Goal: Task Accomplishment & Management: Complete application form

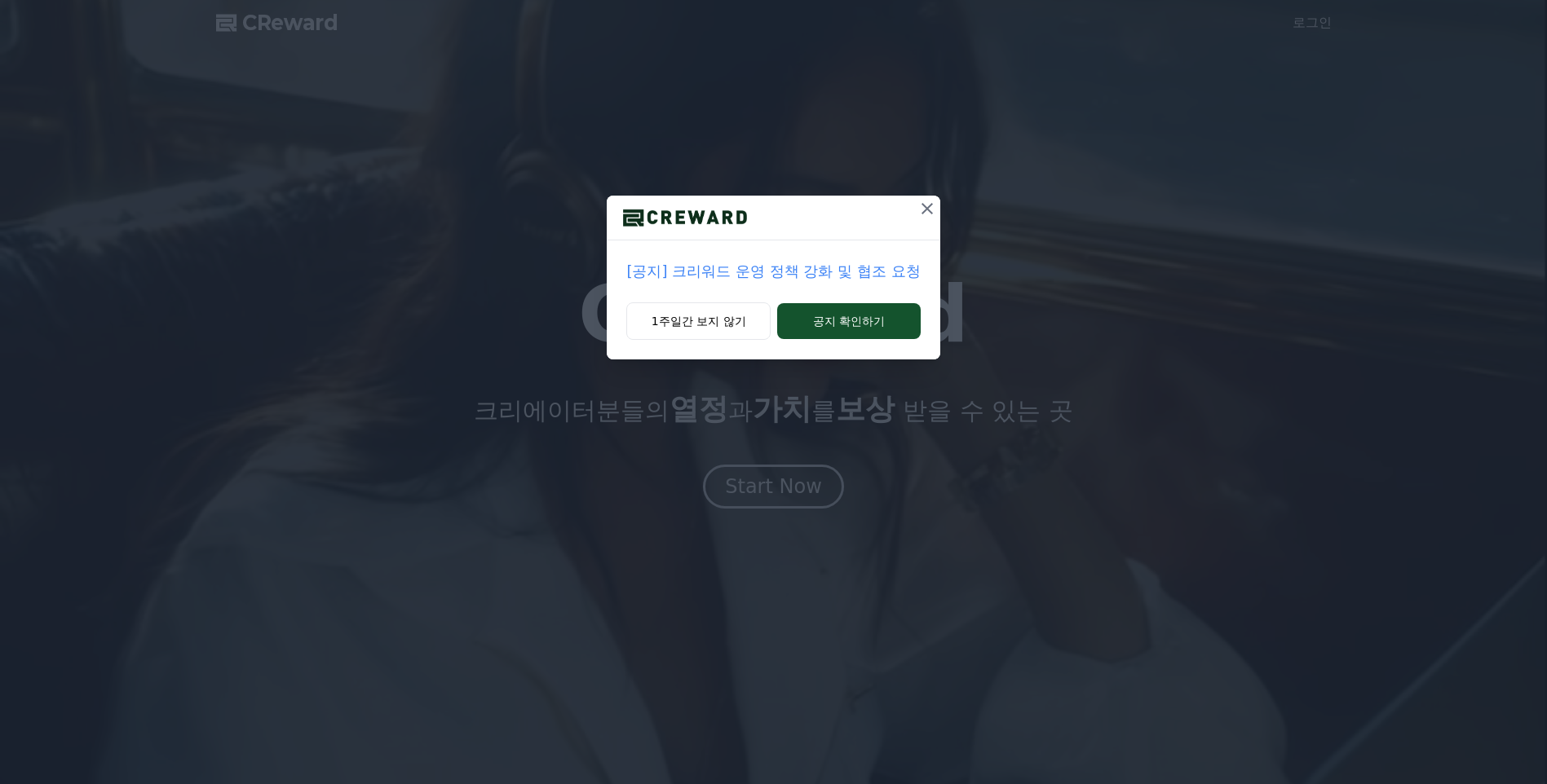
click at [926, 206] on icon at bounding box center [927, 208] width 20 height 20
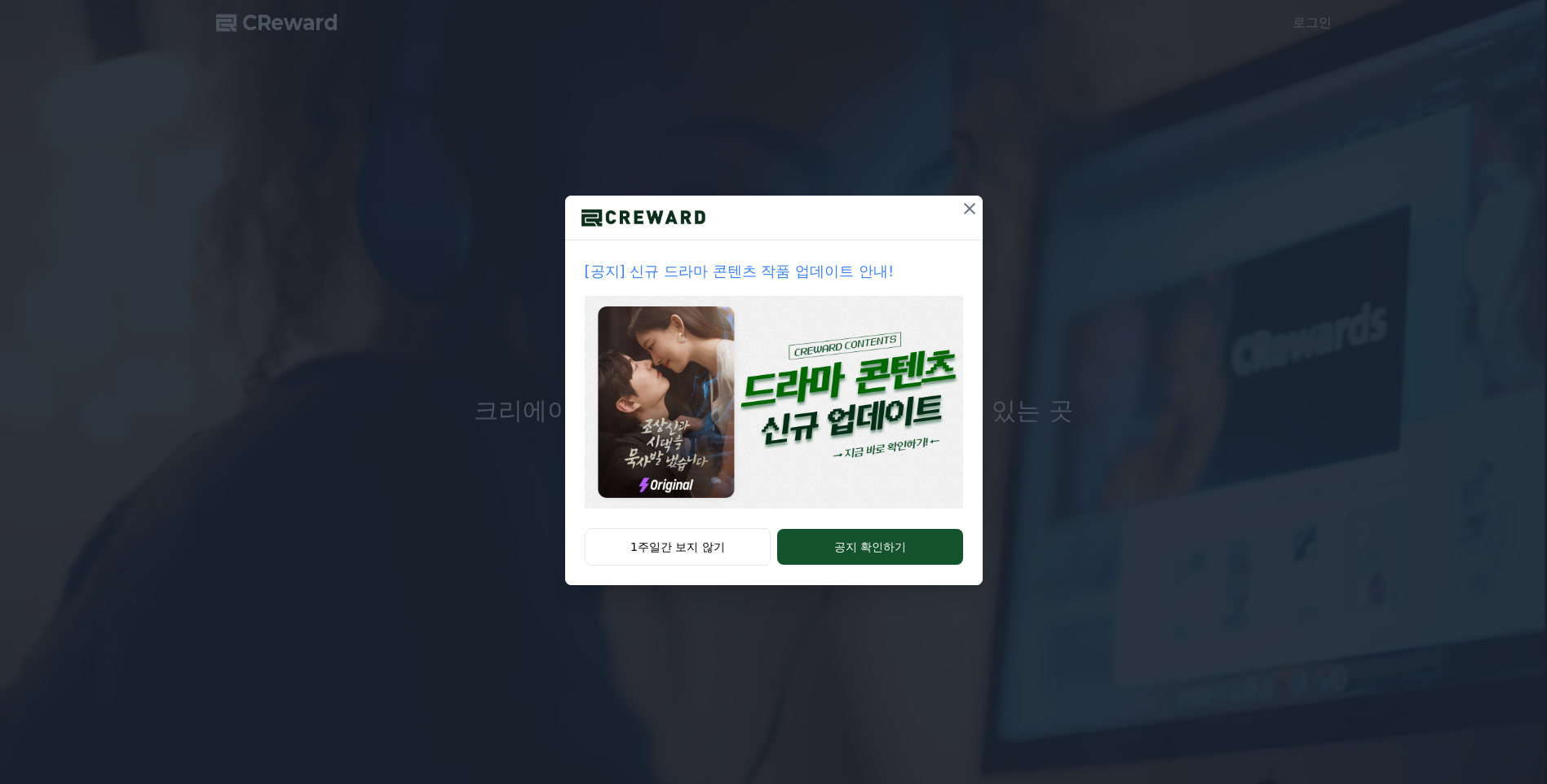
click at [968, 208] on icon at bounding box center [970, 209] width 11 height 11
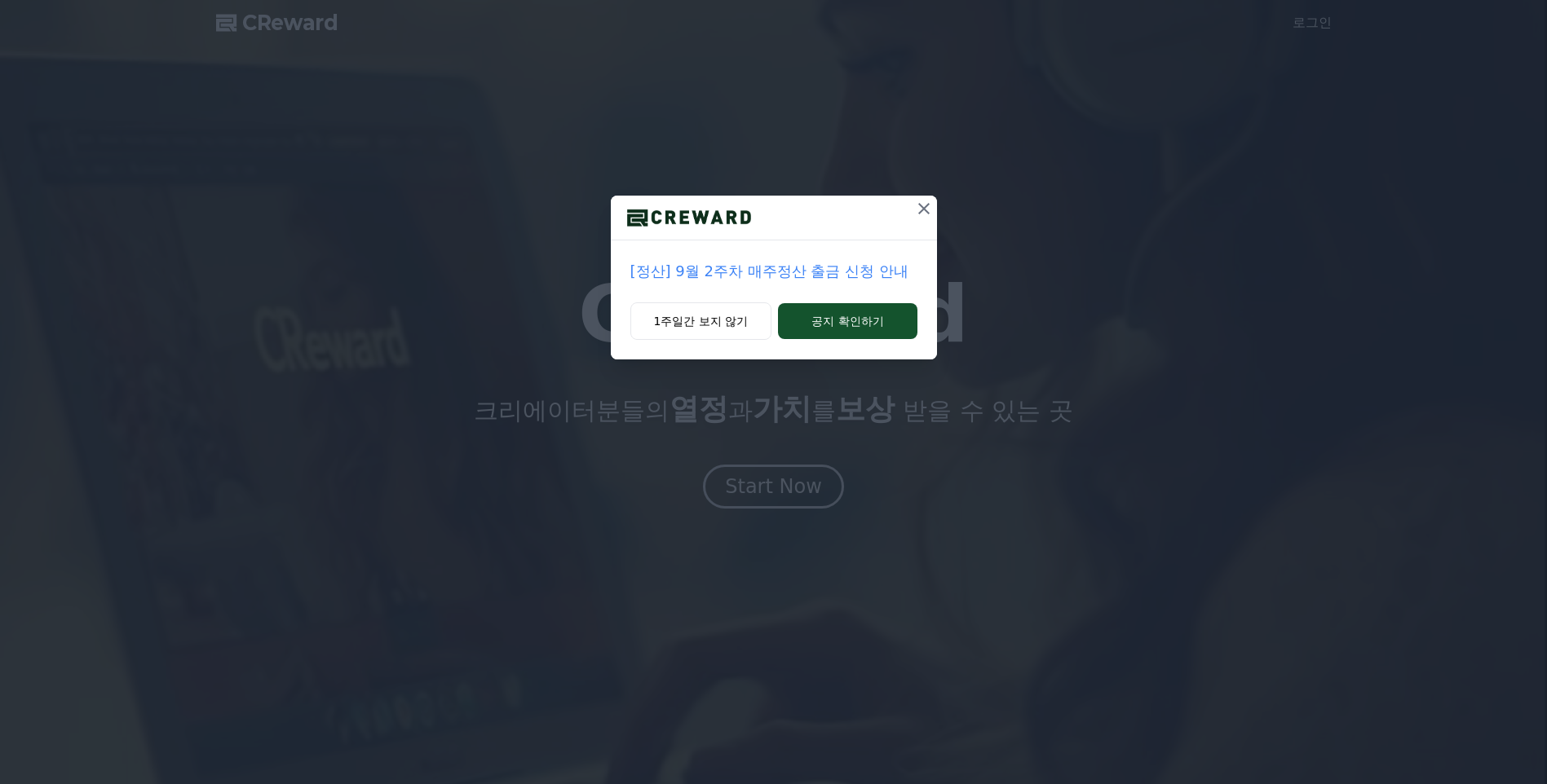
click at [920, 211] on icon at bounding box center [923, 208] width 20 height 20
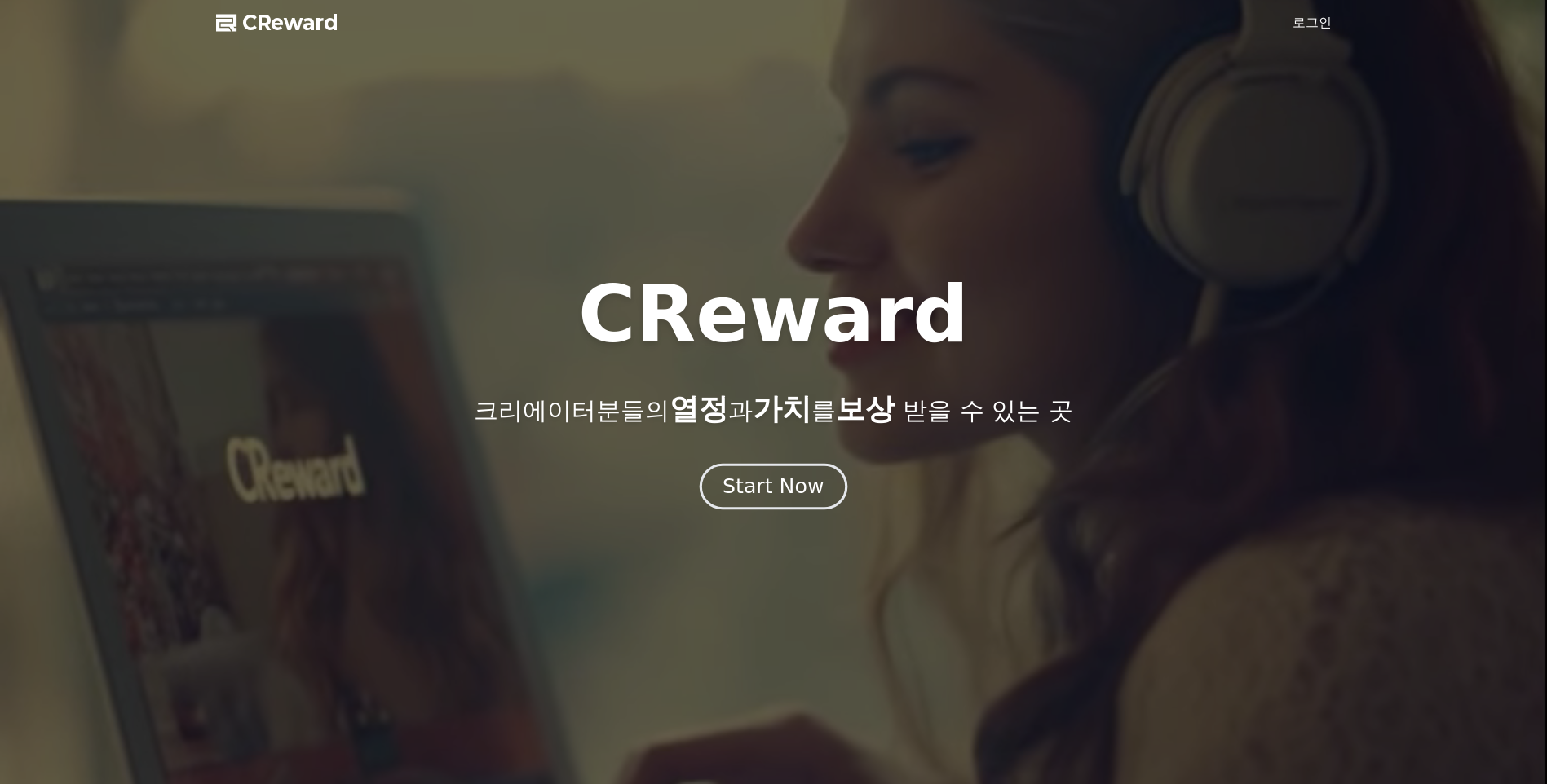
click at [783, 496] on div "Start Now" at bounding box center [773, 486] width 101 height 28
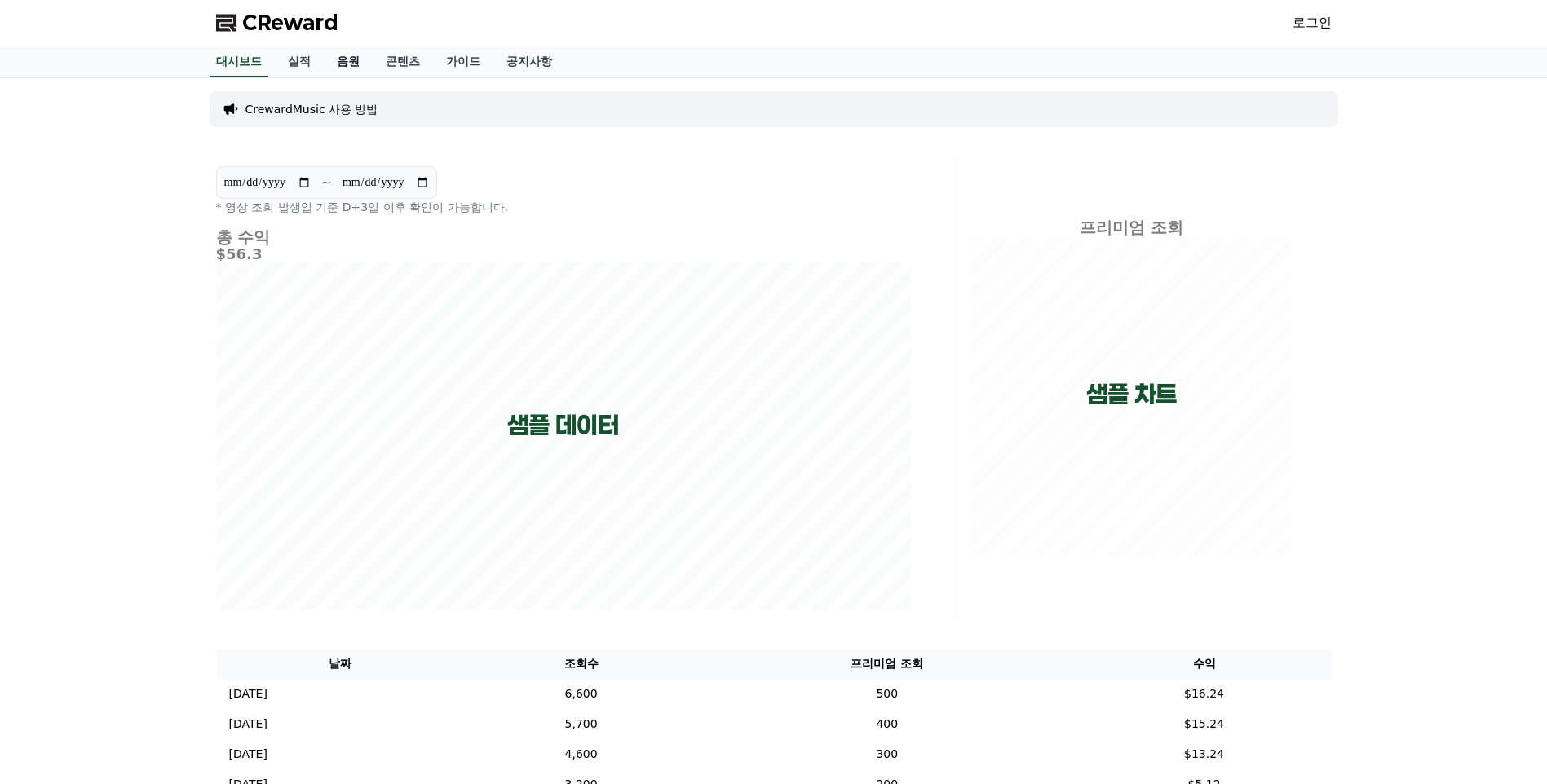
click at [341, 61] on link "음원" at bounding box center [349, 62] width 49 height 31
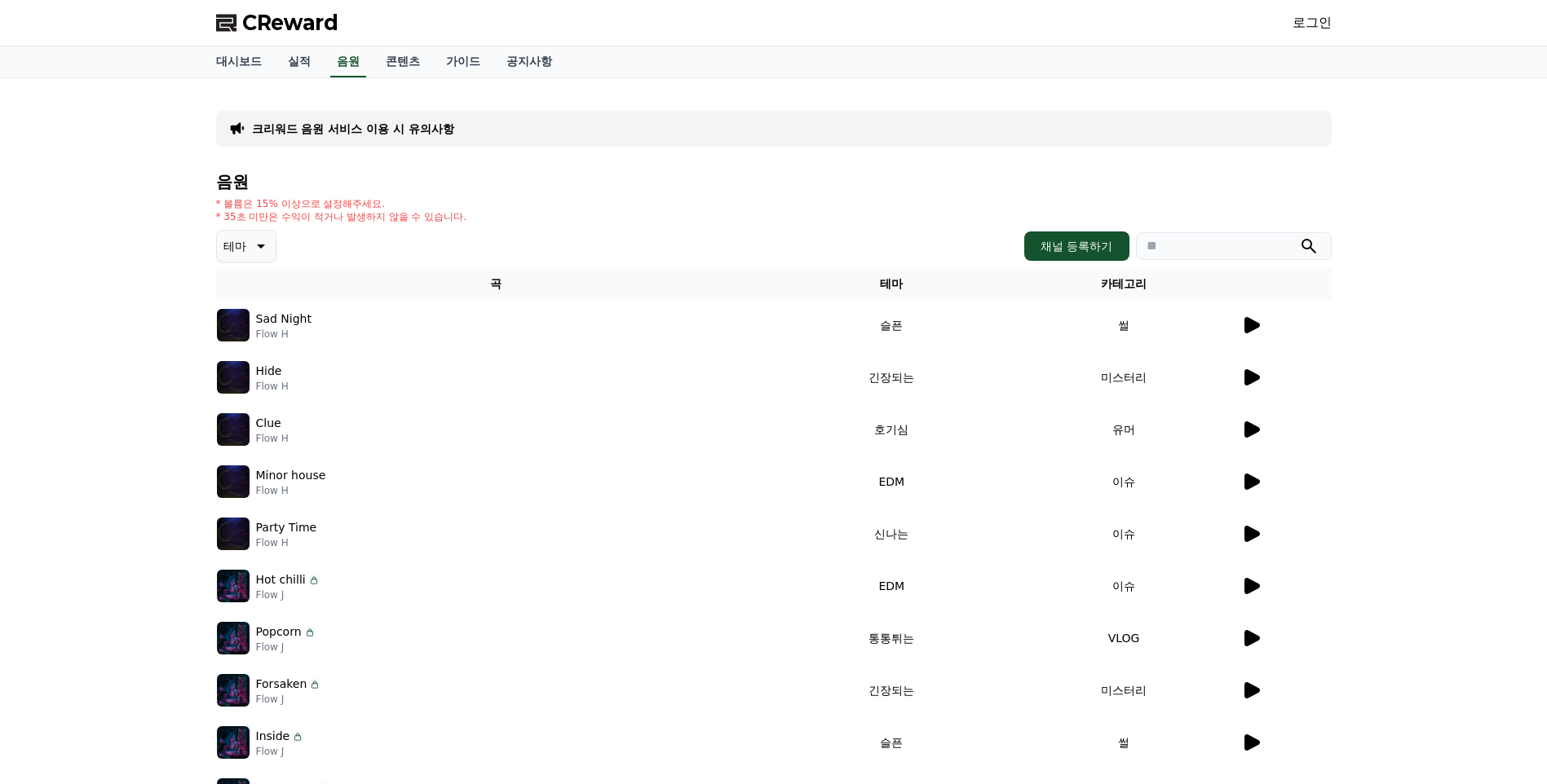
click at [1308, 25] on link "로그인" at bounding box center [1311, 23] width 39 height 20
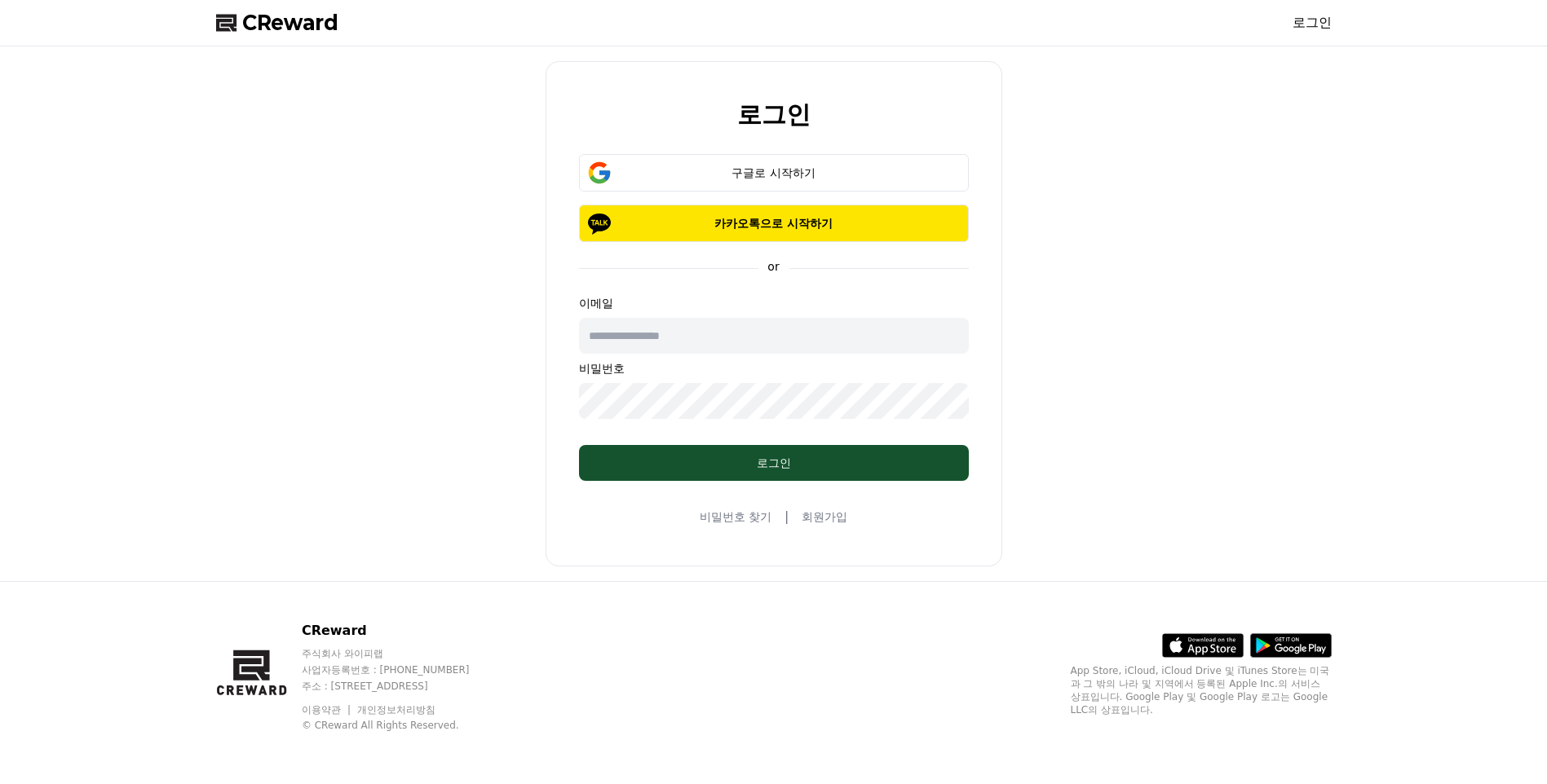
click at [811, 516] on link "회원가입" at bounding box center [824, 516] width 46 height 16
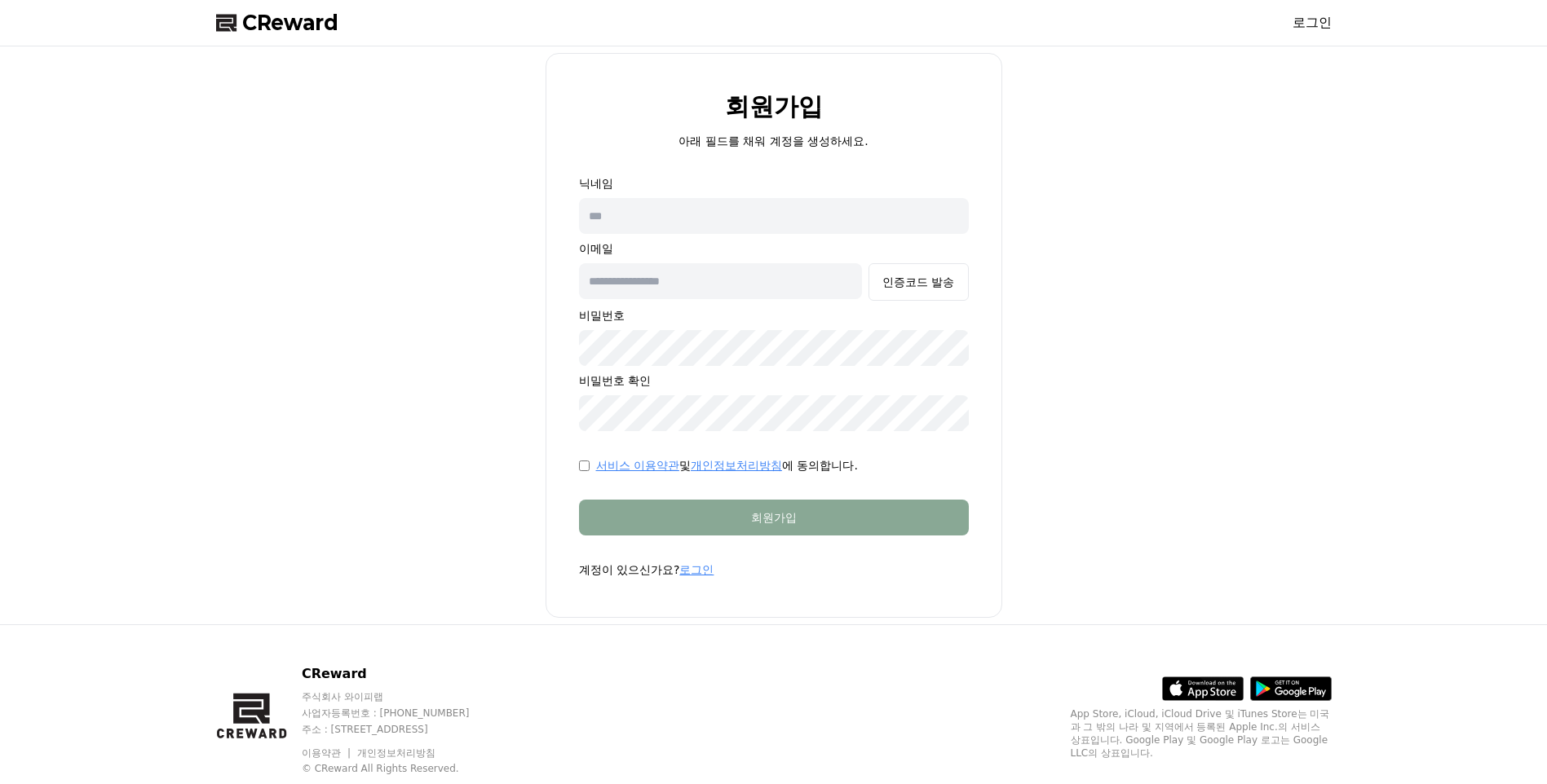
click at [657, 215] on input "text" at bounding box center [774, 216] width 389 height 36
type input "*"
type input "*****"
click at [692, 287] on input "text" at bounding box center [721, 281] width 284 height 36
type input "**********"
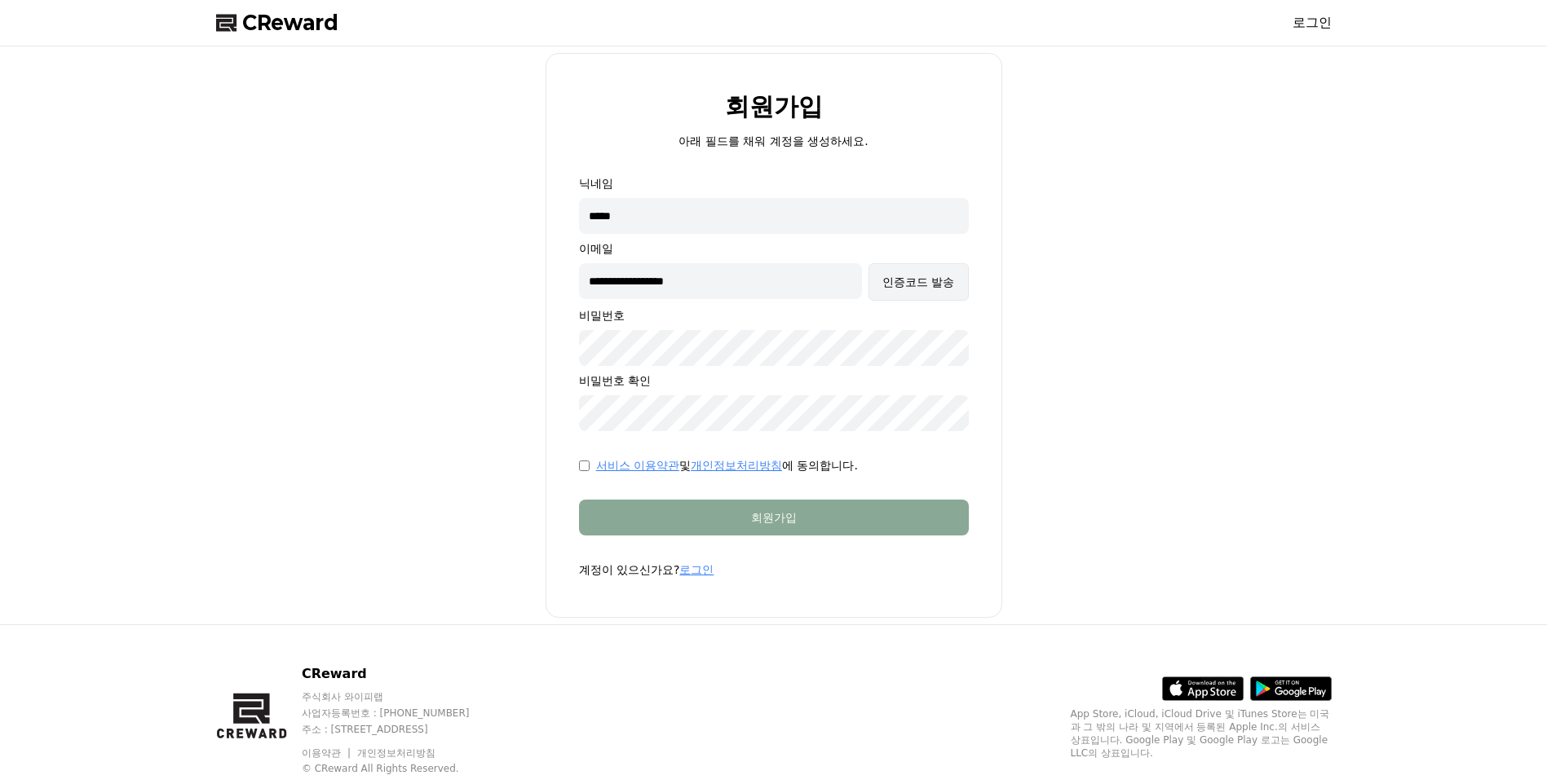
click at [949, 285] on div "인증코드 발송" at bounding box center [918, 281] width 72 height 16
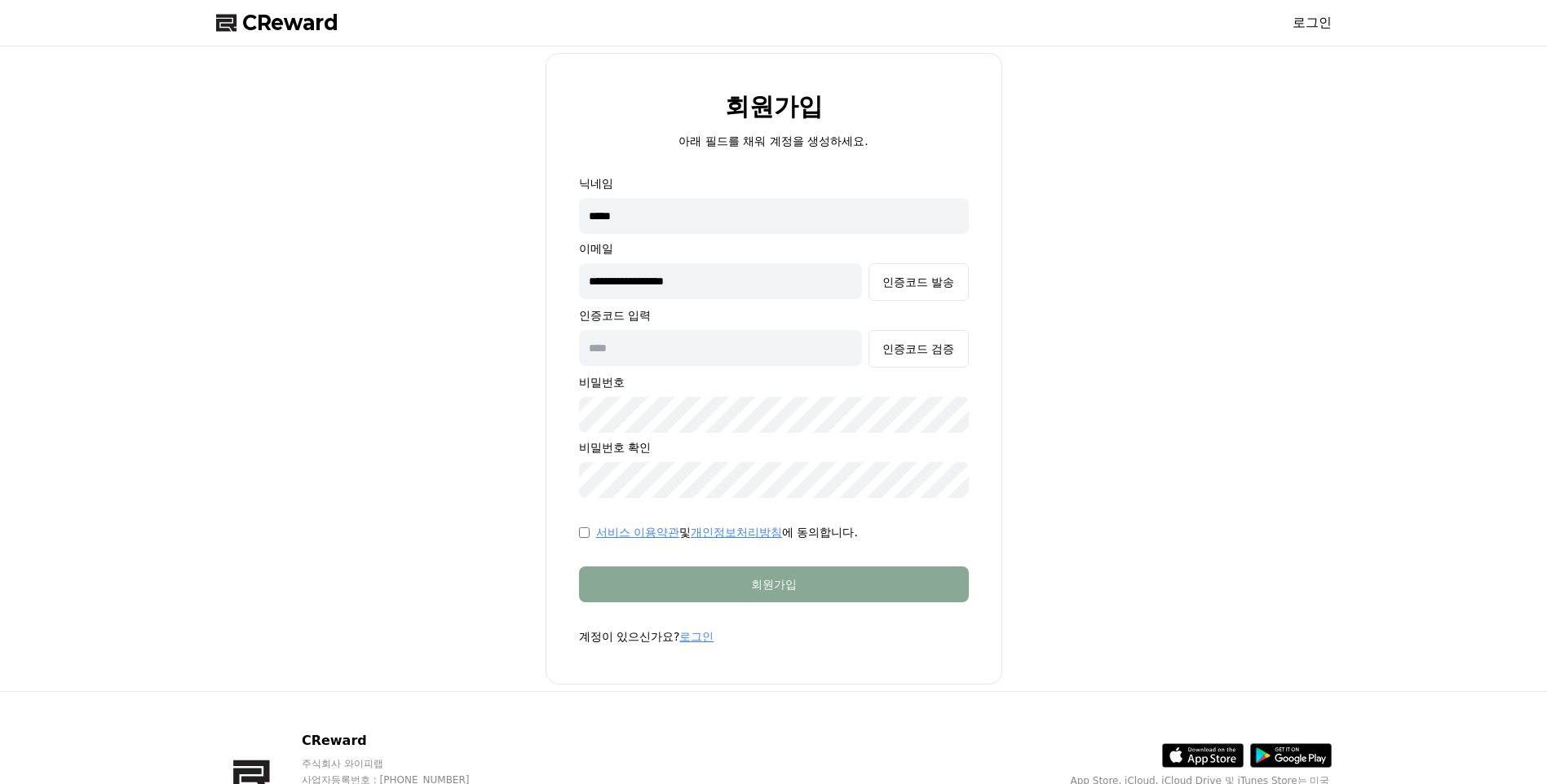
click at [710, 356] on input "text" at bounding box center [721, 348] width 284 height 36
type input "******"
click at [897, 354] on div "인증코드 검증" at bounding box center [918, 348] width 72 height 16
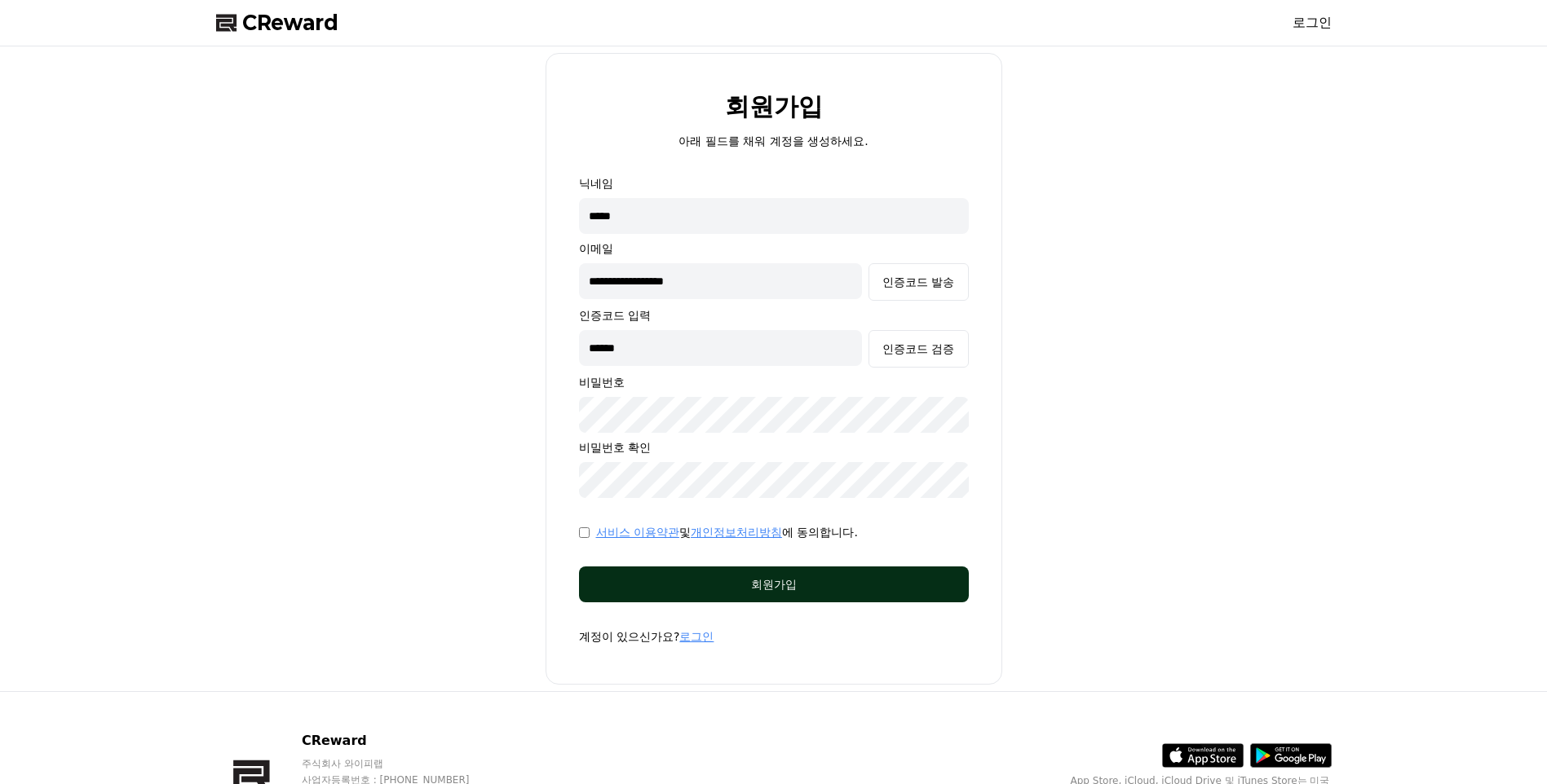
click at [764, 585] on div "회원가입" at bounding box center [774, 584] width 325 height 16
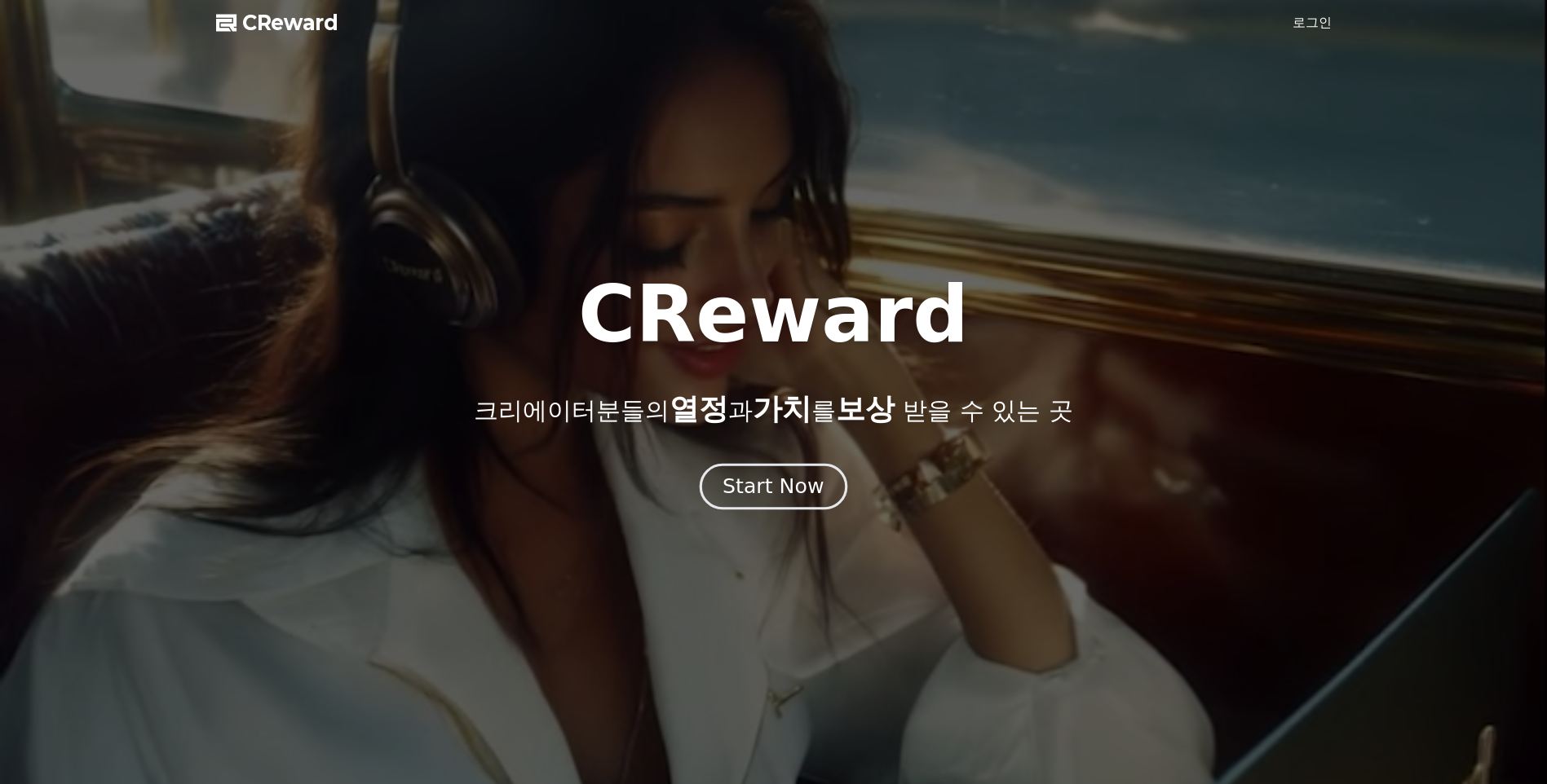
click at [795, 496] on div "Start Now" at bounding box center [773, 486] width 101 height 28
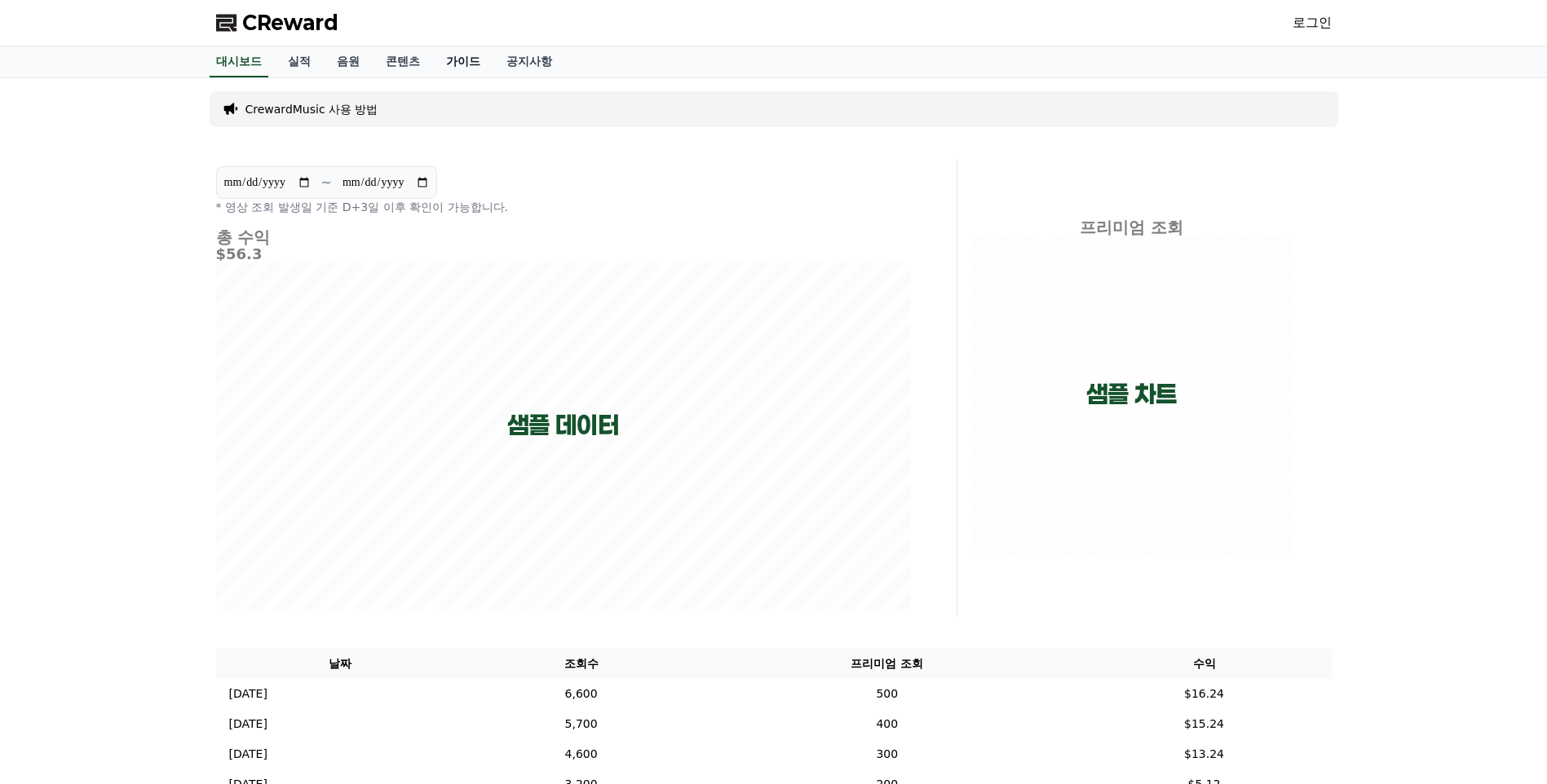
click at [460, 59] on link "가이드" at bounding box center [463, 62] width 61 height 31
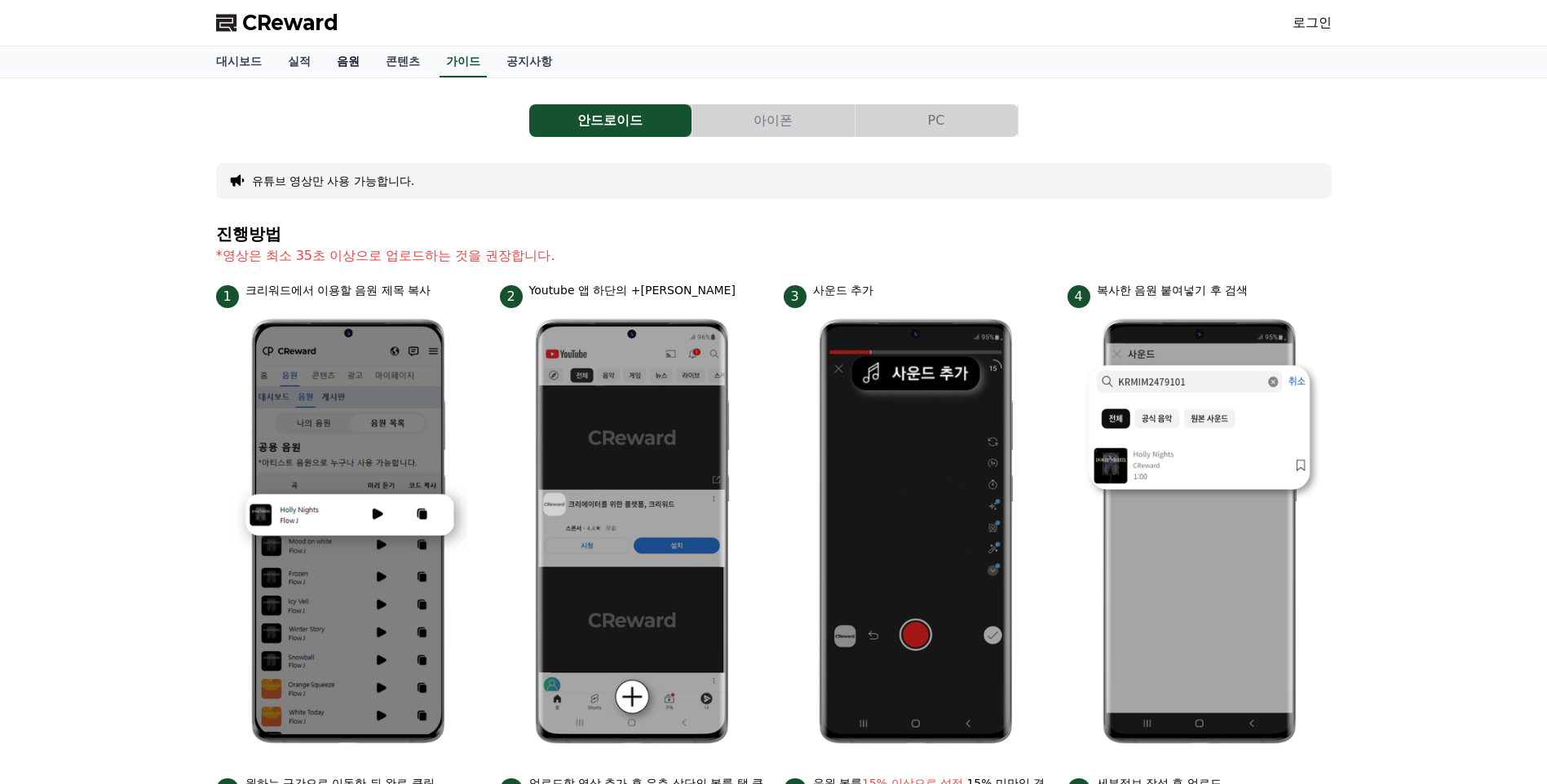
click at [350, 65] on link "음원" at bounding box center [349, 62] width 49 height 31
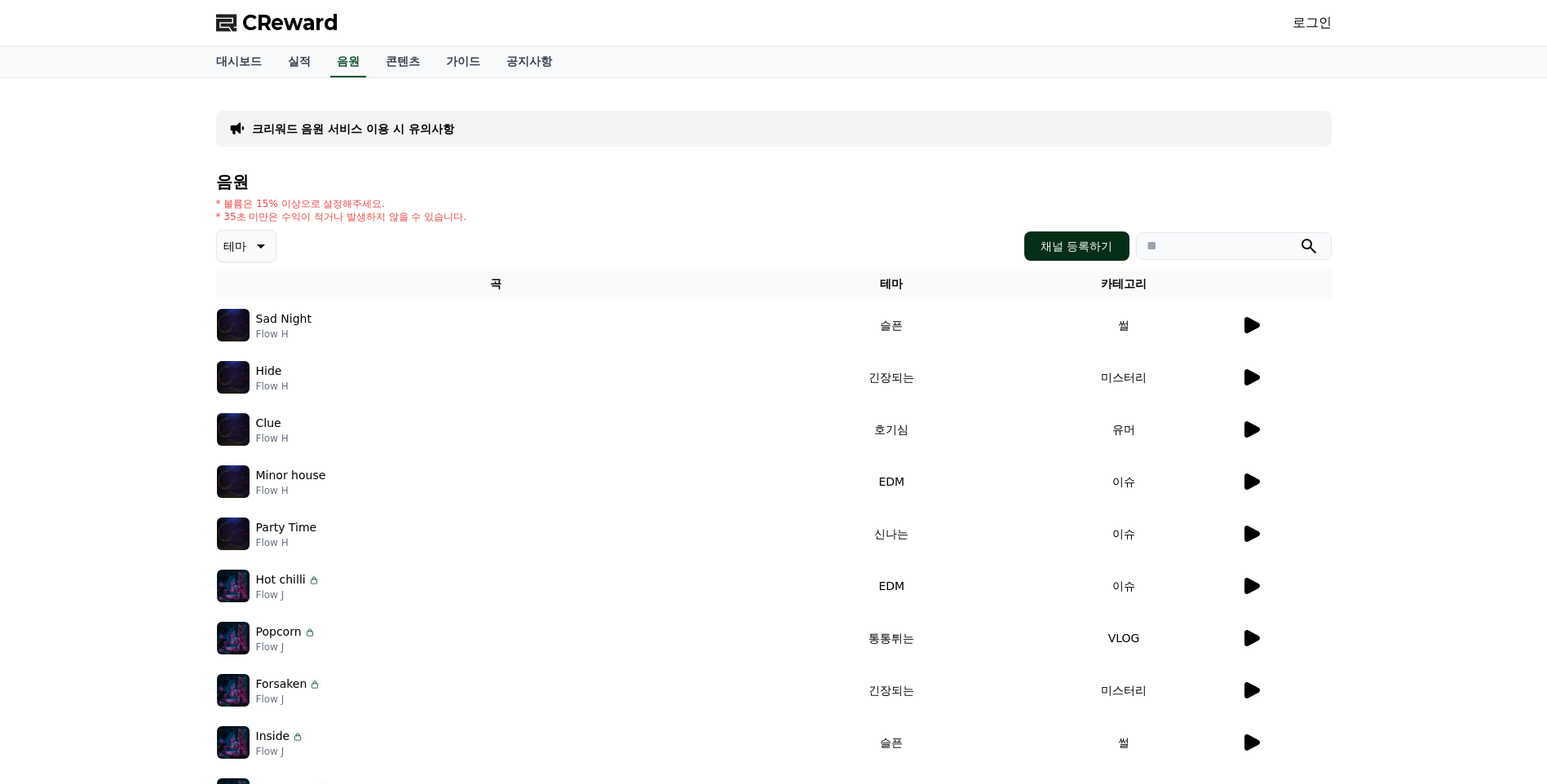
click at [1036, 242] on button "채널 등록하기" at bounding box center [1076, 246] width 104 height 29
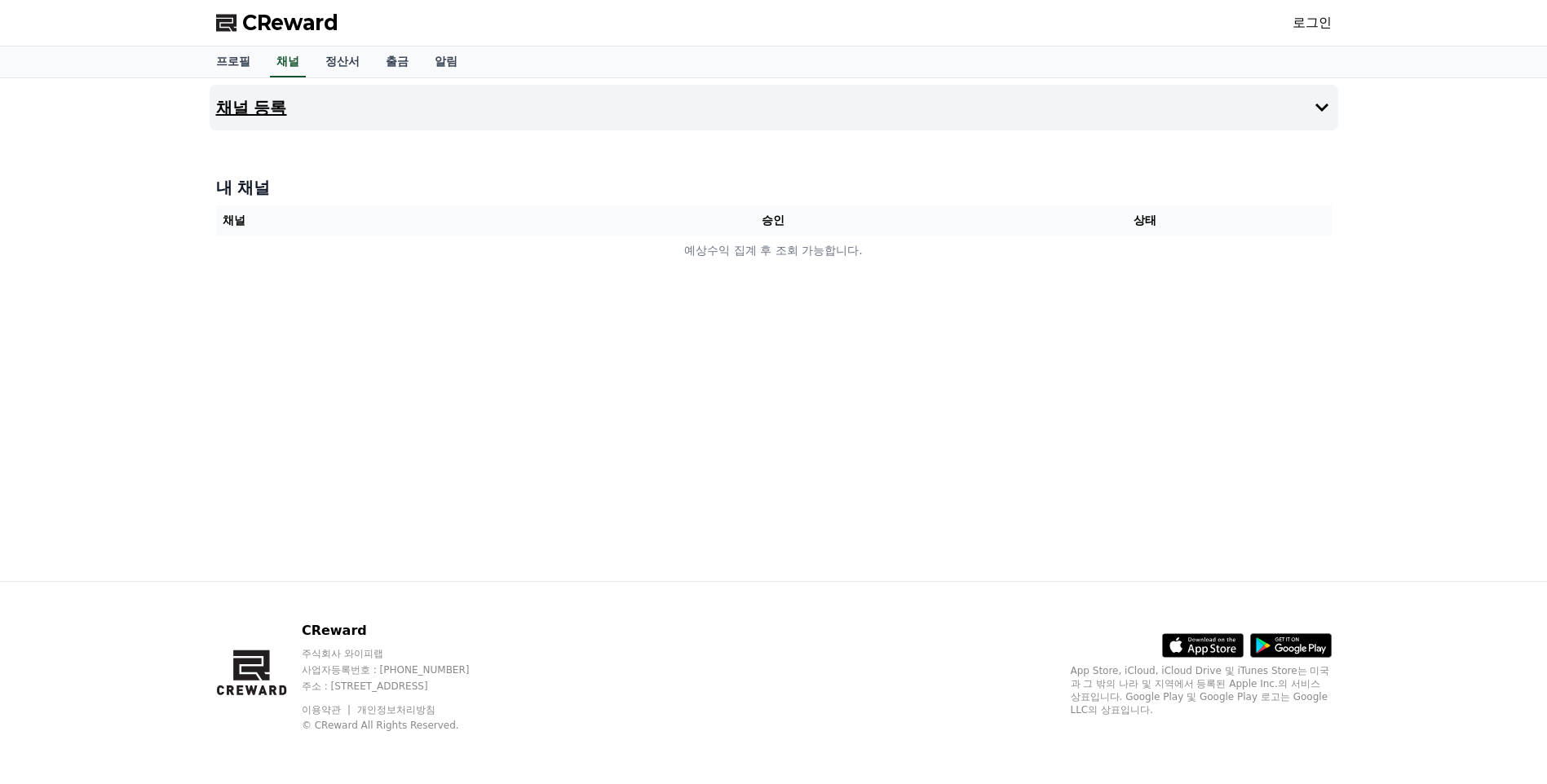
click at [957, 110] on button "채널 등록" at bounding box center [774, 107] width 1128 height 46
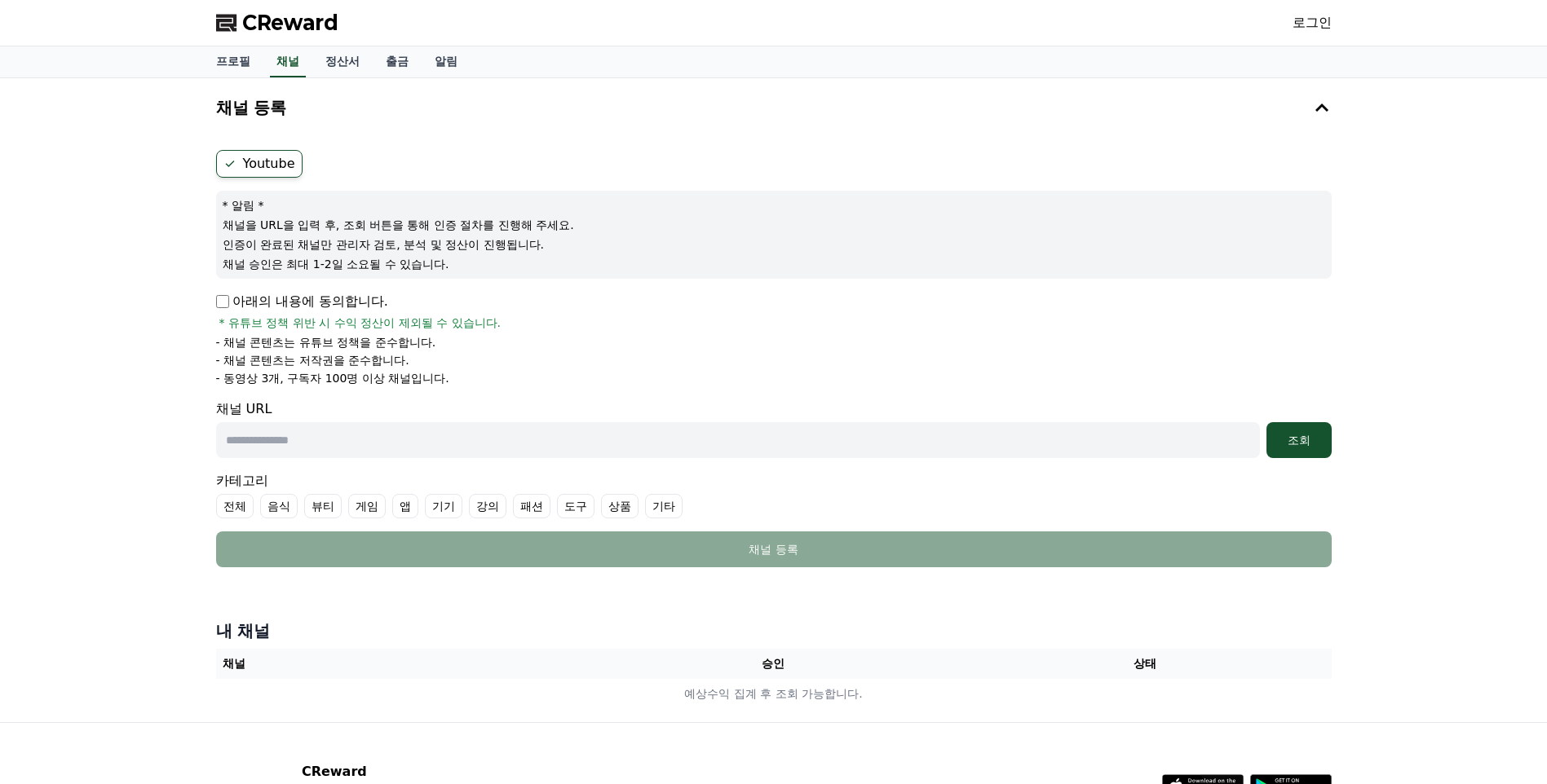
click at [478, 446] on input "text" at bounding box center [738, 440] width 1044 height 36
paste input "**********"
type input "**********"
click at [1294, 452] on button "조회" at bounding box center [1298, 440] width 66 height 36
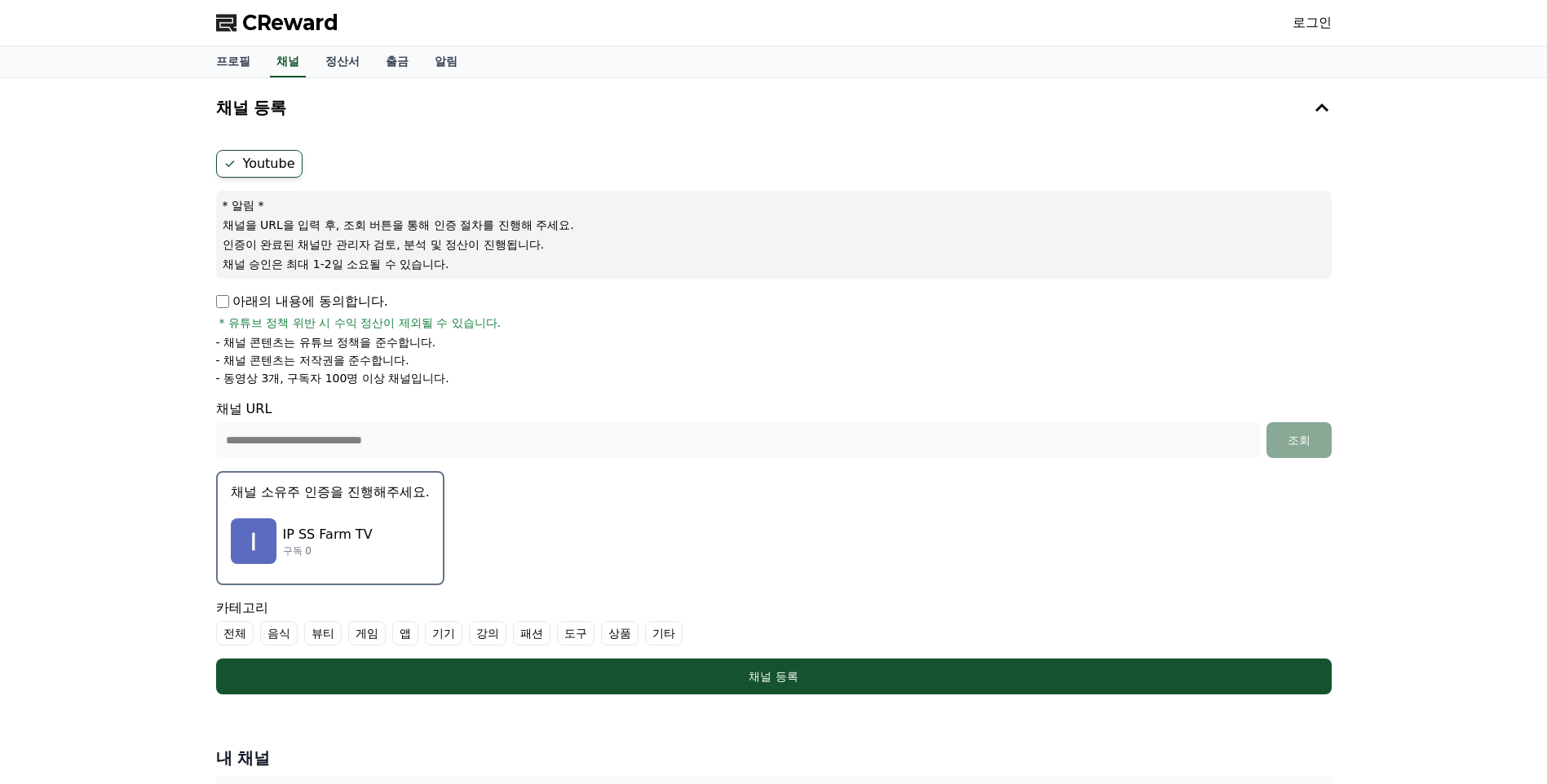
click at [257, 539] on img "button" at bounding box center [254, 541] width 46 height 46
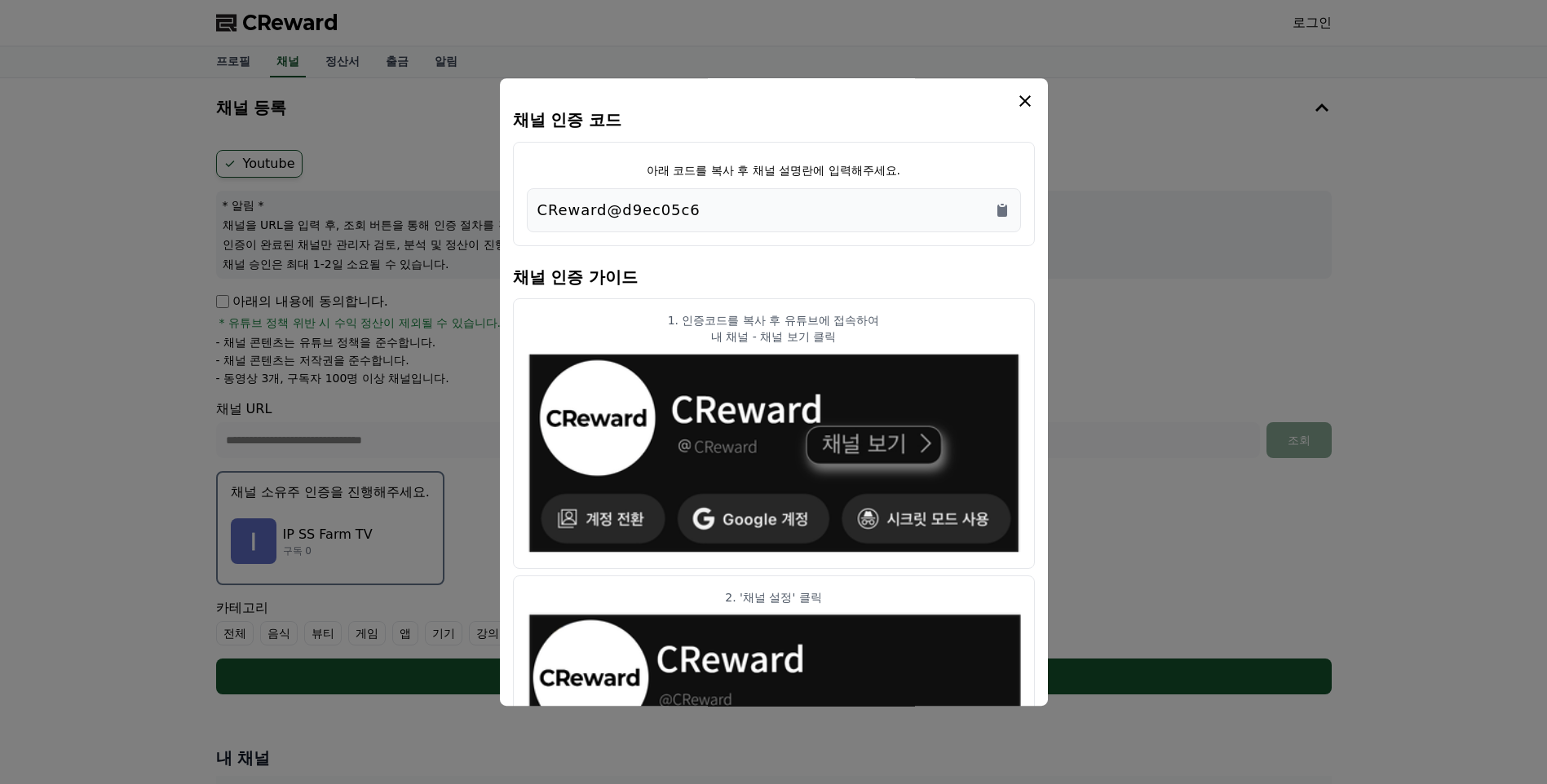
drag, startPoint x: 709, startPoint y: 211, endPoint x: 516, endPoint y: 210, distance: 193.0
click at [516, 210] on div "아래 코드를 복사 후 채널 설명란에 입력해주세요. CReward@d9ec05c6" at bounding box center [773, 194] width 521 height 104
drag, startPoint x: 516, startPoint y: 210, endPoint x: 591, endPoint y: 209, distance: 75.0
copy p "CReward@d9ec05c6"
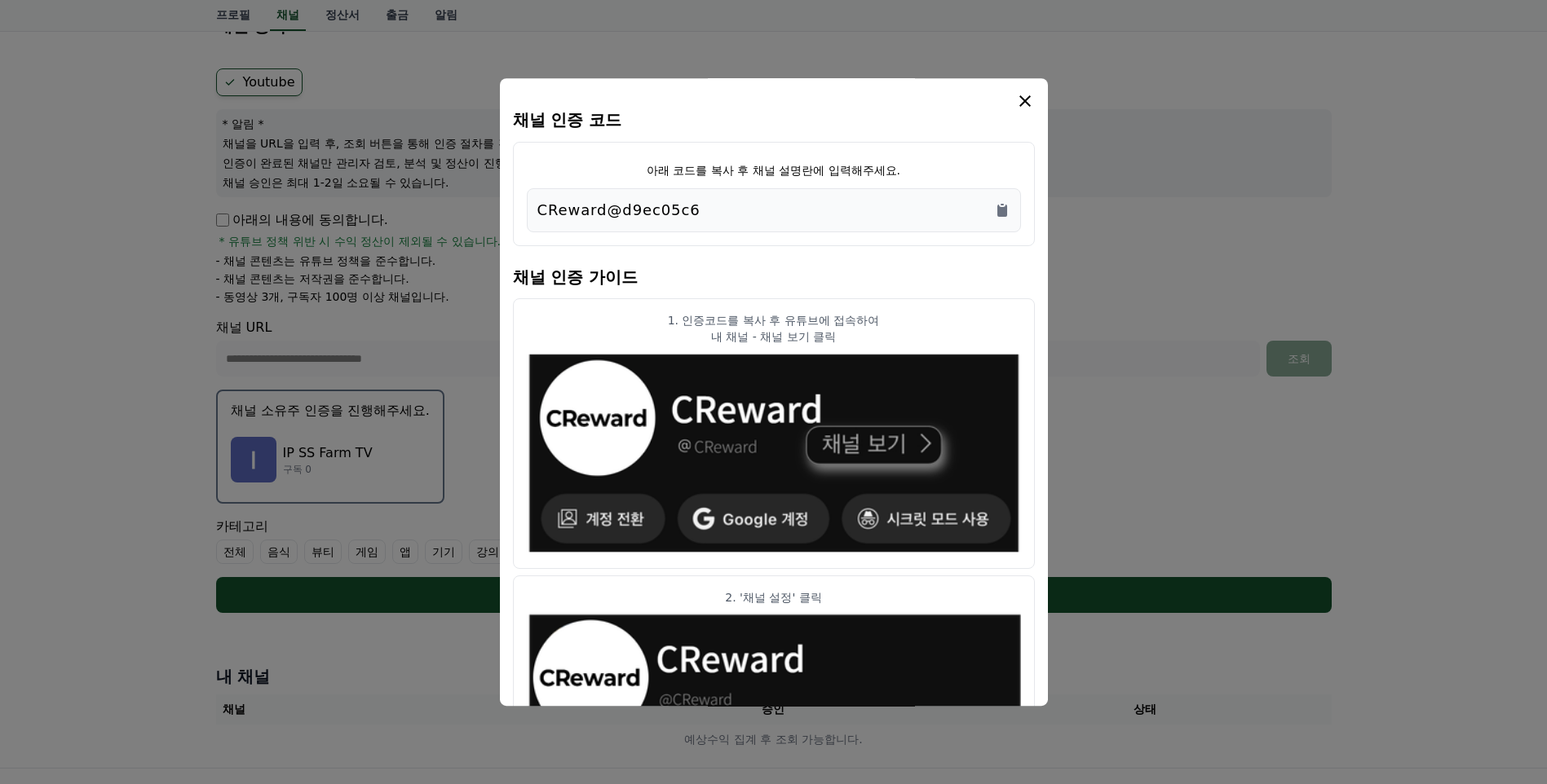
click at [1024, 104] on icon "modal" at bounding box center [1025, 101] width 20 height 20
click at [1024, 102] on icon "modal" at bounding box center [1025, 101] width 11 height 11
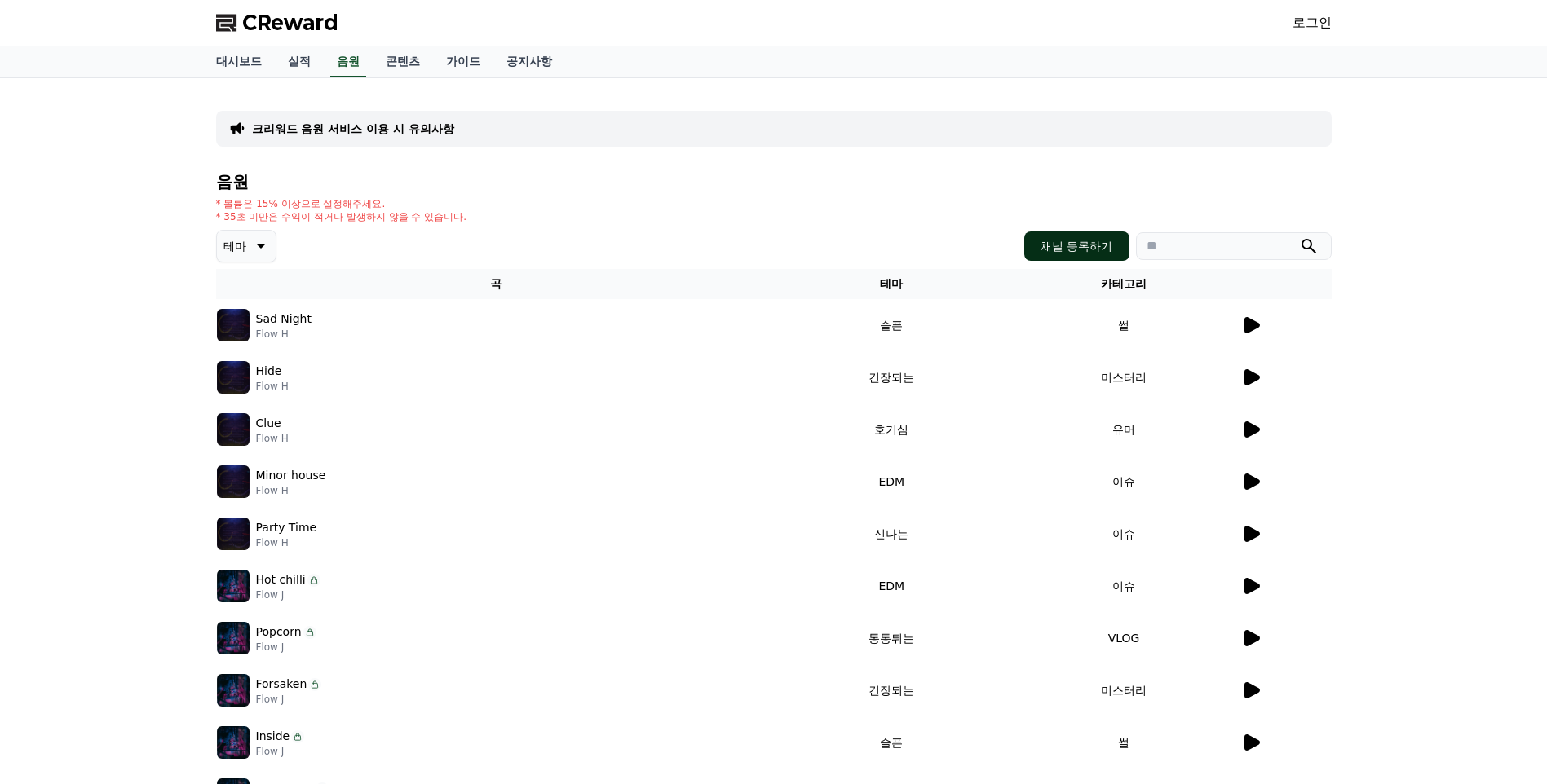
click at [1056, 252] on button "채널 등록하기" at bounding box center [1076, 246] width 104 height 29
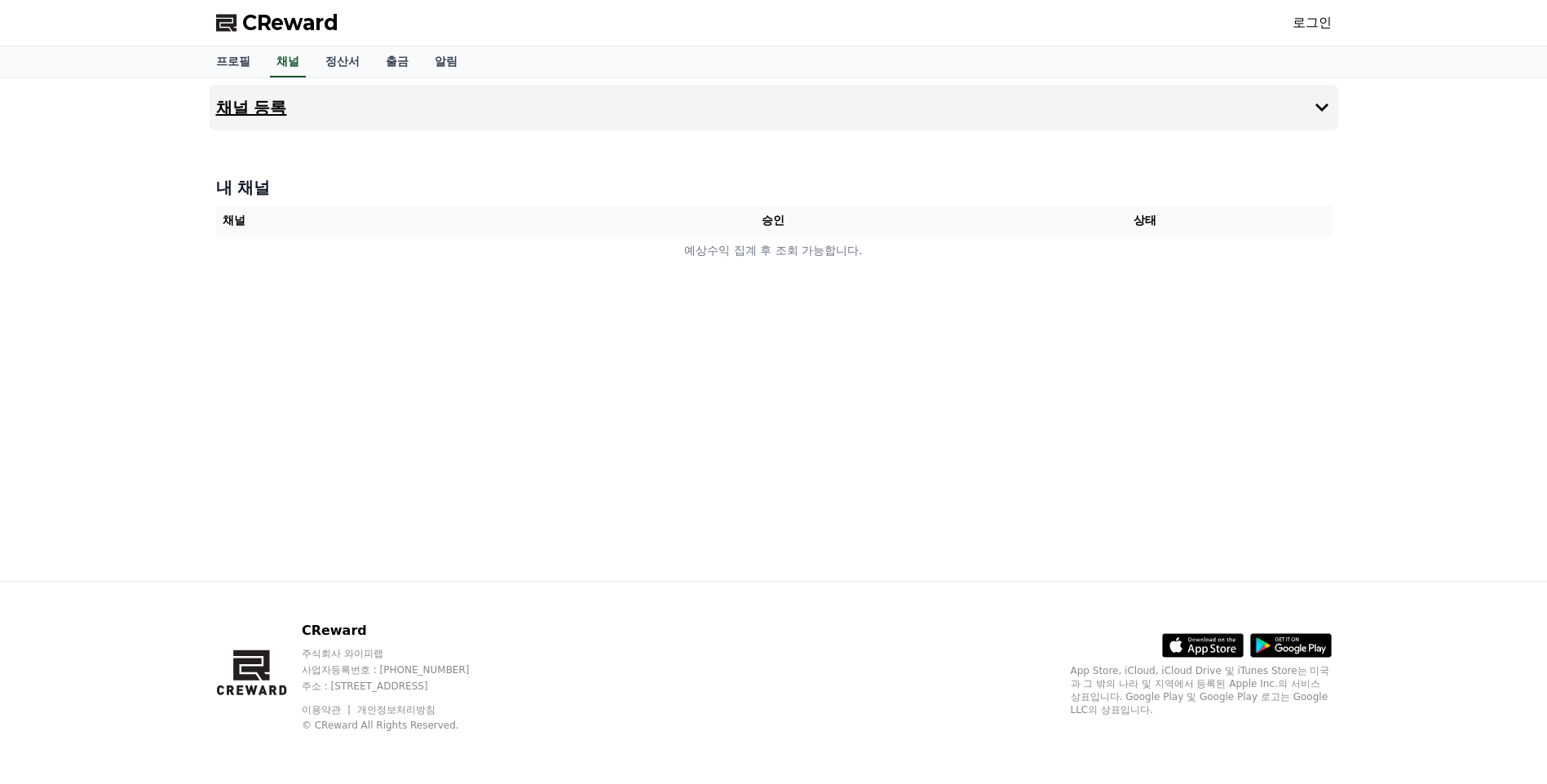
click at [257, 110] on h4 "채널 등록" at bounding box center [252, 107] width 71 height 18
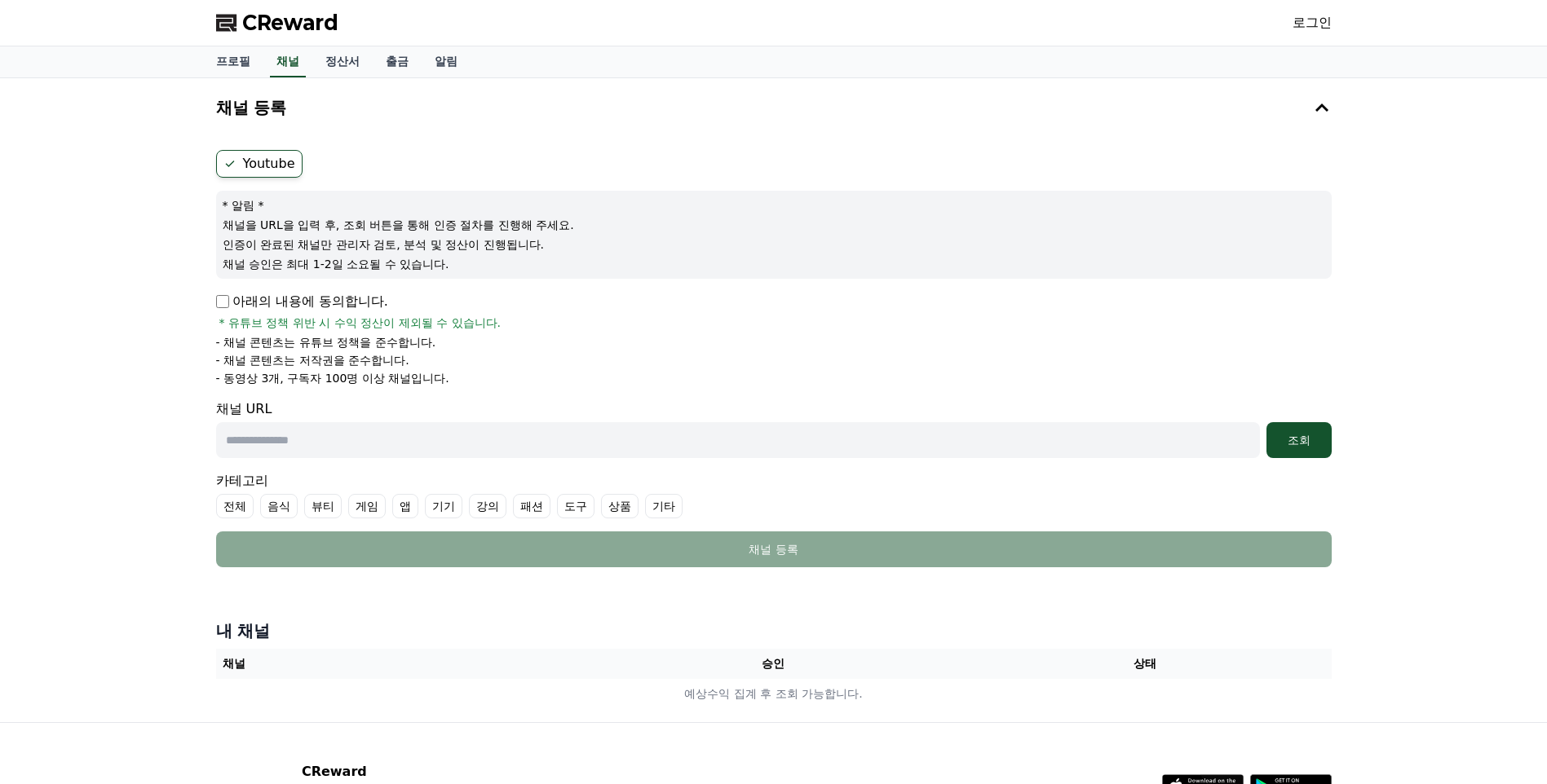
click at [271, 169] on label "Youtube" at bounding box center [259, 163] width 86 height 28
click at [392, 164] on ul "Youtube" at bounding box center [774, 163] width 1116 height 28
click at [274, 159] on label "Youtube" at bounding box center [259, 163] width 86 height 28
click at [311, 437] on input "text" at bounding box center [738, 440] width 1044 height 36
paste input "**********"
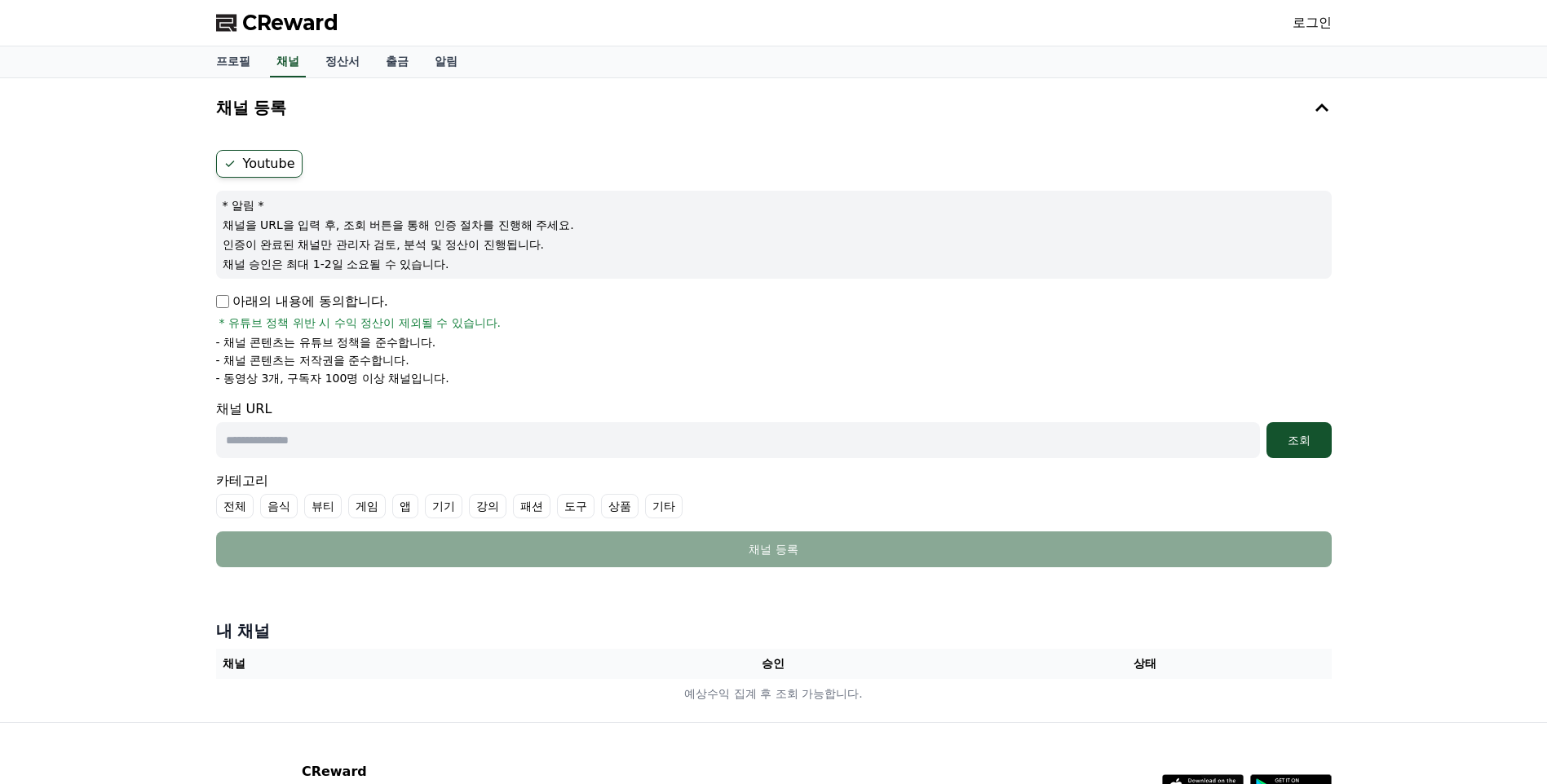
type input "**********"
drag, startPoint x: 363, startPoint y: 447, endPoint x: 142, endPoint y: 412, distance: 223.8
click at [147, 414] on div "**********" at bounding box center [773, 400] width 1547 height 644
paste input "**********"
type input "**********"
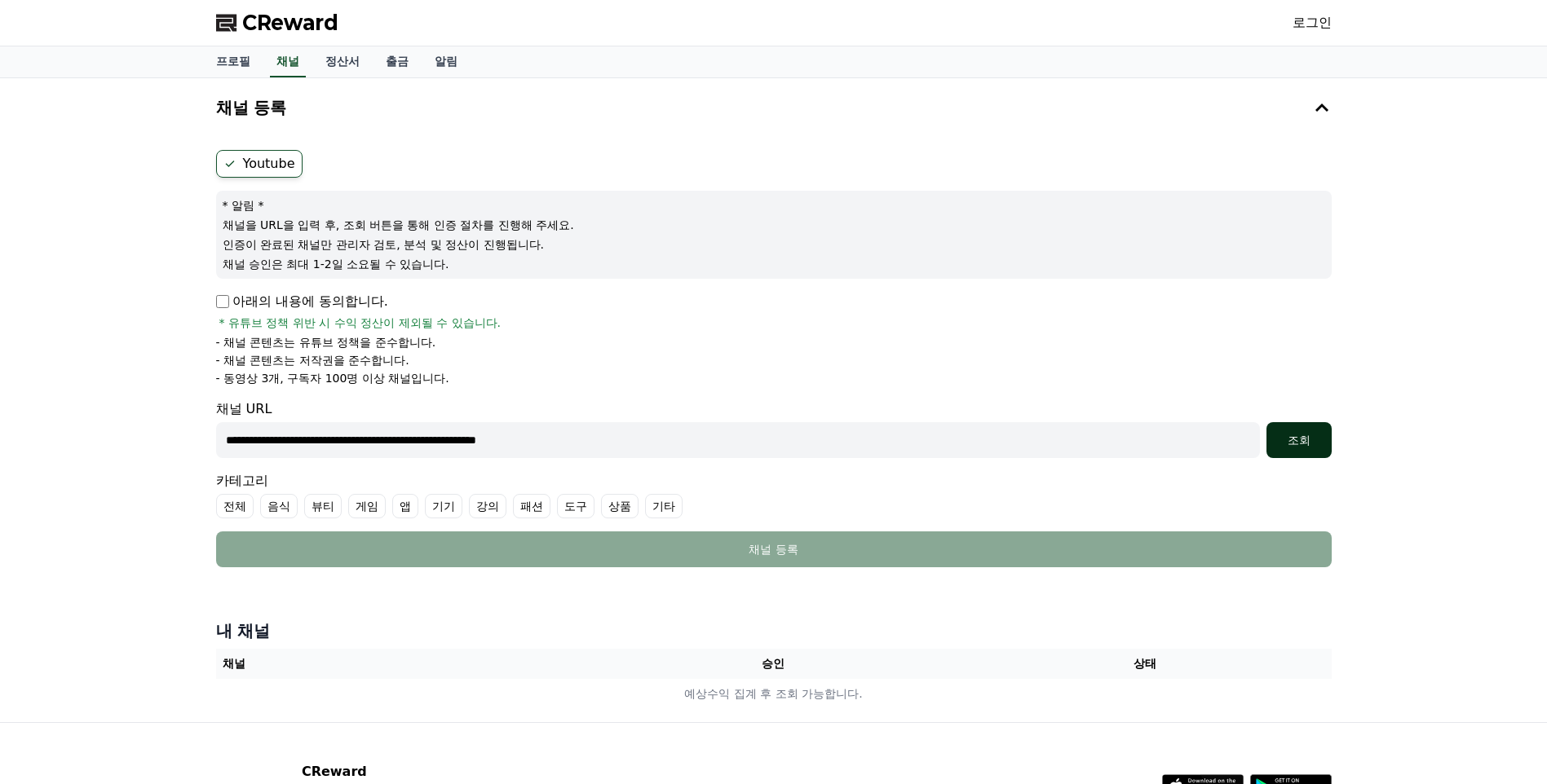
click at [1298, 435] on div "조회" at bounding box center [1298, 439] width 52 height 16
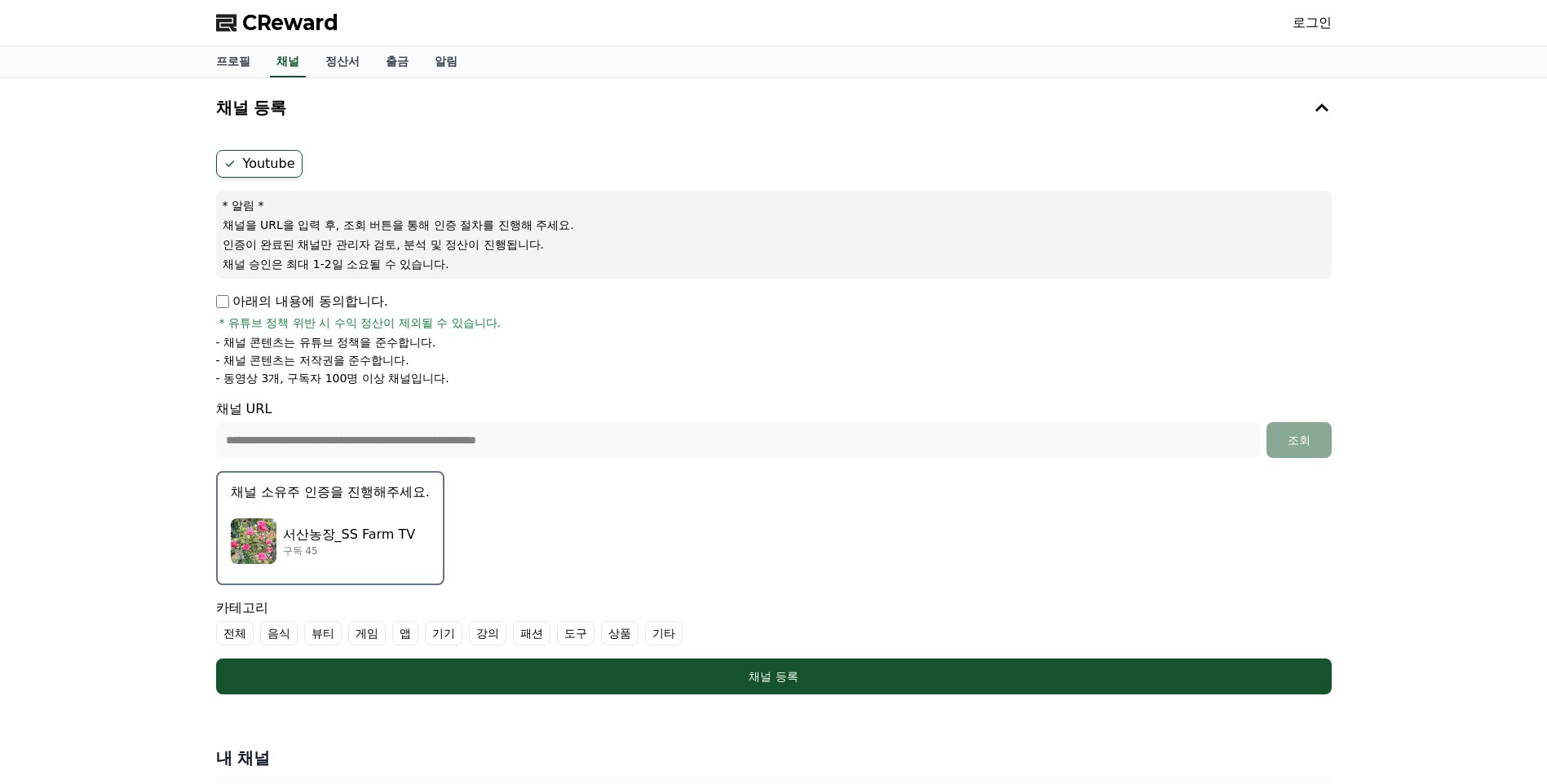
click at [290, 495] on p "채널 소유주 인증을 진행해주세요." at bounding box center [330, 492] width 198 height 20
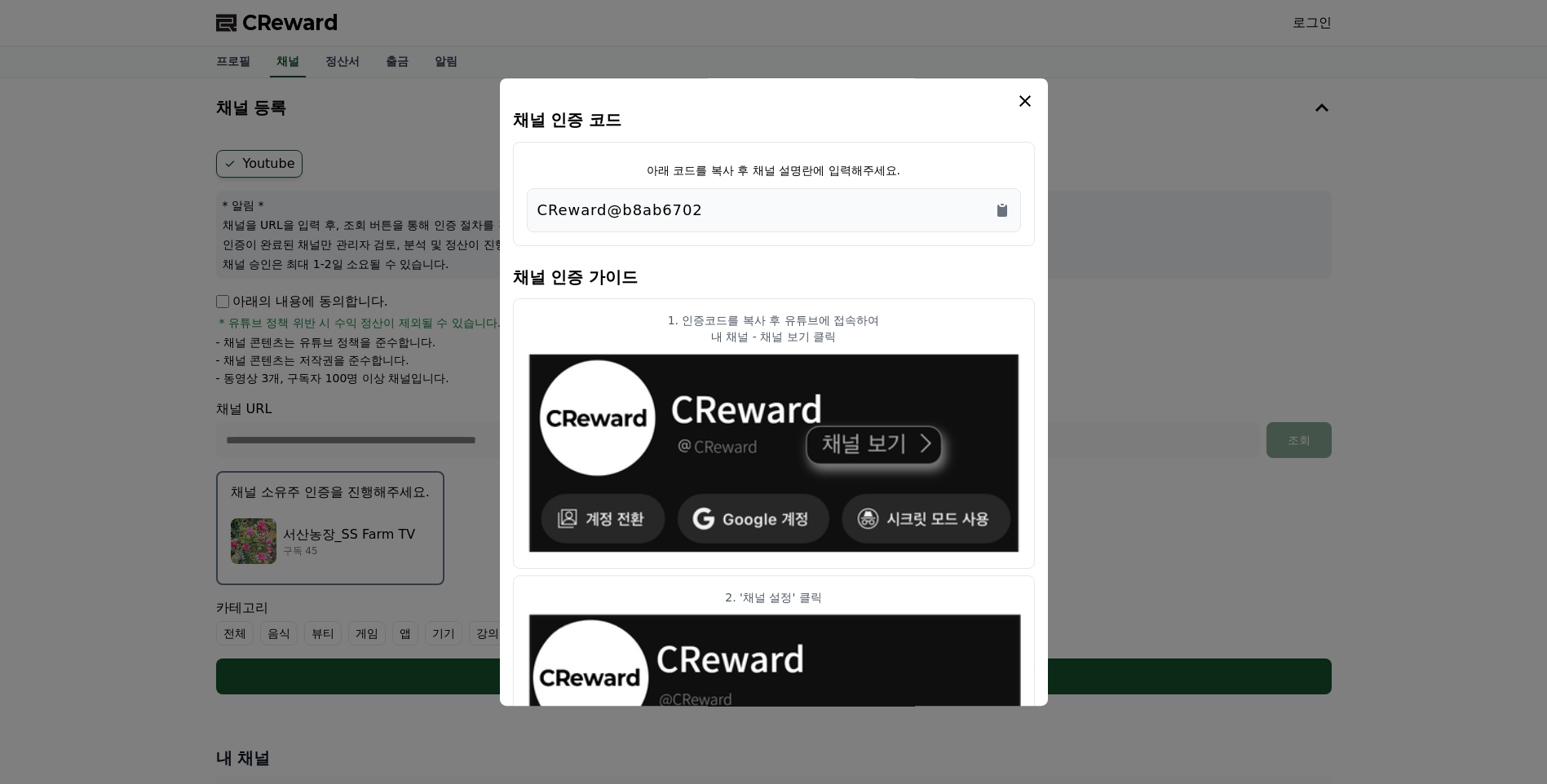
drag, startPoint x: 692, startPoint y: 207, endPoint x: 532, endPoint y: 203, distance: 160.0
click at [532, 203] on div "CReward@b8ab6702" at bounding box center [774, 210] width 494 height 44
click at [1002, 207] on icon "Copy to clipboard" at bounding box center [1002, 210] width 16 height 16
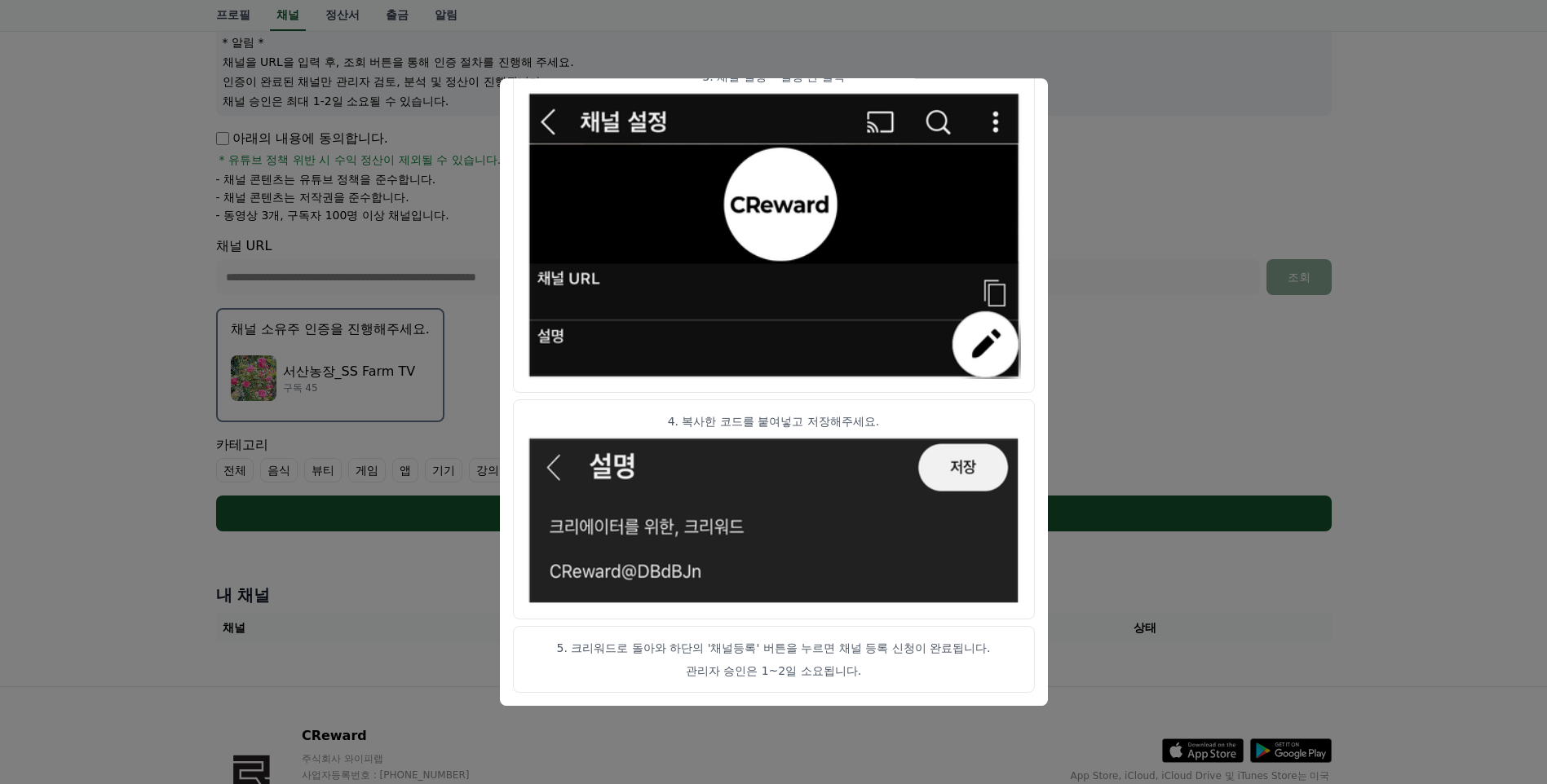
scroll to position [268, 0]
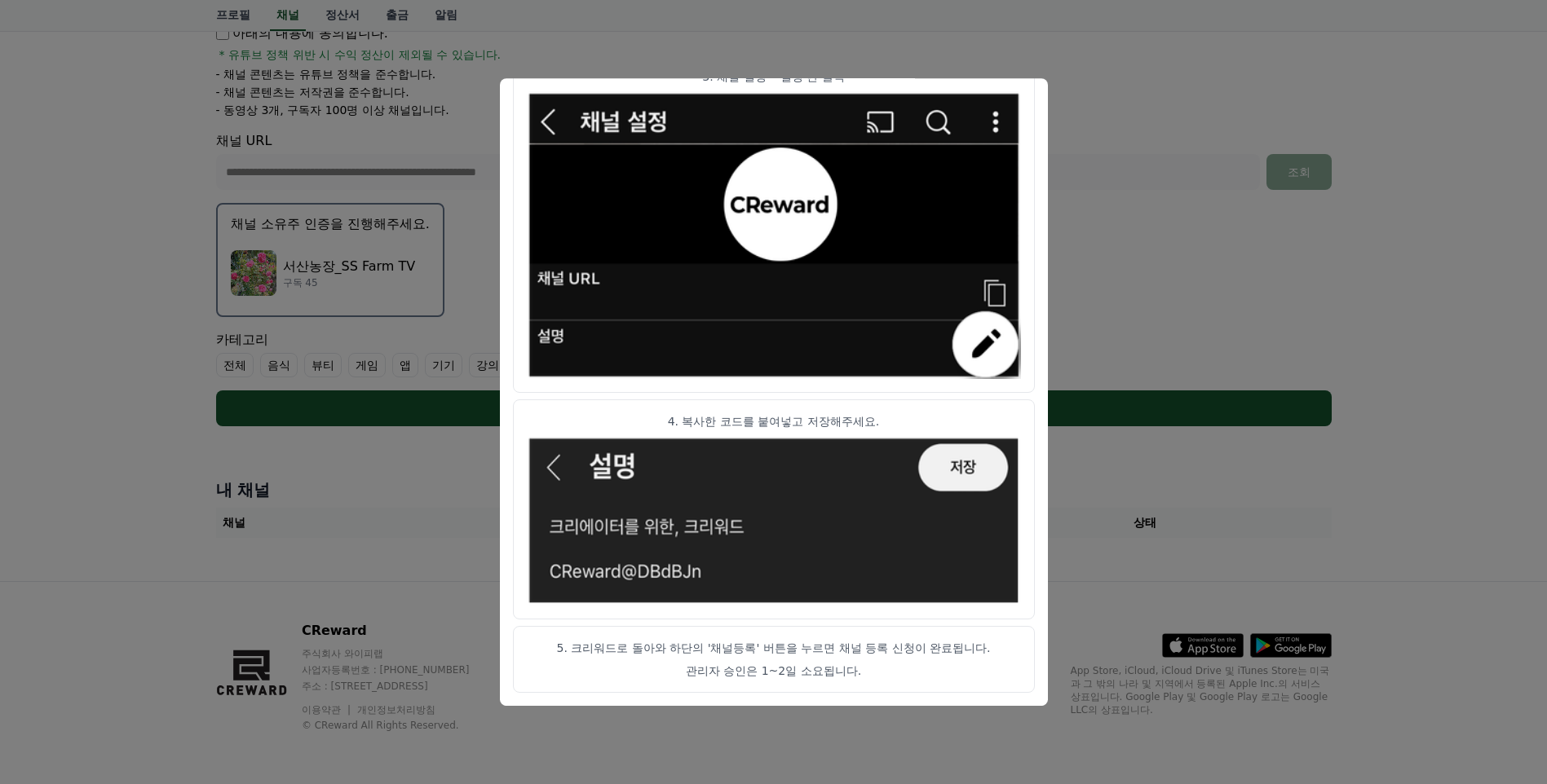
click at [1112, 487] on button "close modal" at bounding box center [773, 392] width 1547 height 784
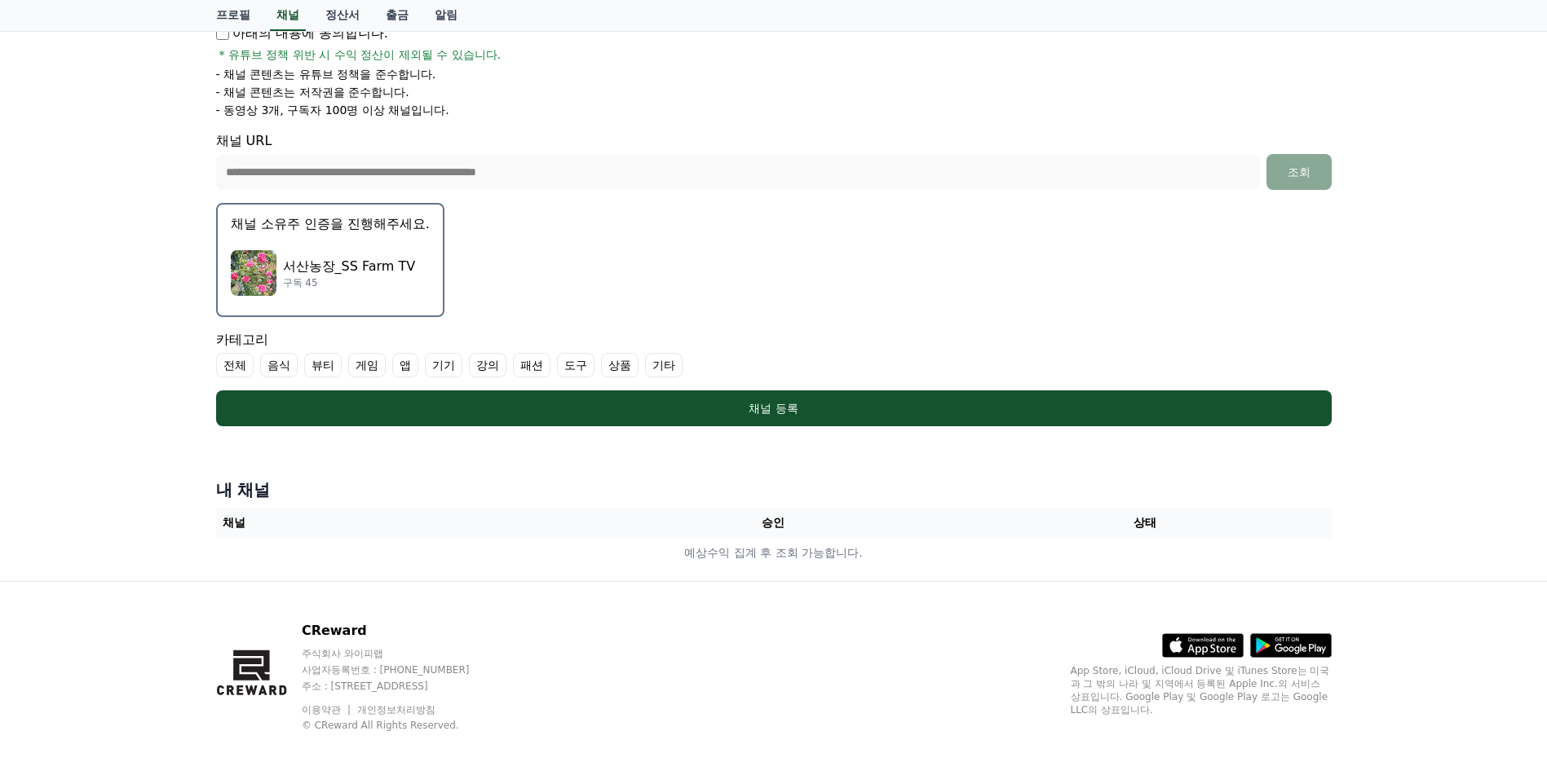
click at [660, 367] on label "기타" at bounding box center [663, 365] width 37 height 25
click at [282, 361] on label "음식" at bounding box center [278, 365] width 37 height 25
click at [337, 367] on label "뷰티" at bounding box center [342, 365] width 37 height 25
click at [613, 367] on label "도구" at bounding box center [614, 365] width 37 height 25
click at [669, 360] on label "상품" at bounding box center [678, 365] width 37 height 25
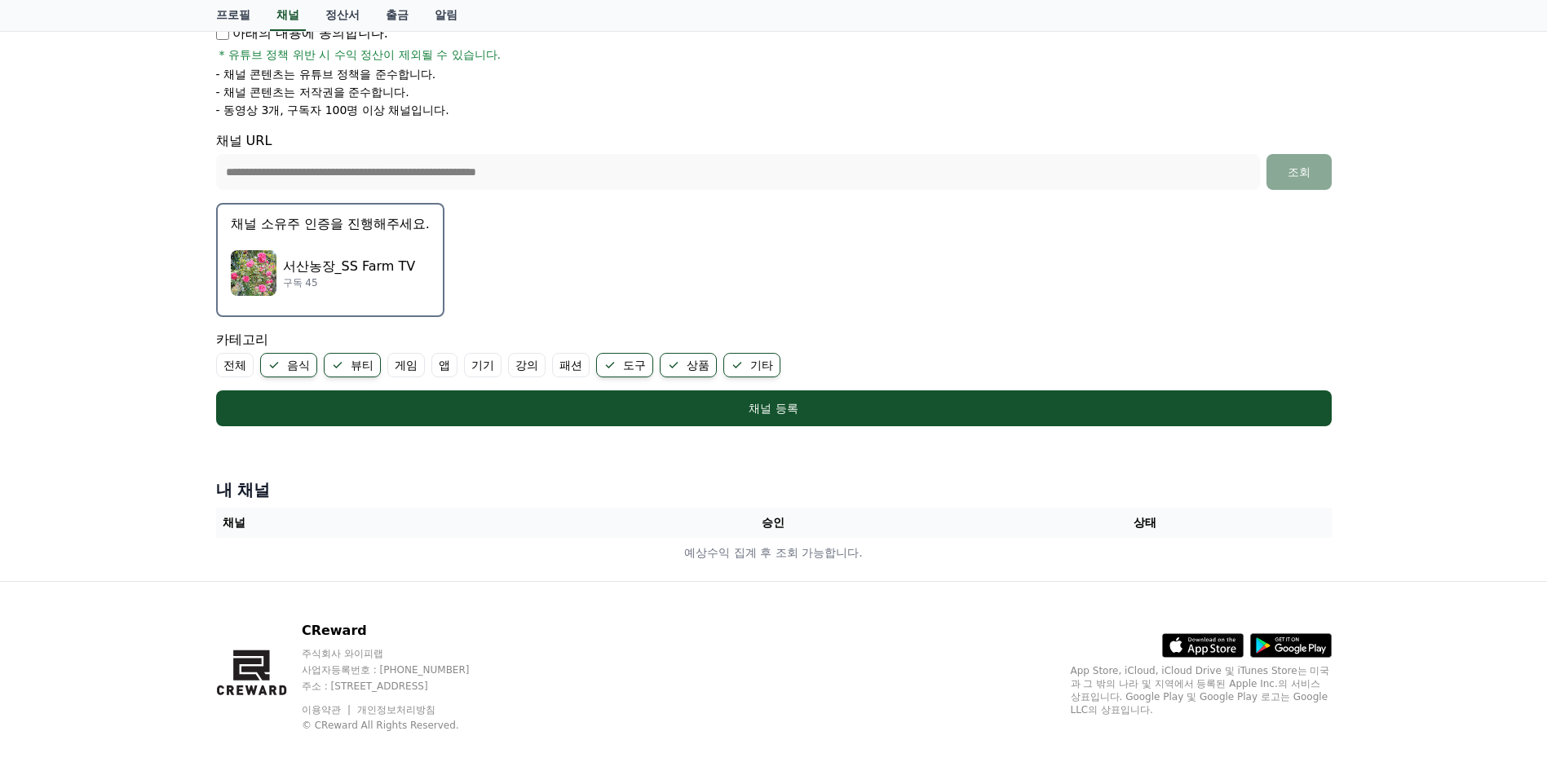
click at [479, 366] on label "기기" at bounding box center [482, 365] width 37 height 25
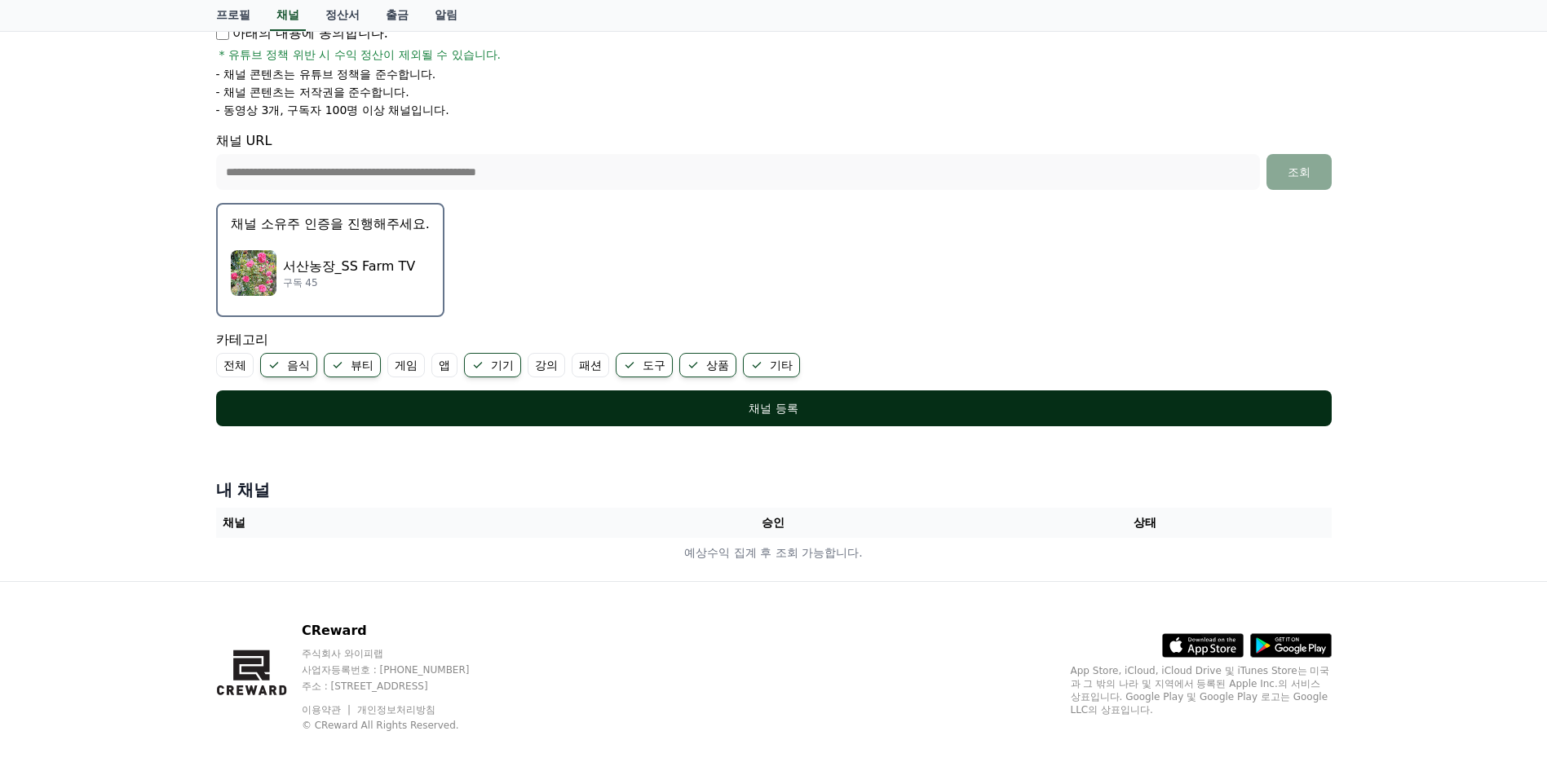
click at [701, 408] on div "채널 등록" at bounding box center [774, 408] width 1050 height 16
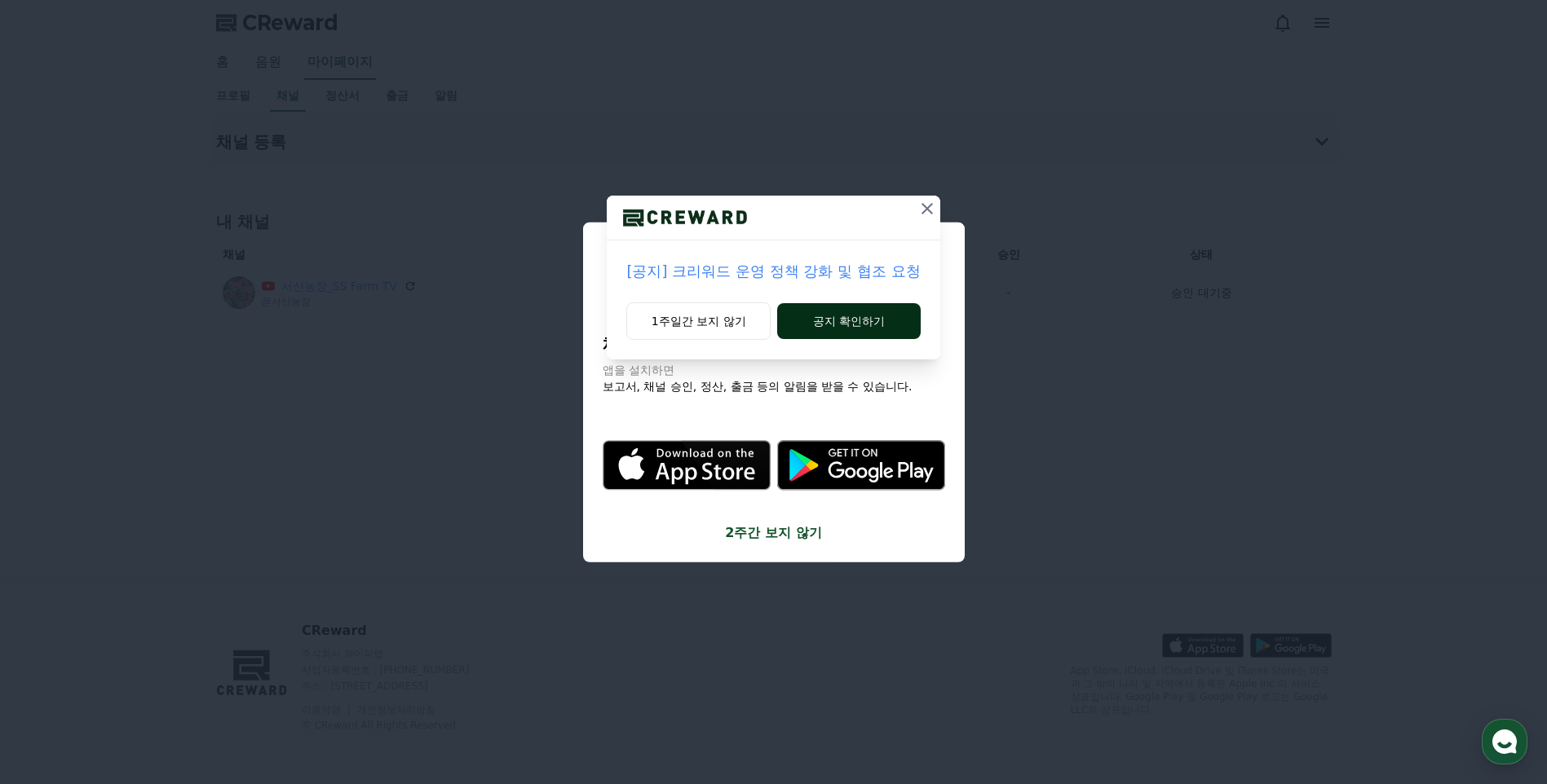
click at [881, 310] on button "공지 확인하기" at bounding box center [848, 321] width 142 height 36
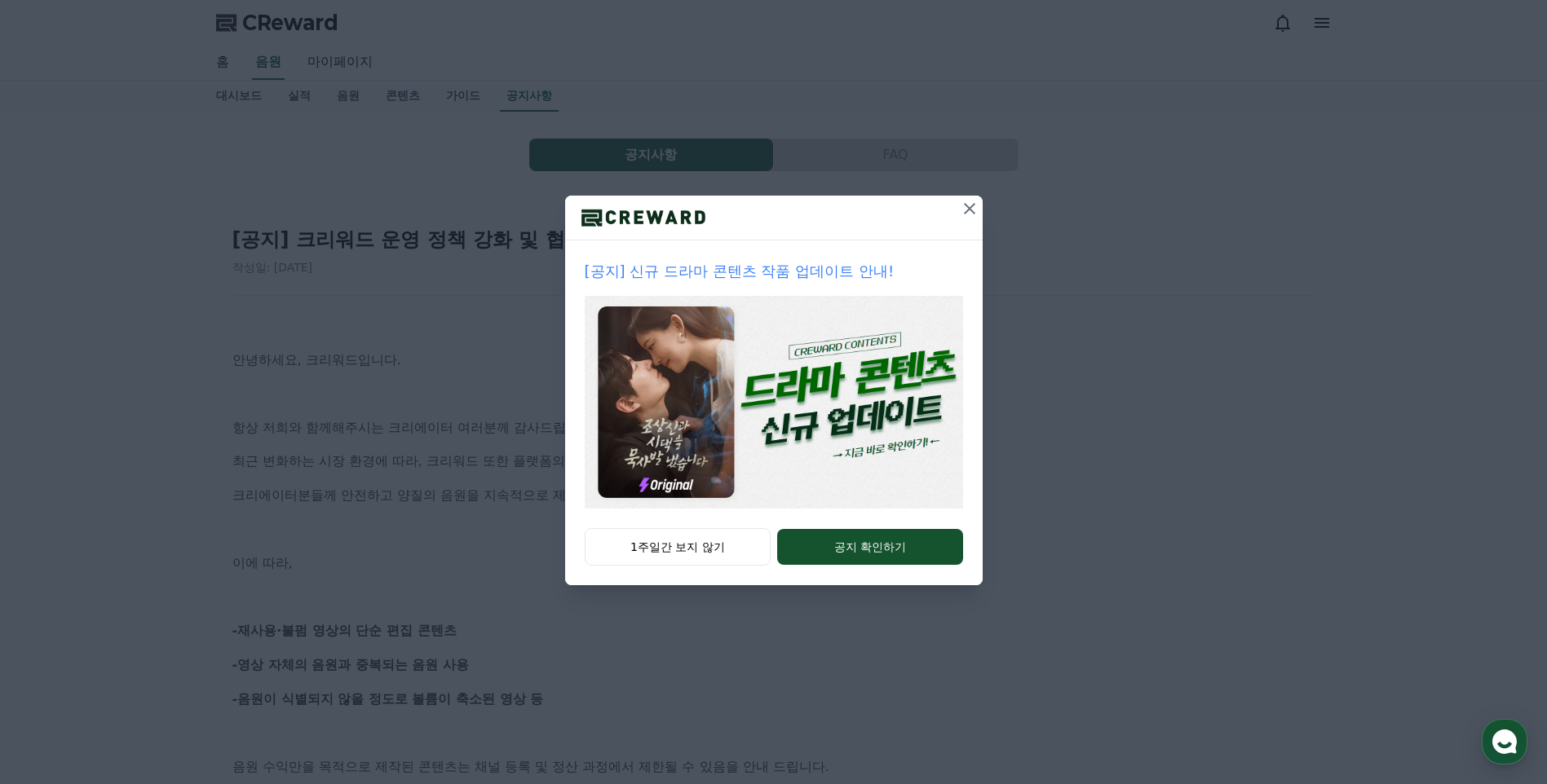
click at [971, 211] on icon at bounding box center [970, 209] width 11 height 11
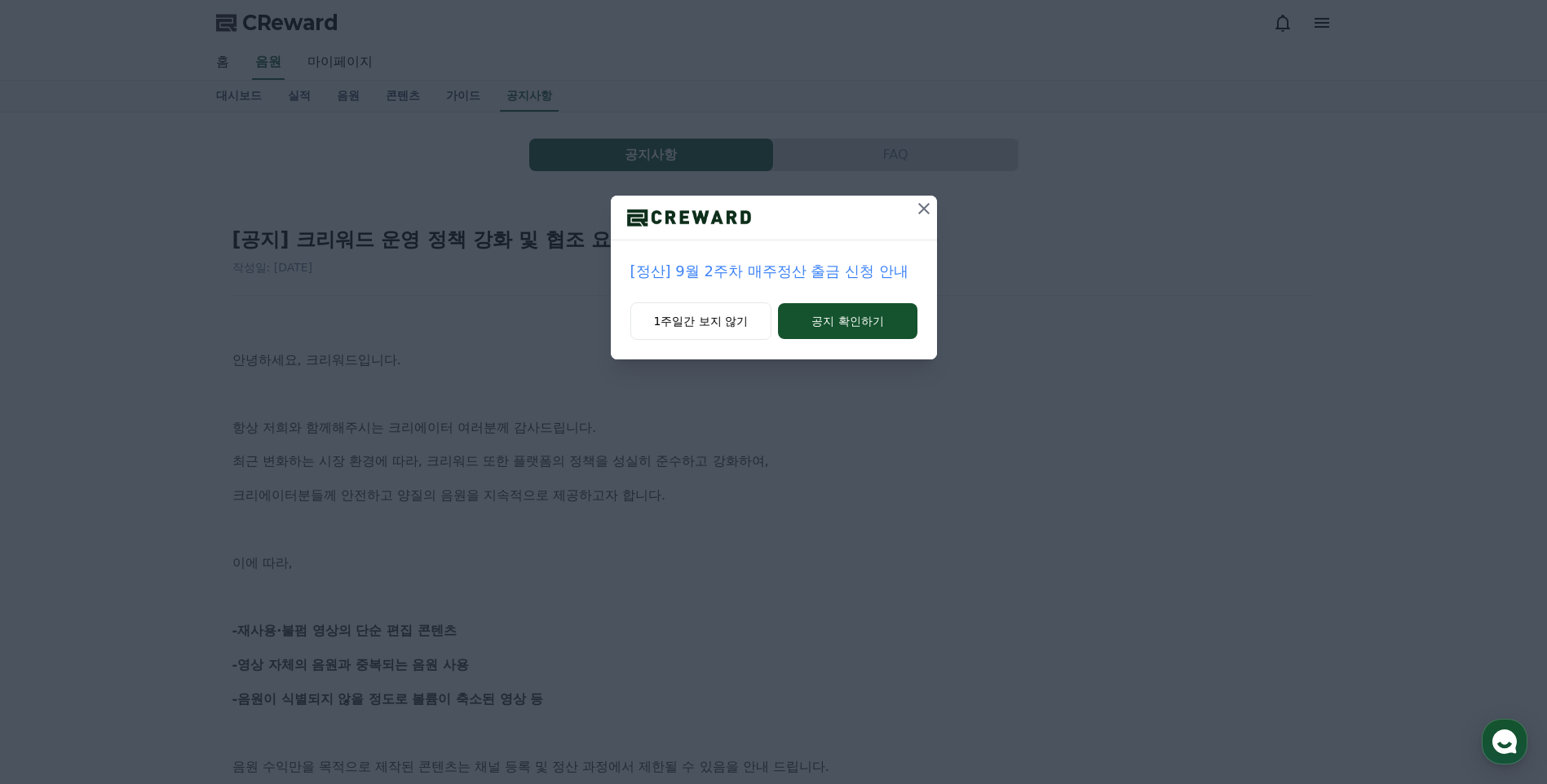
click at [926, 210] on icon at bounding box center [923, 208] width 20 height 20
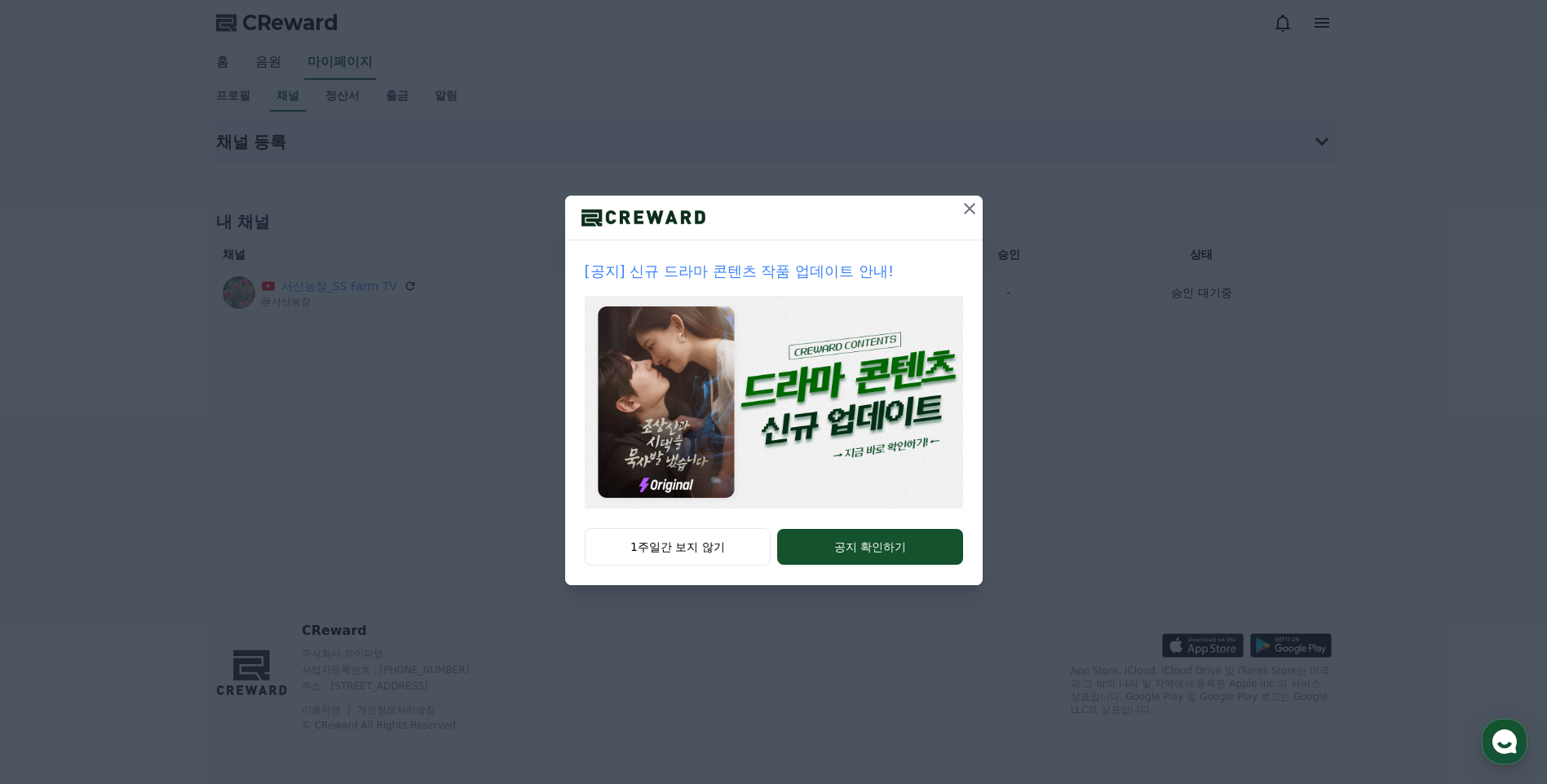
click at [966, 211] on icon at bounding box center [970, 208] width 20 height 20
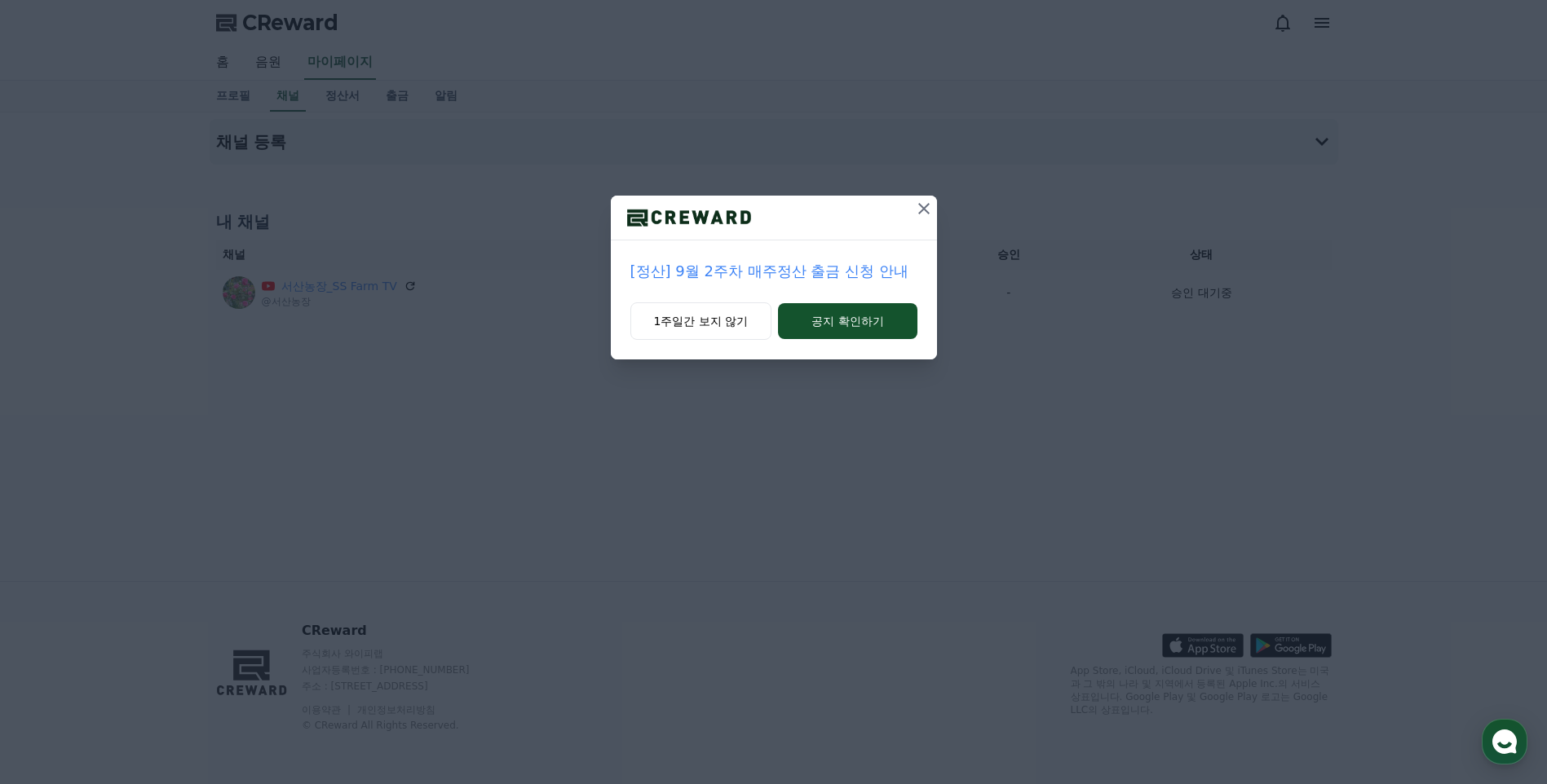
click at [923, 208] on icon at bounding box center [924, 209] width 11 height 11
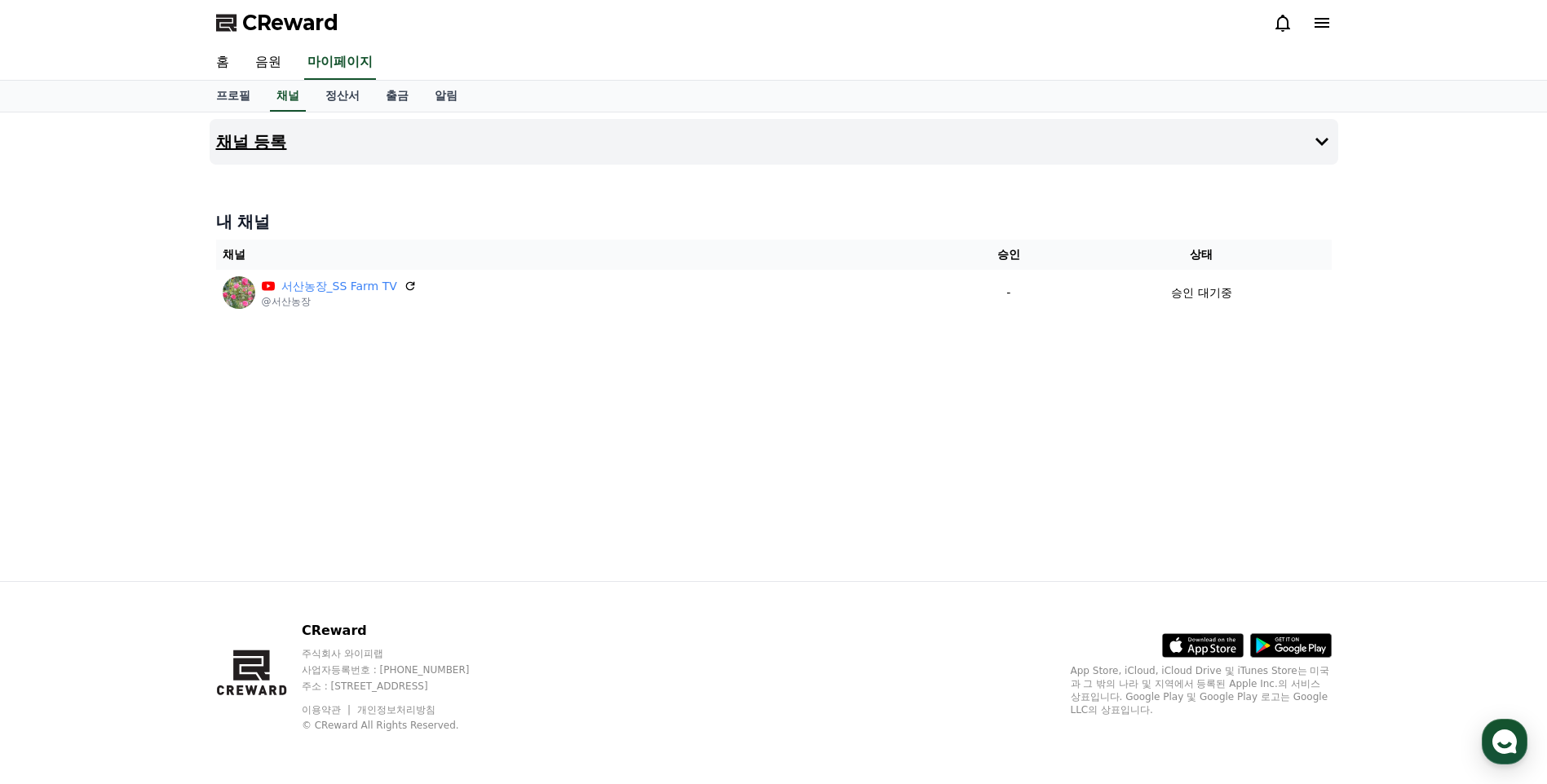
click at [278, 138] on h4 "채널 등록" at bounding box center [252, 141] width 71 height 18
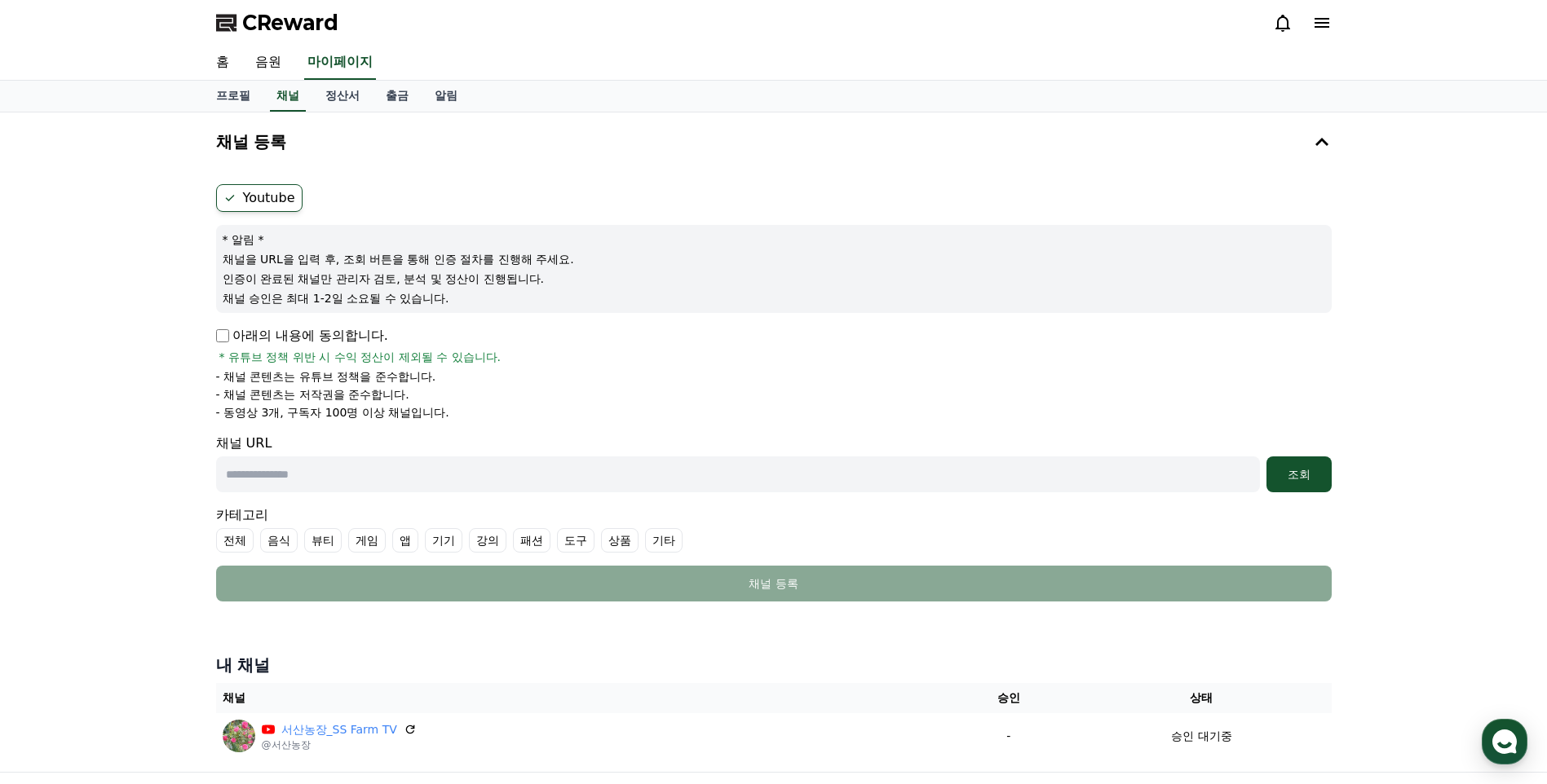
click at [374, 469] on input "text" at bounding box center [738, 475] width 1044 height 36
paste input "**********"
type input "**********"
click at [1288, 476] on div "조회" at bounding box center [1298, 474] width 52 height 16
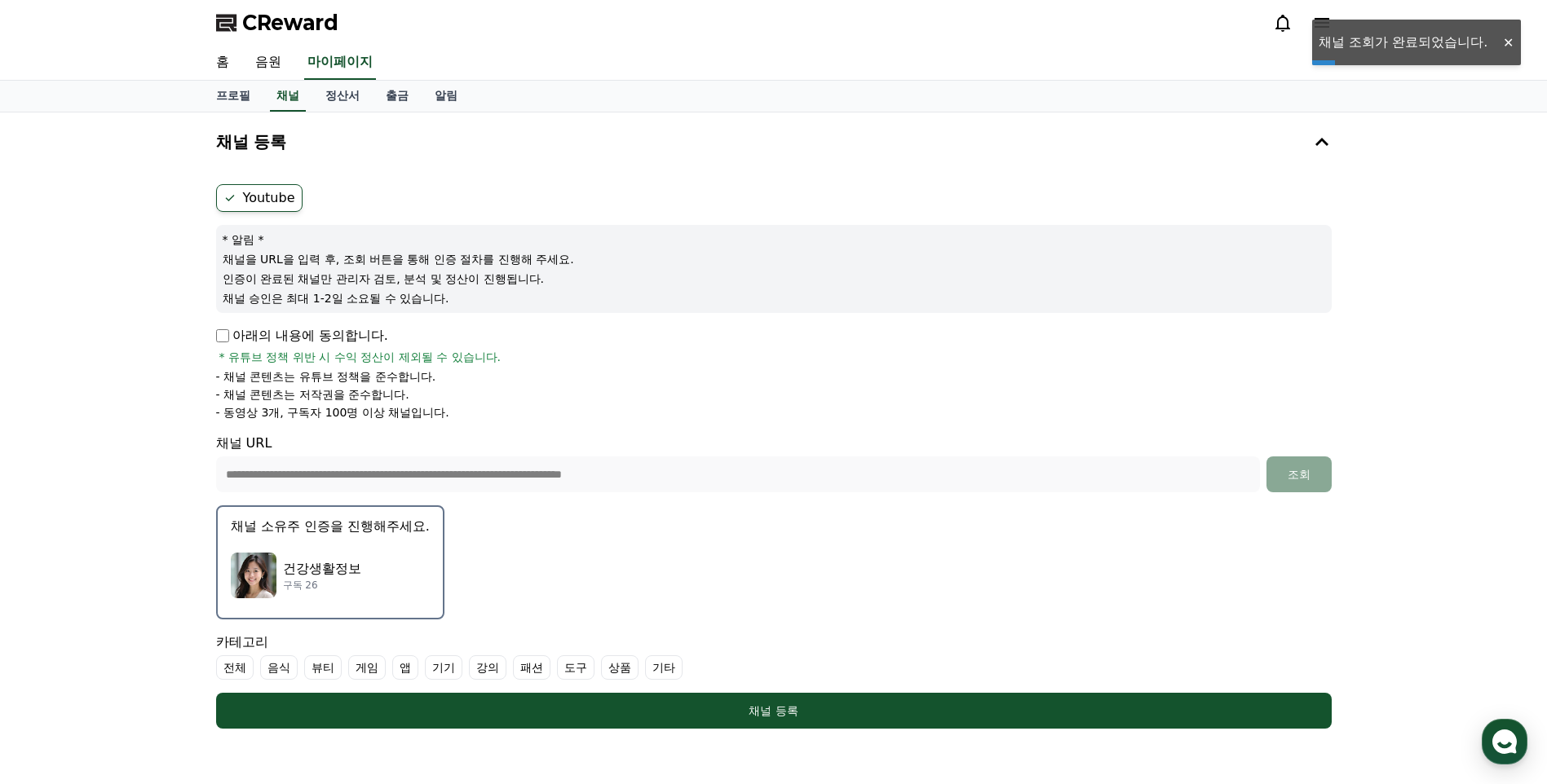
click at [252, 566] on img "button" at bounding box center [254, 575] width 46 height 46
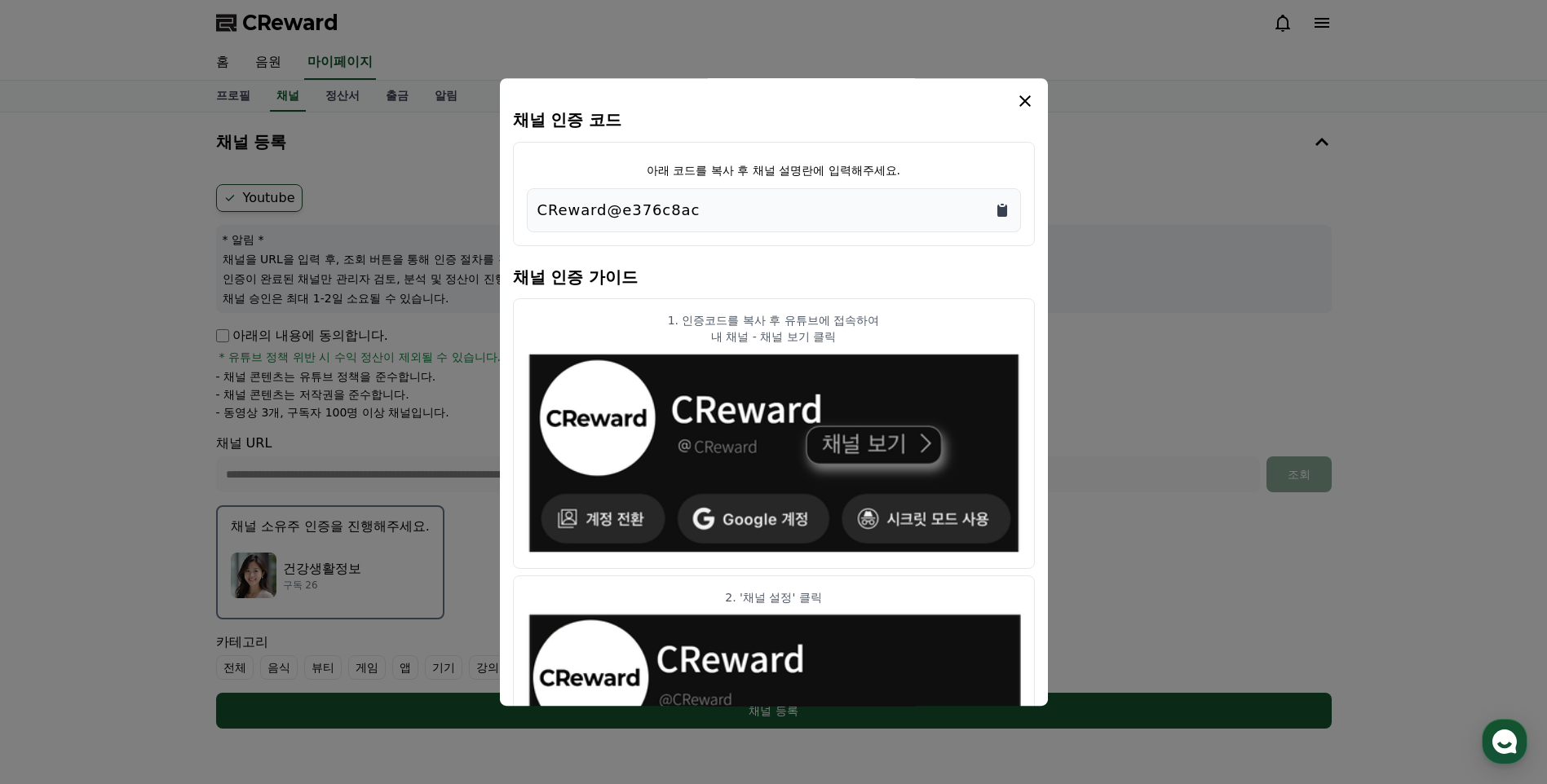
click at [1002, 211] on icon "Copy to clipboard" at bounding box center [1002, 211] width 9 height 12
click at [1029, 100] on icon "modal" at bounding box center [1025, 101] width 20 height 20
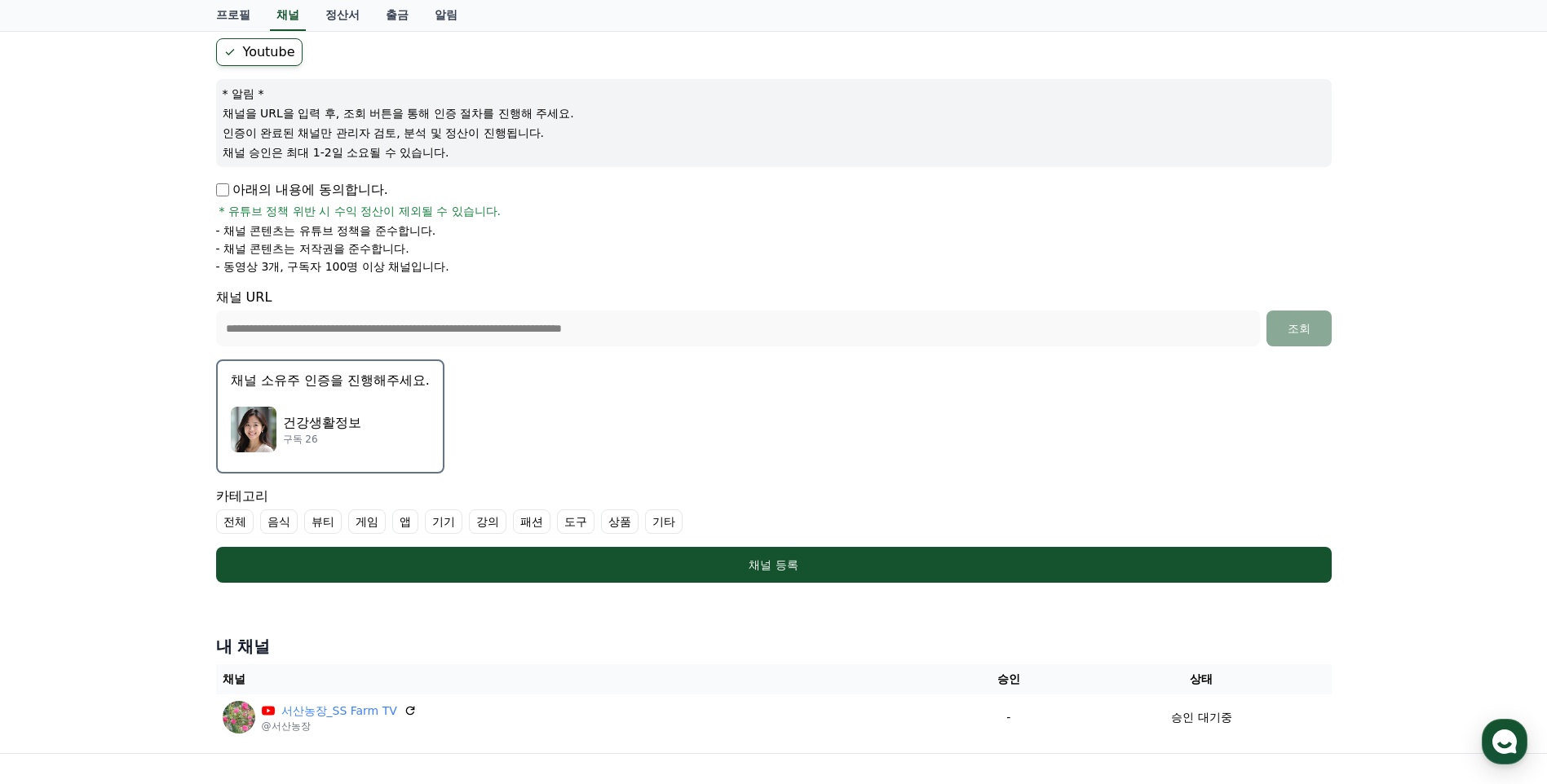
scroll to position [163, 0]
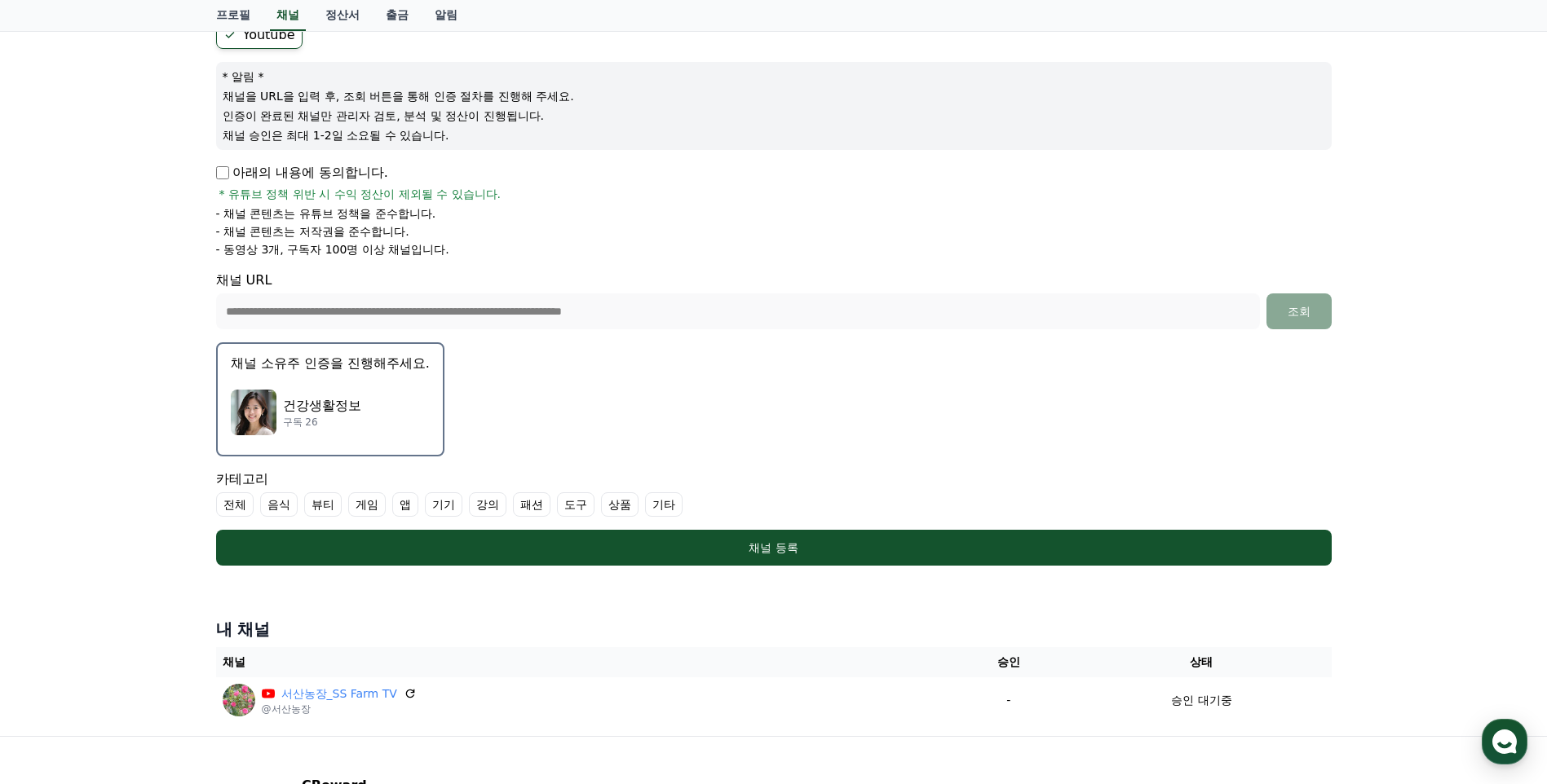
click at [275, 508] on label "음식" at bounding box center [278, 505] width 37 height 25
click at [343, 506] on label "뷰티" at bounding box center [342, 505] width 37 height 25
click at [491, 506] on label "기기" at bounding box center [482, 505] width 37 height 25
click at [641, 506] on label "도구" at bounding box center [633, 505] width 37 height 25
click at [704, 506] on label "상품" at bounding box center [697, 505] width 37 height 25
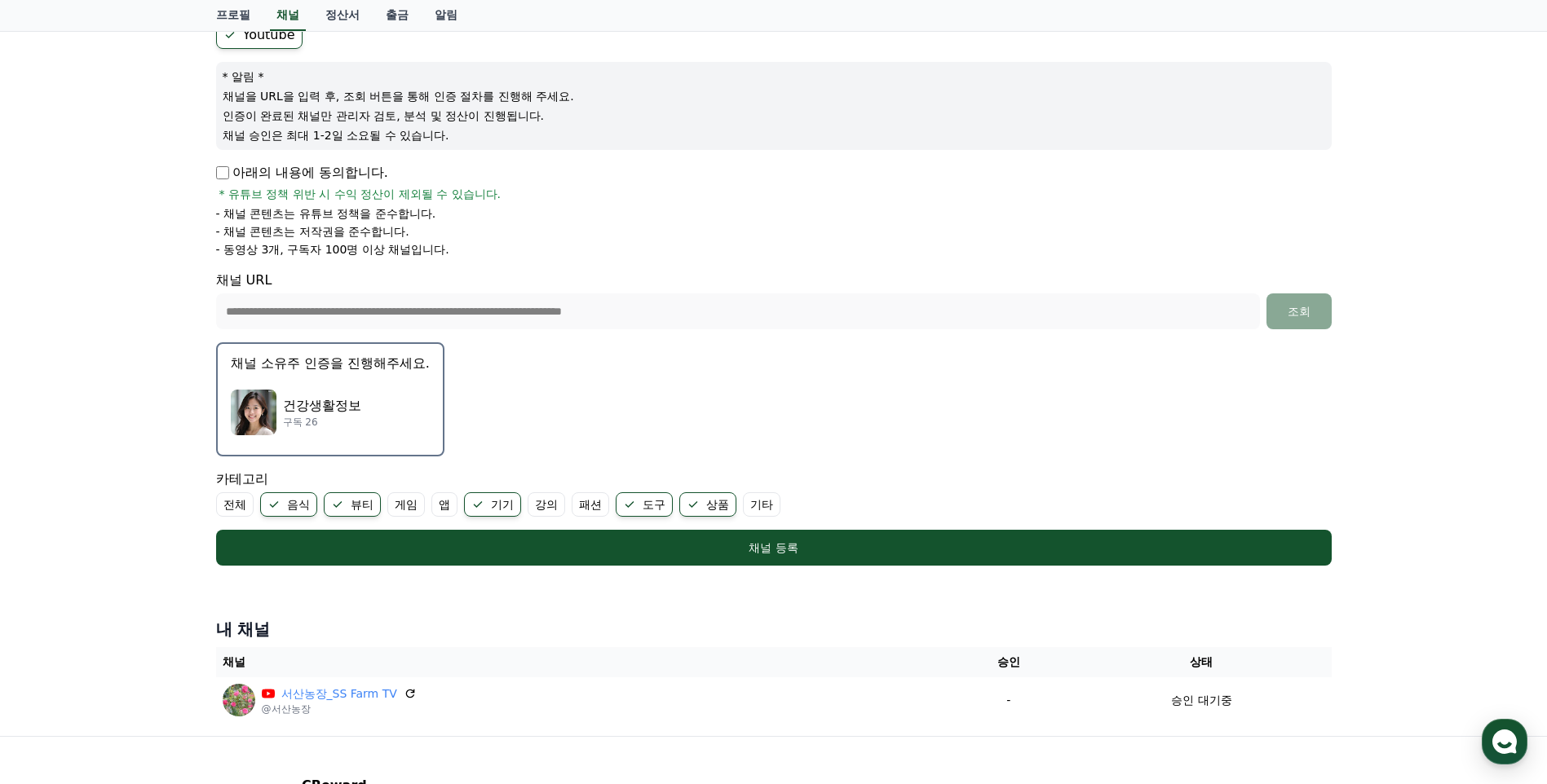
click at [758, 499] on label "기타" at bounding box center [761, 505] width 37 height 25
click at [584, 510] on label "패션" at bounding box center [590, 505] width 37 height 25
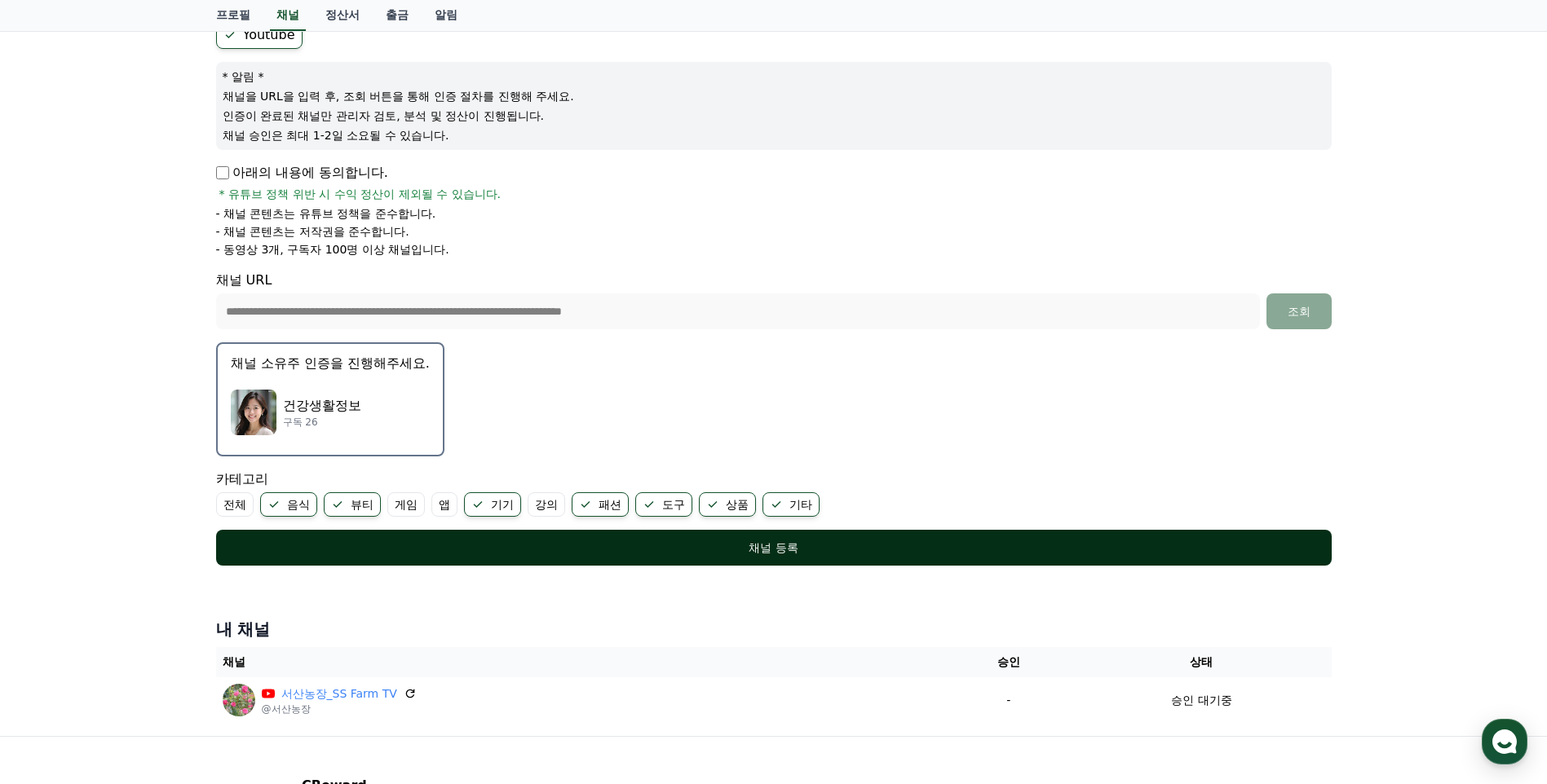
click at [640, 547] on div "채널 등록" at bounding box center [774, 547] width 1050 height 16
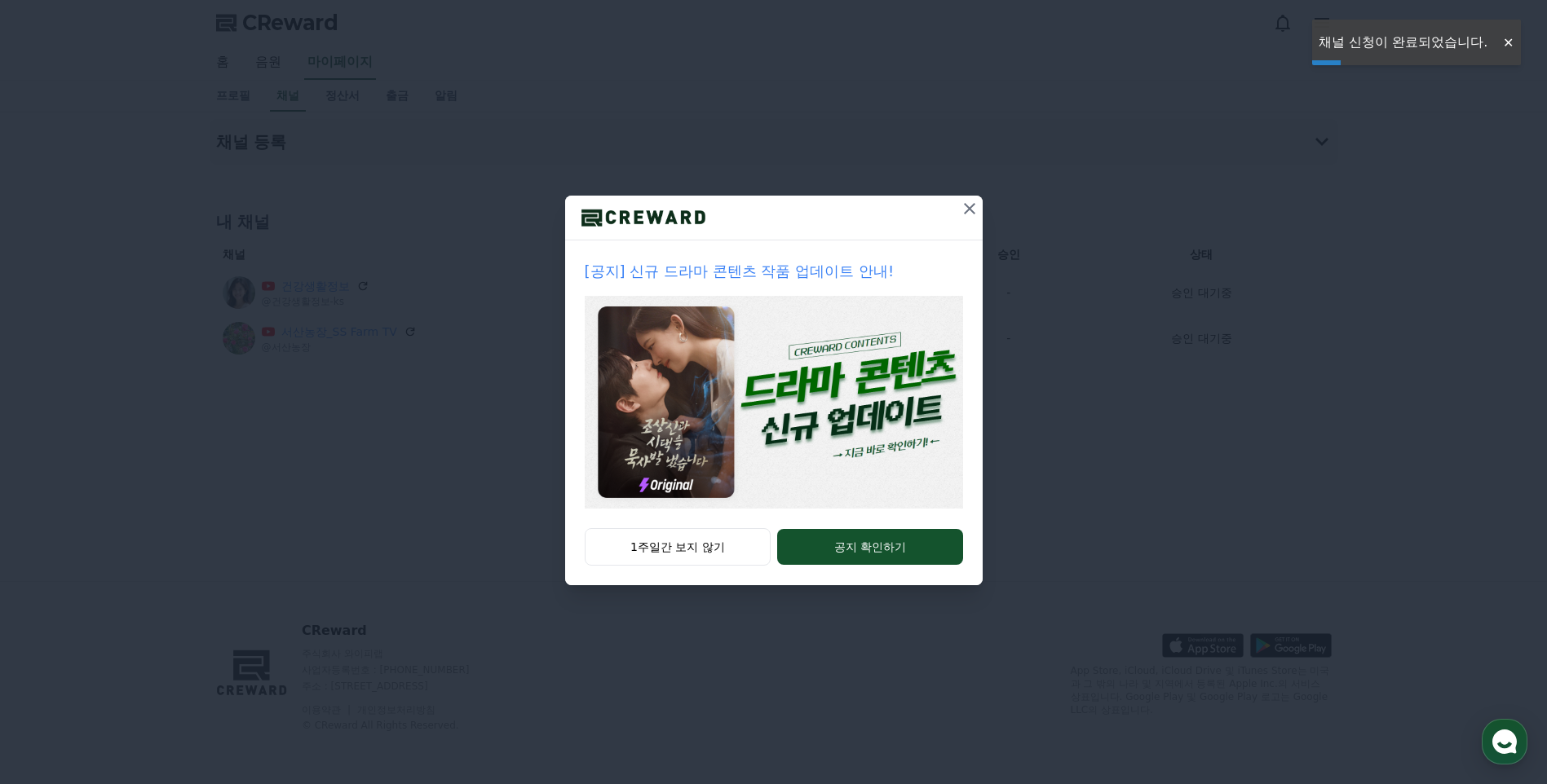
click at [967, 213] on icon at bounding box center [970, 208] width 20 height 20
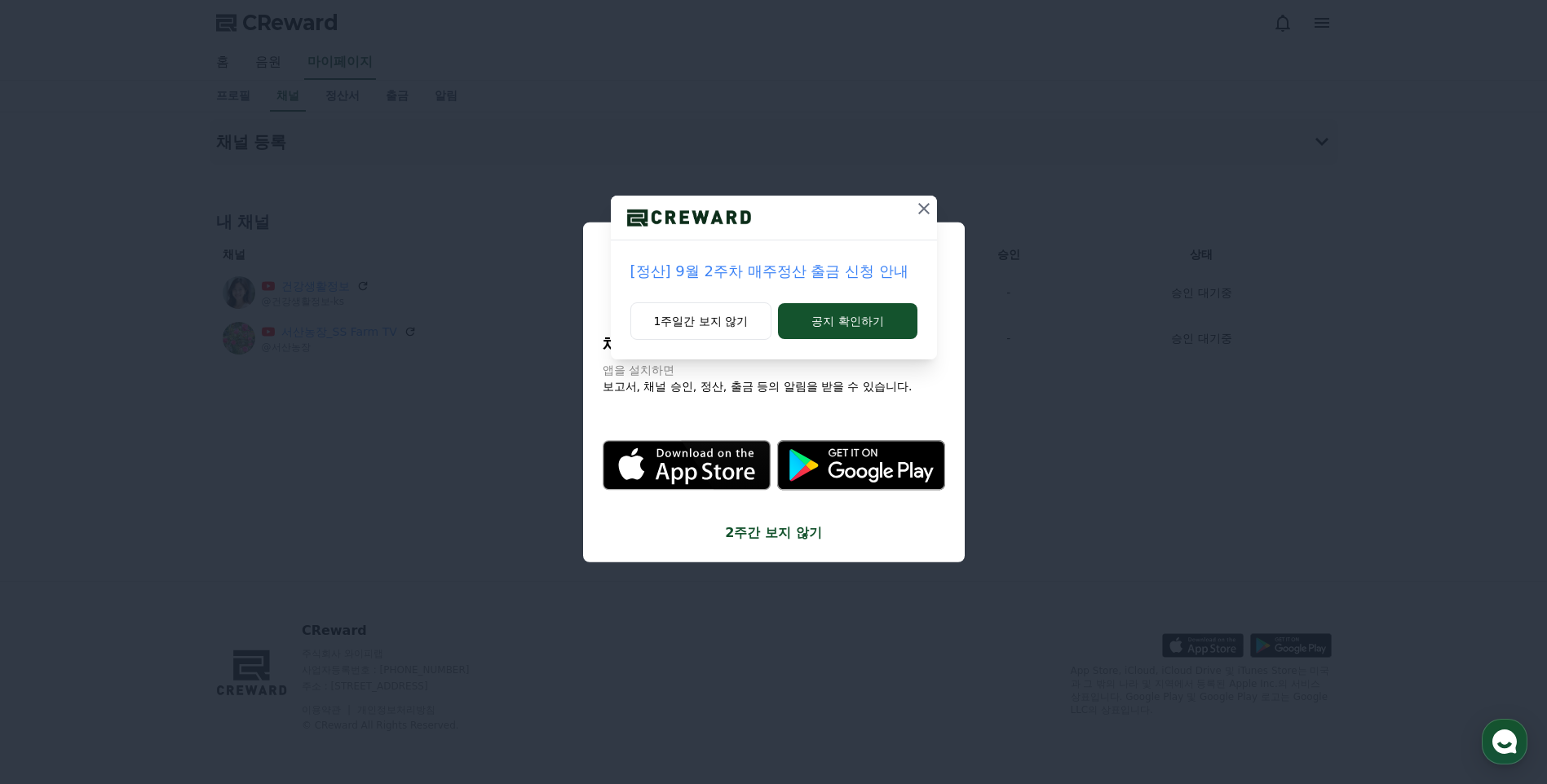
click at [922, 213] on icon at bounding box center [923, 208] width 20 height 20
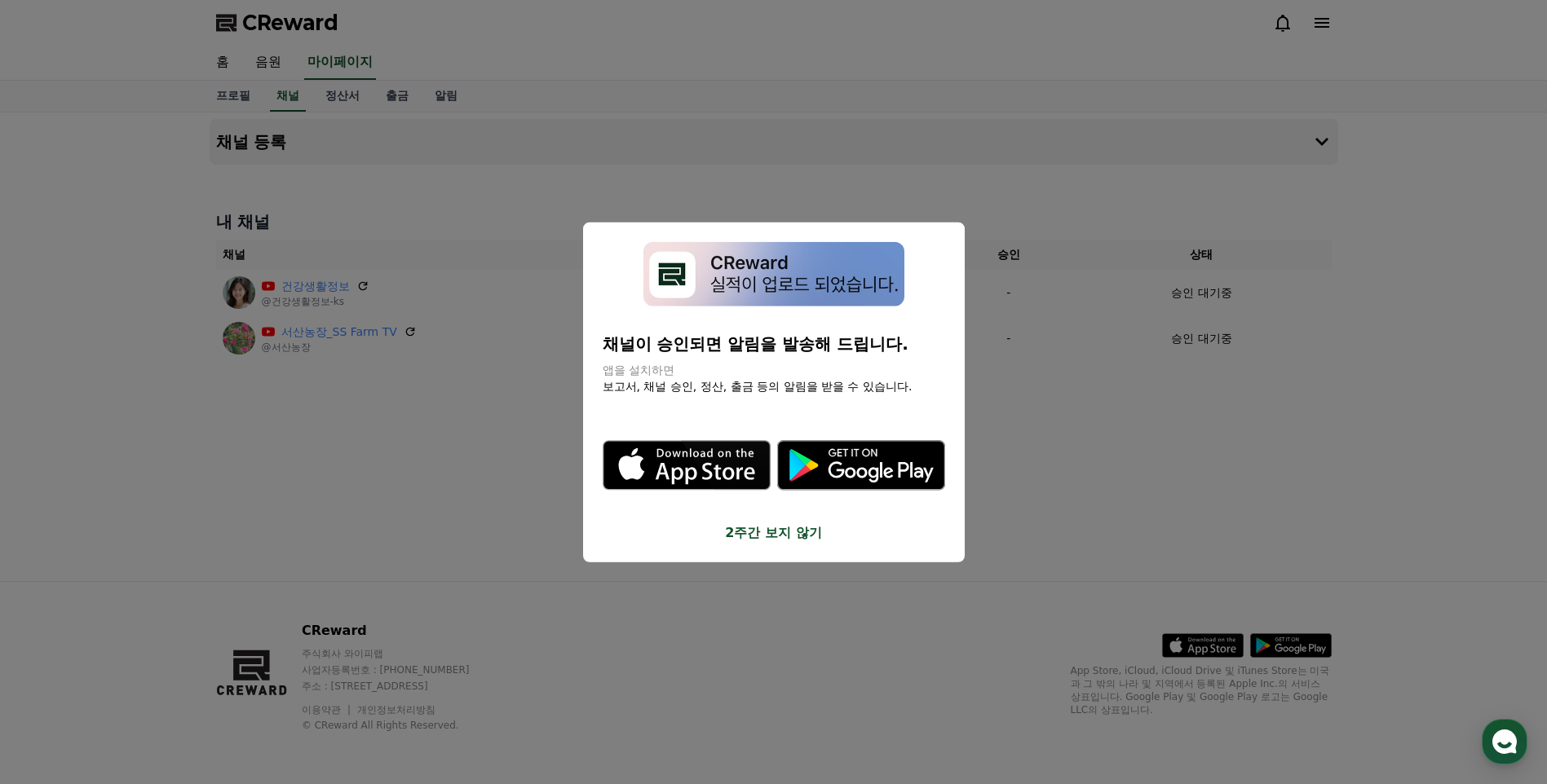
click at [958, 607] on button "close modal" at bounding box center [773, 392] width 1547 height 784
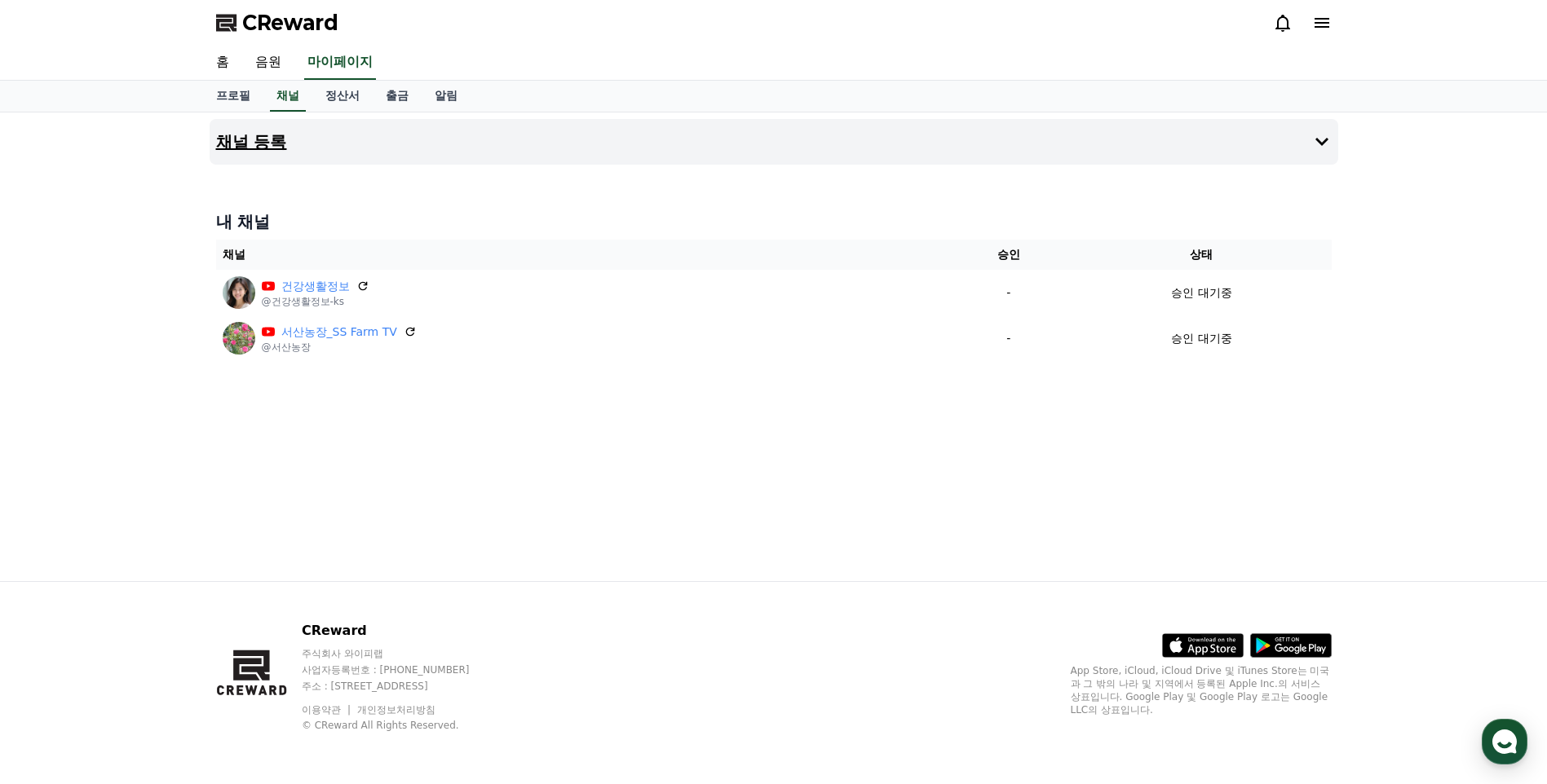
click at [234, 150] on h4 "채널 등록" at bounding box center [252, 141] width 71 height 18
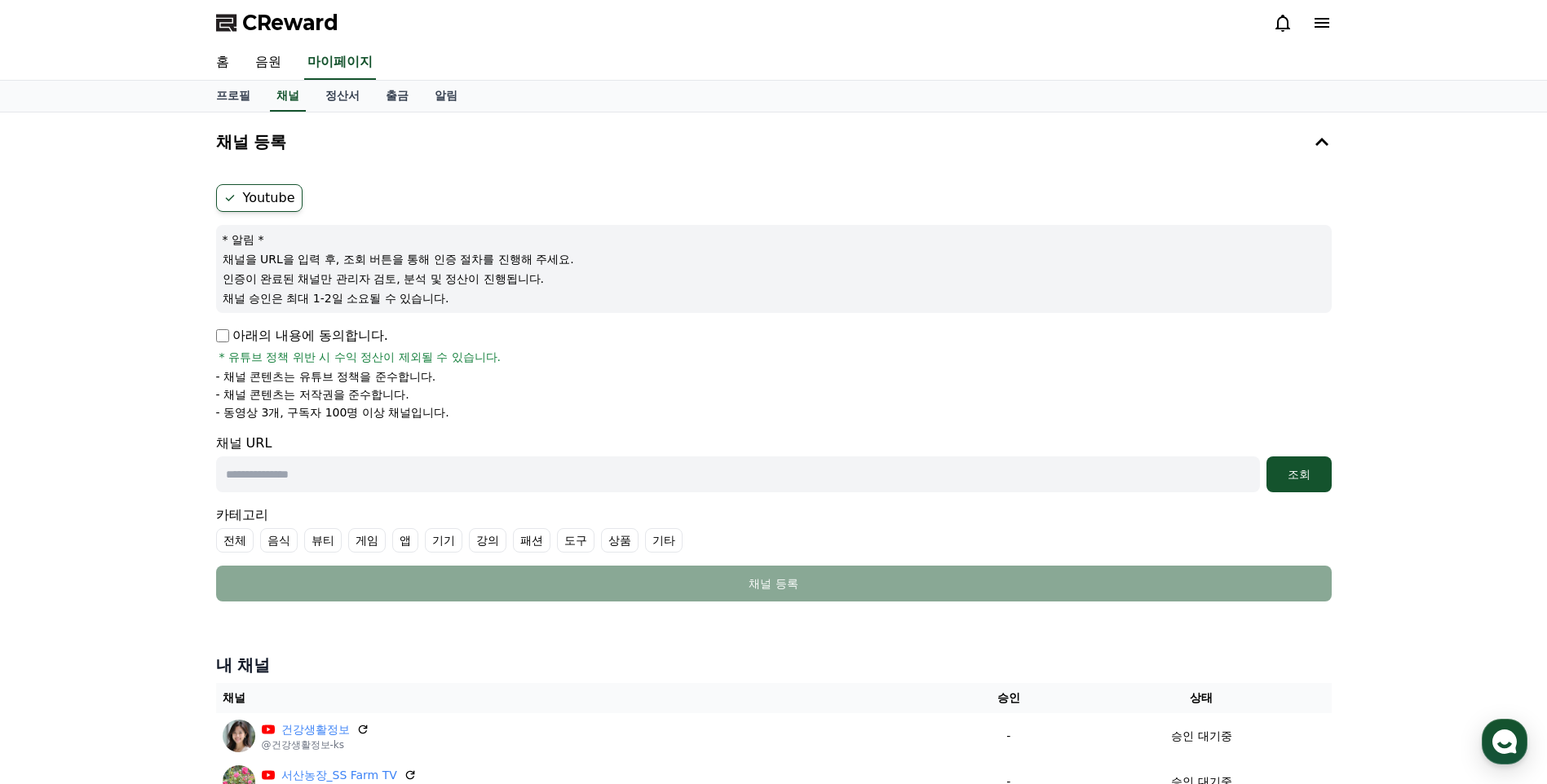
click at [271, 476] on input "text" at bounding box center [738, 475] width 1044 height 36
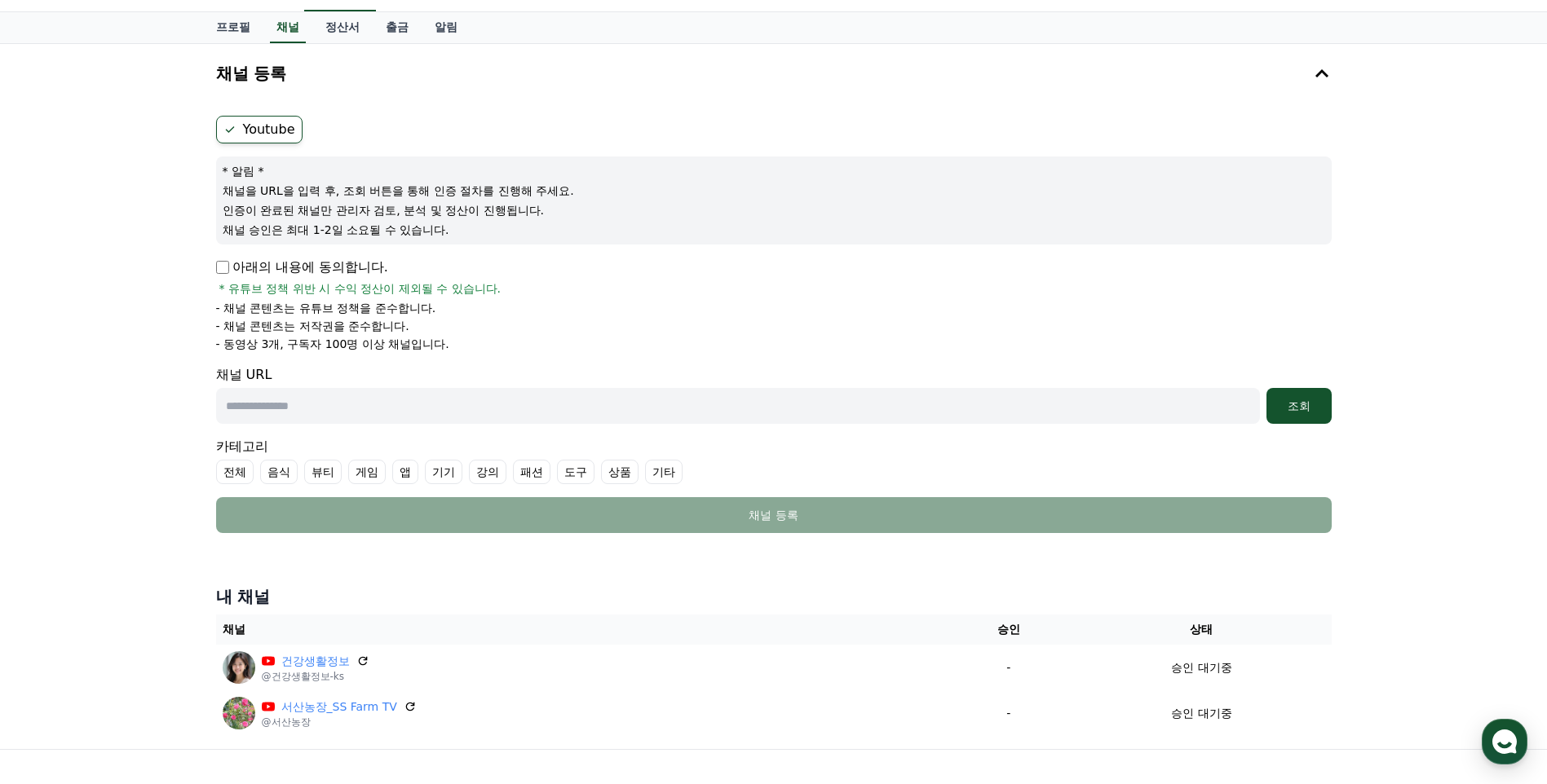
scroll to position [163, 0]
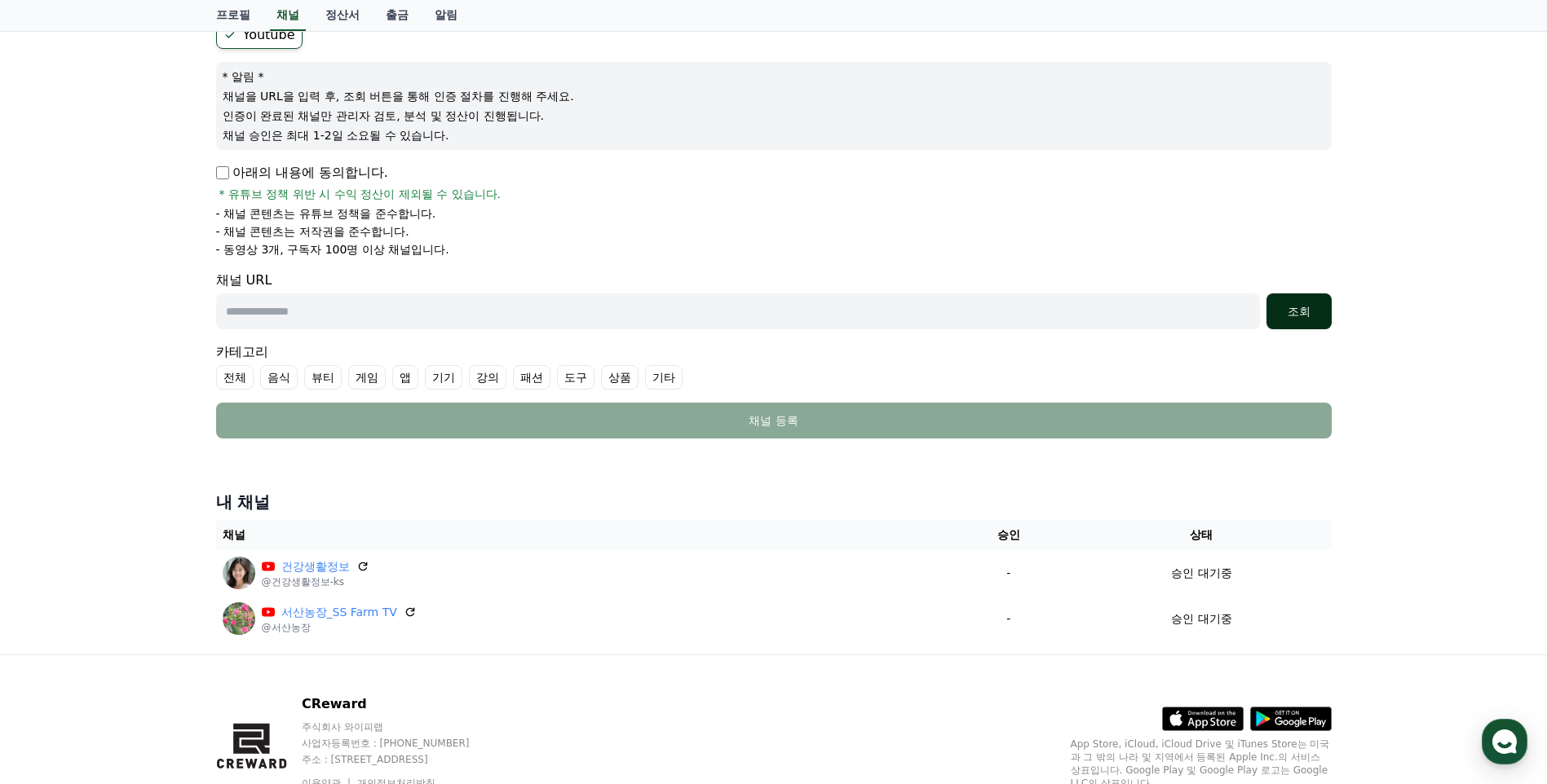
click at [1291, 317] on div "조회" at bounding box center [1298, 310] width 52 height 16
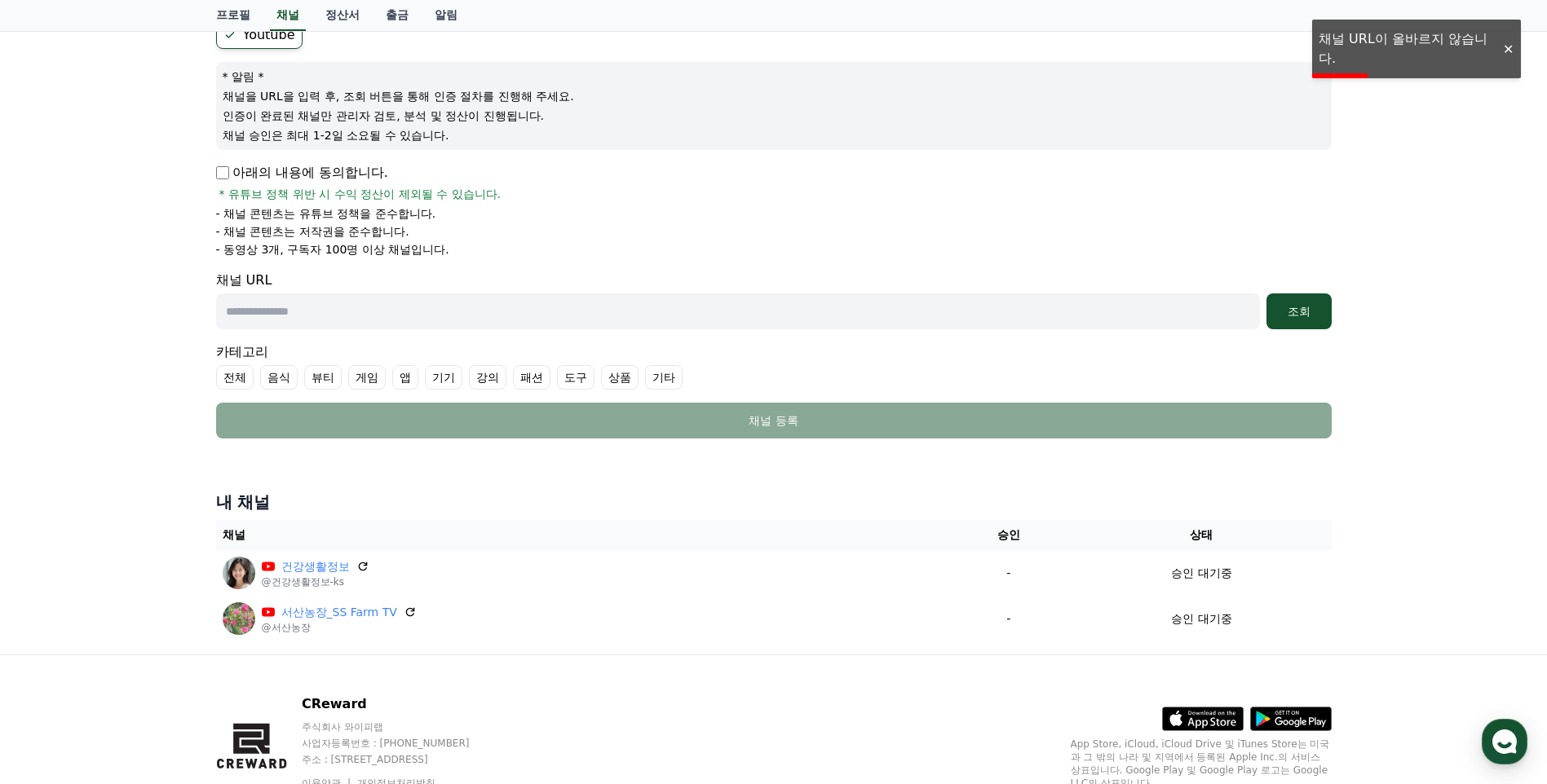
click at [1512, 55] on div at bounding box center [1507, 49] width 26 height 15
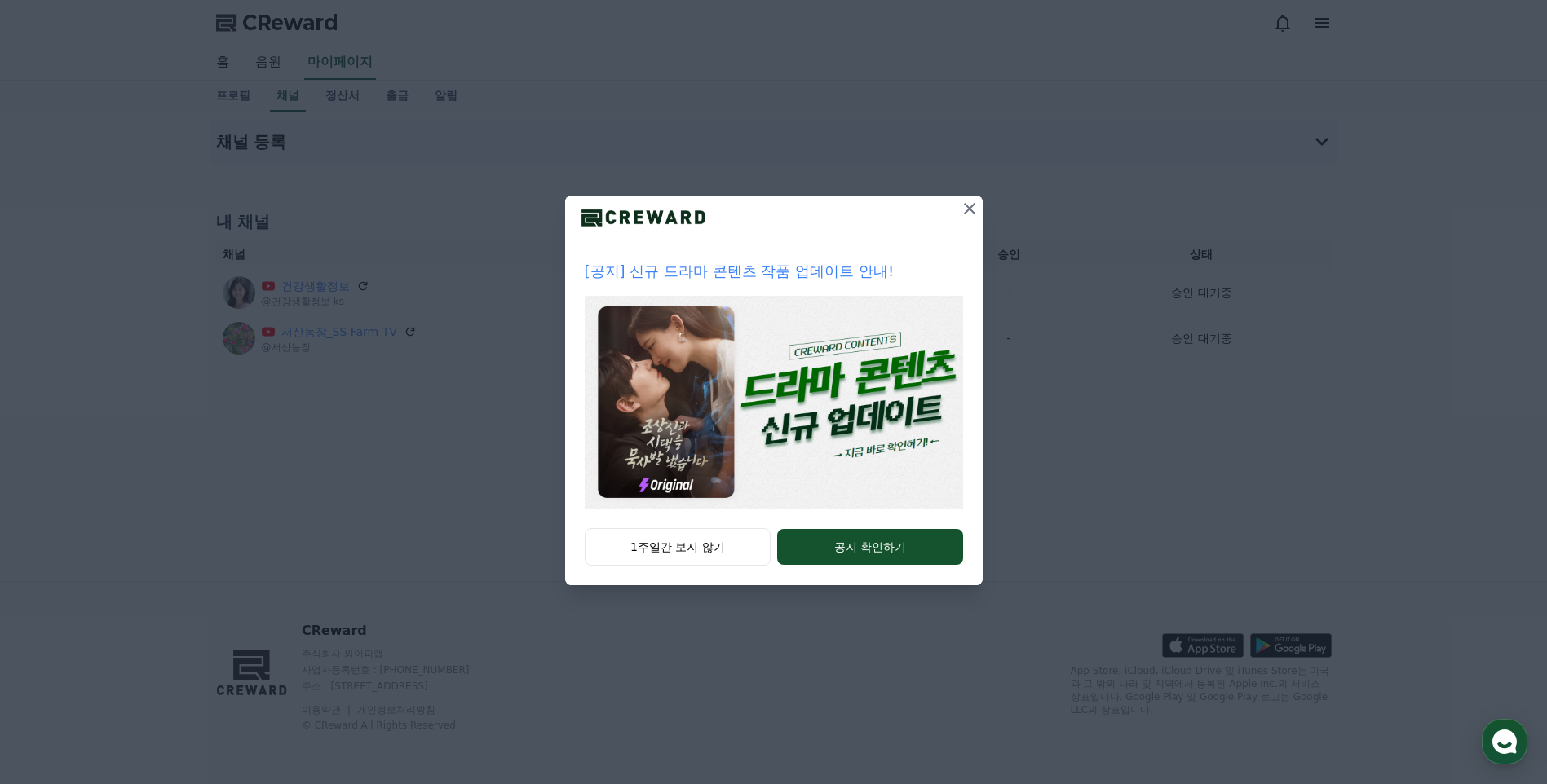
click at [965, 208] on icon at bounding box center [970, 208] width 20 height 20
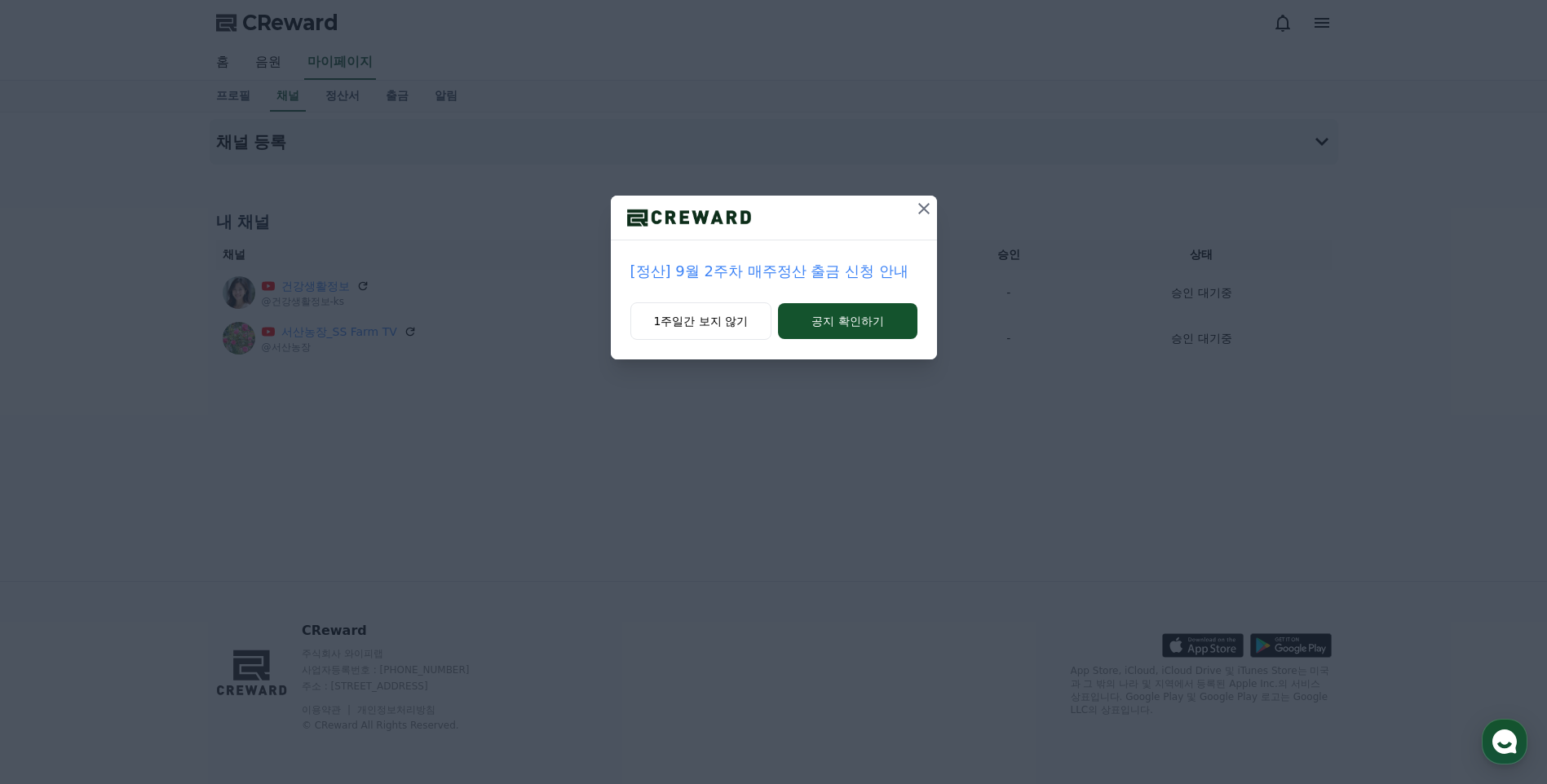
click at [924, 205] on icon at bounding box center [923, 208] width 20 height 20
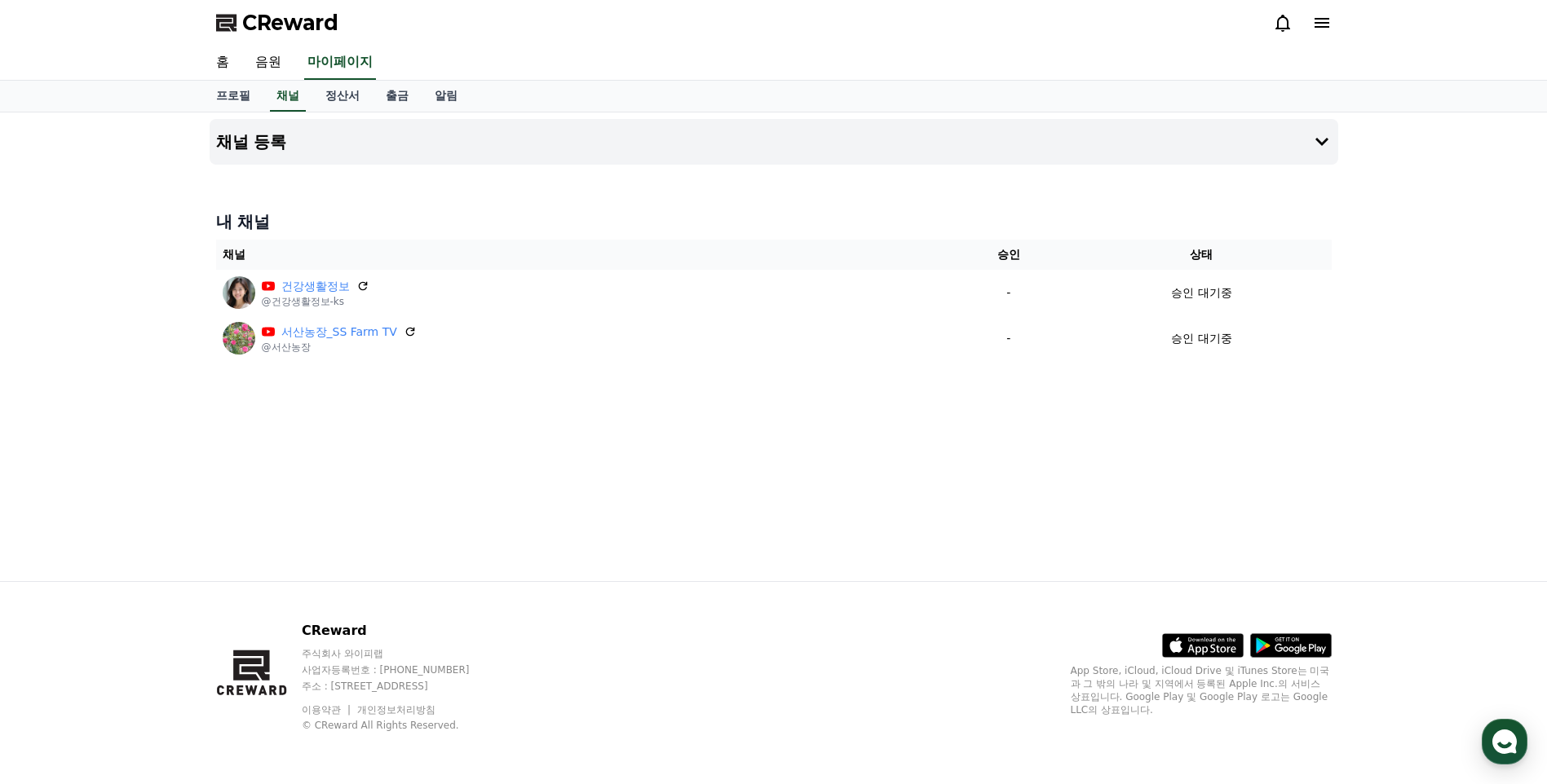
click at [1445, 384] on div "채널 등록 내 채널 채널 승인 상태 건강생활정보 @건강생활정보-ks - 승인 대기중 서산농장_SS Farm TV @서산농장 - 승인 대기중" at bounding box center [773, 346] width 1547 height 469
click at [247, 95] on link "프로필" at bounding box center [234, 96] width 61 height 31
select select "**********"
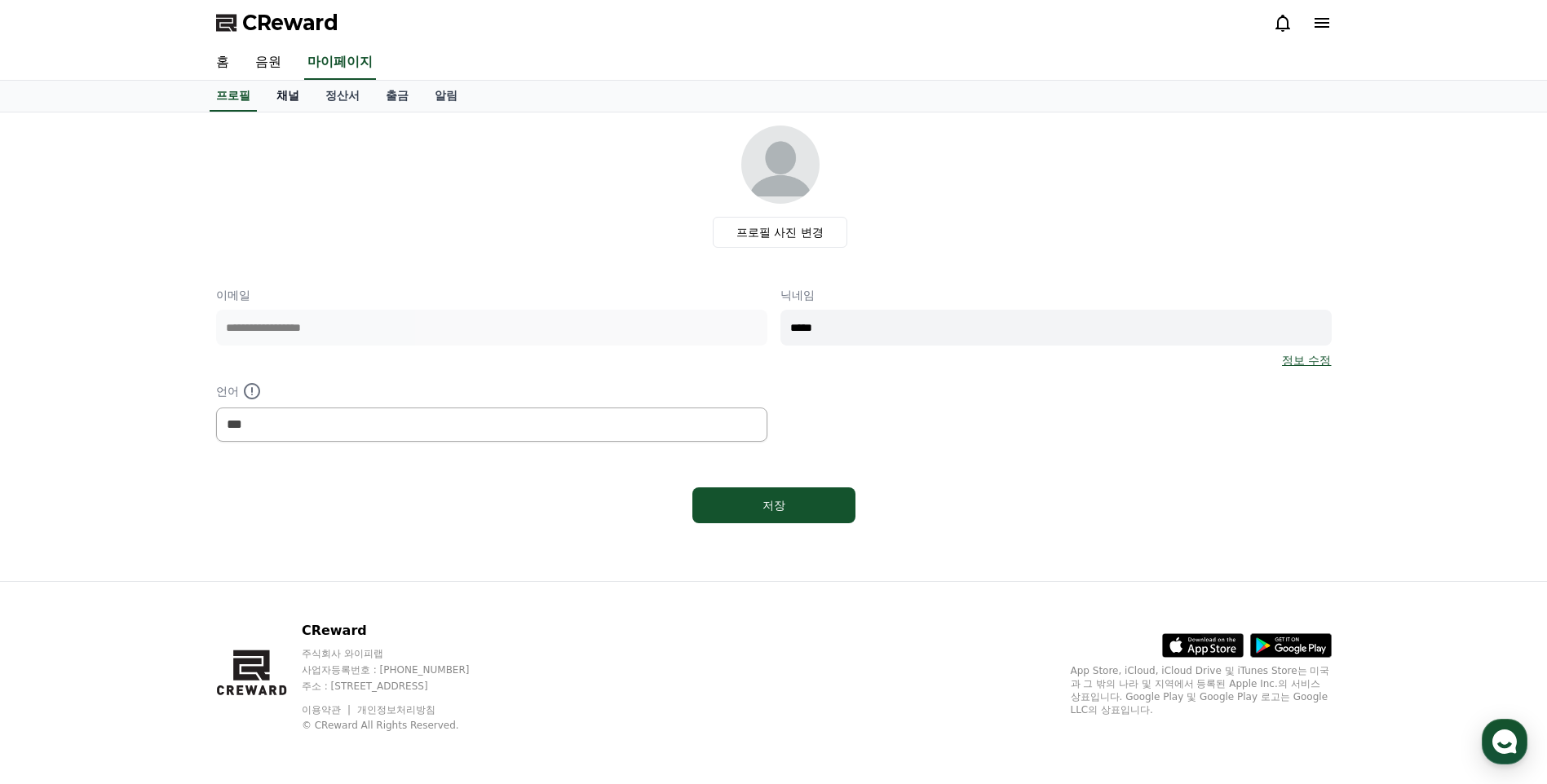
click at [299, 94] on link "채널" at bounding box center [288, 96] width 49 height 31
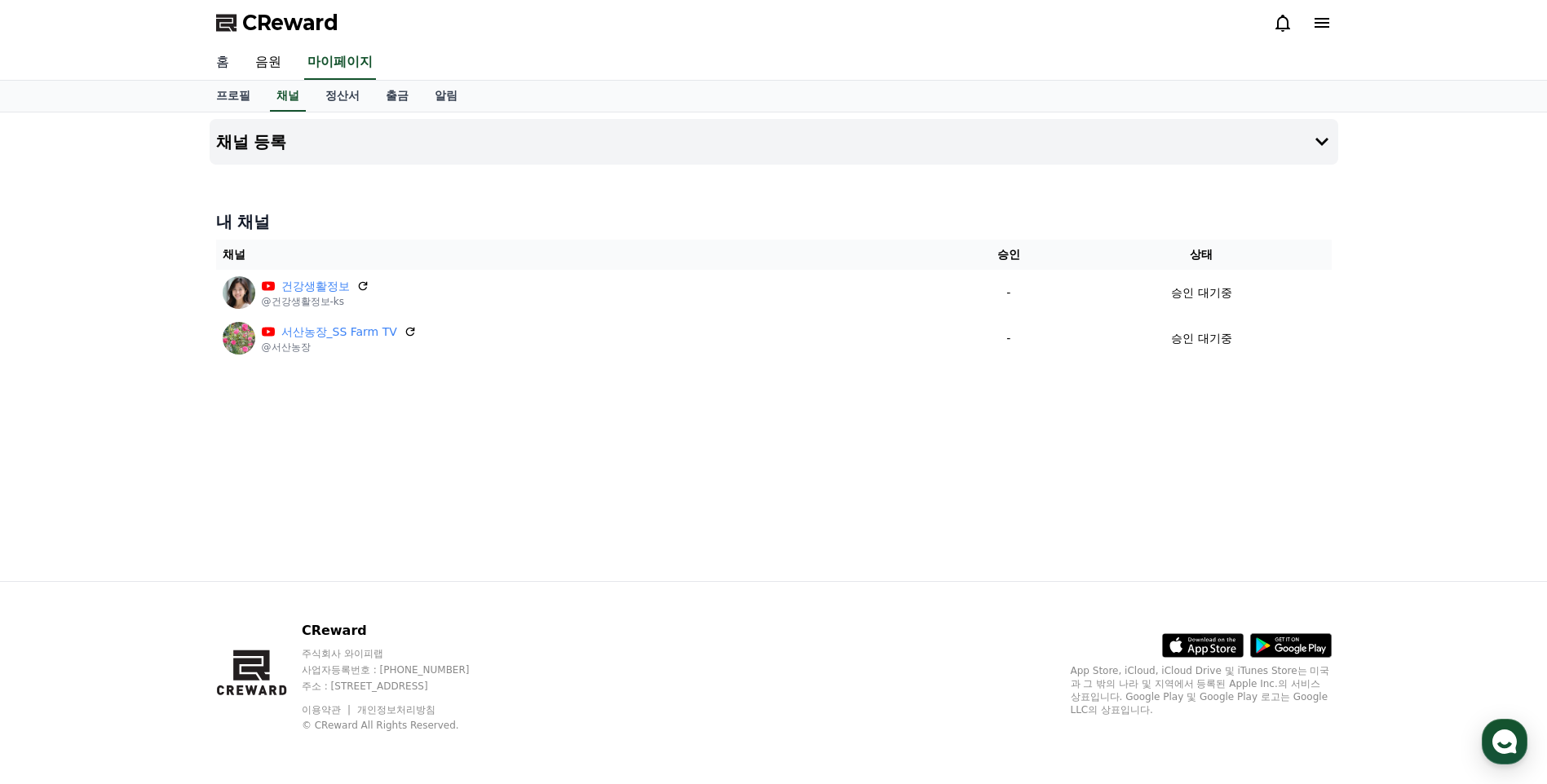
click at [219, 63] on link "홈" at bounding box center [222, 63] width 39 height 34
